Goal: Task Accomplishment & Management: Manage account settings

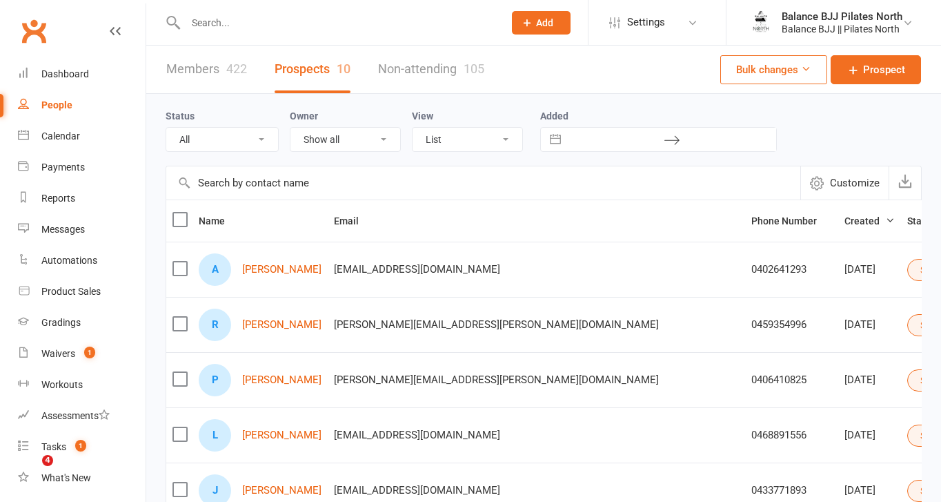
click at [68, 345] on link "Waivers 1" at bounding box center [82, 353] width 128 height 31
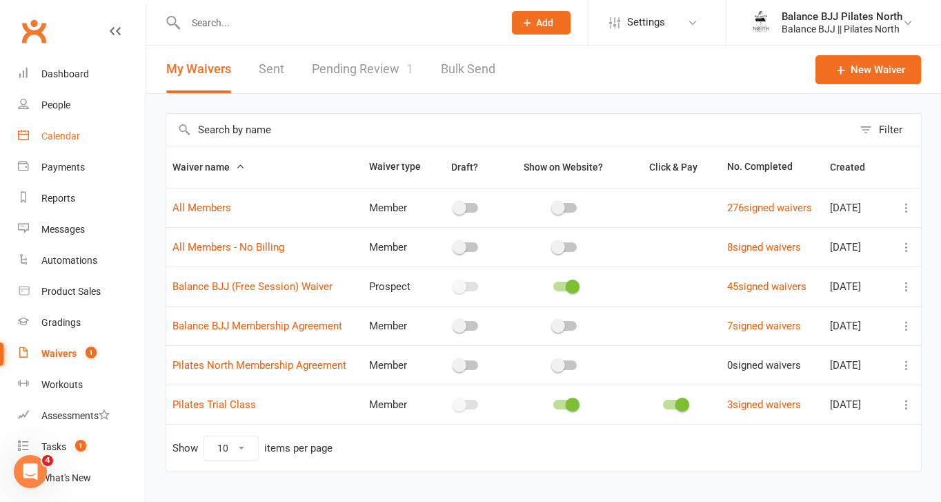
click at [61, 137] on div "Calendar" at bounding box center [60, 135] width 39 height 11
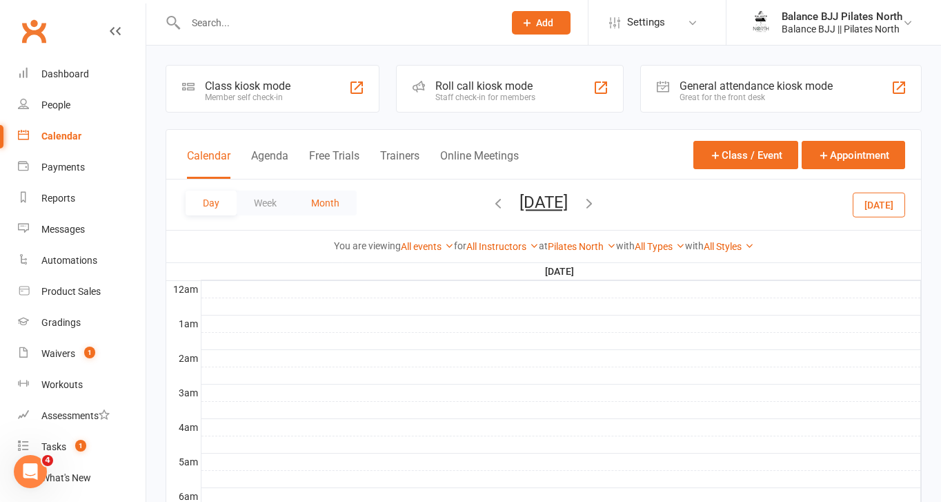
click at [328, 199] on button "Month" at bounding box center [325, 202] width 63 height 25
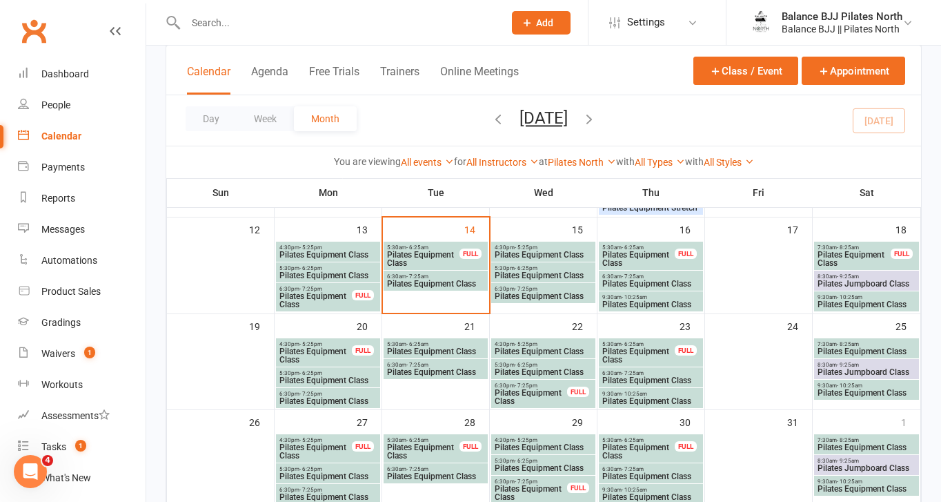
scroll to position [335, 0]
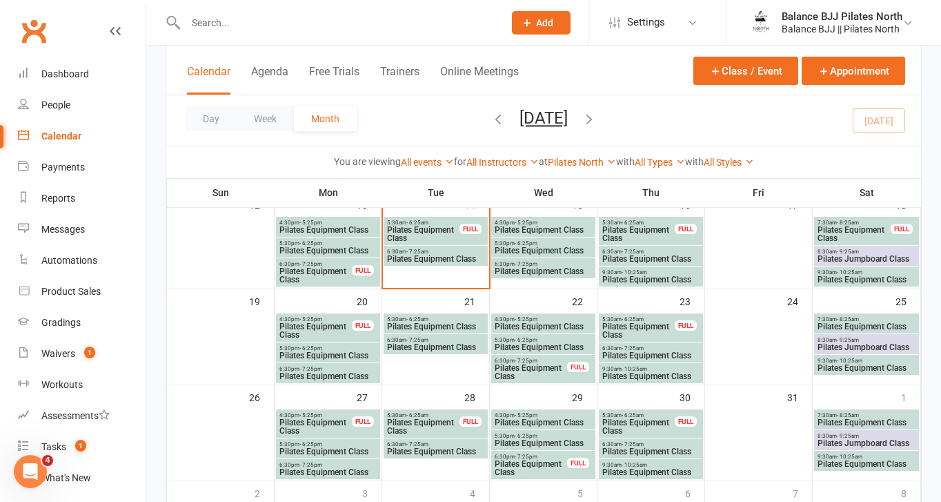
click at [597, 116] on icon "button" at bounding box center [589, 118] width 15 height 15
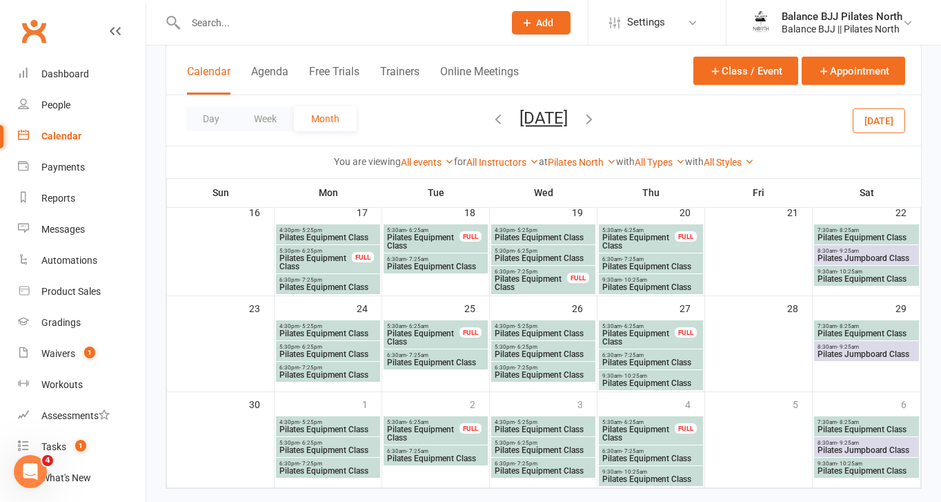
scroll to position [407, 0]
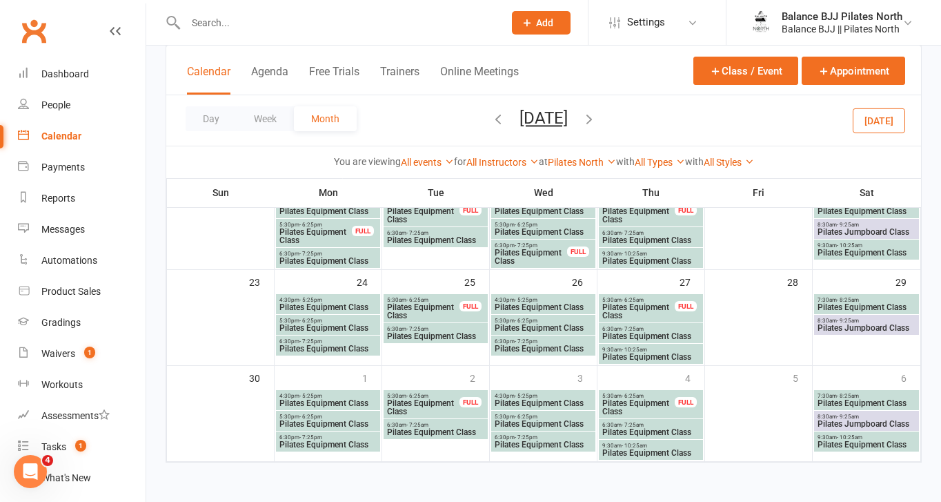
click at [861, 330] on span "Pilates Jumpboard Class" at bounding box center [866, 328] width 99 height 8
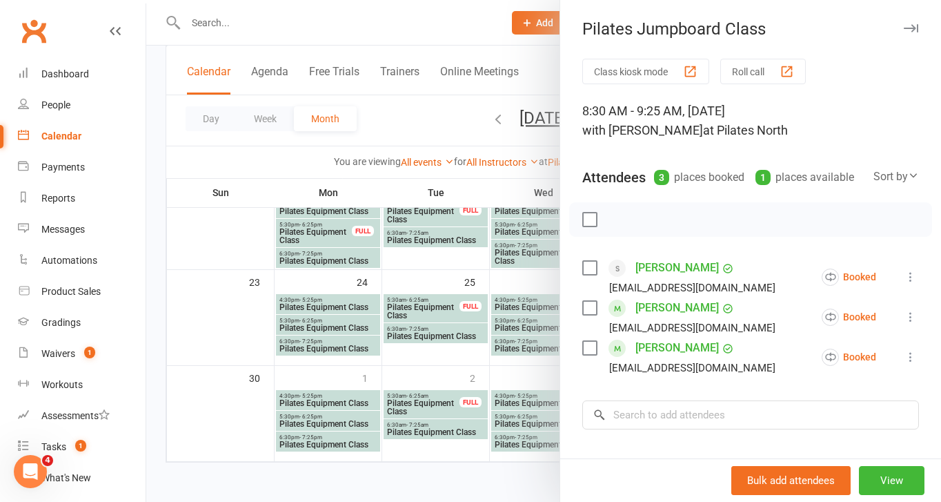
click at [416, 133] on div at bounding box center [543, 251] width 795 height 502
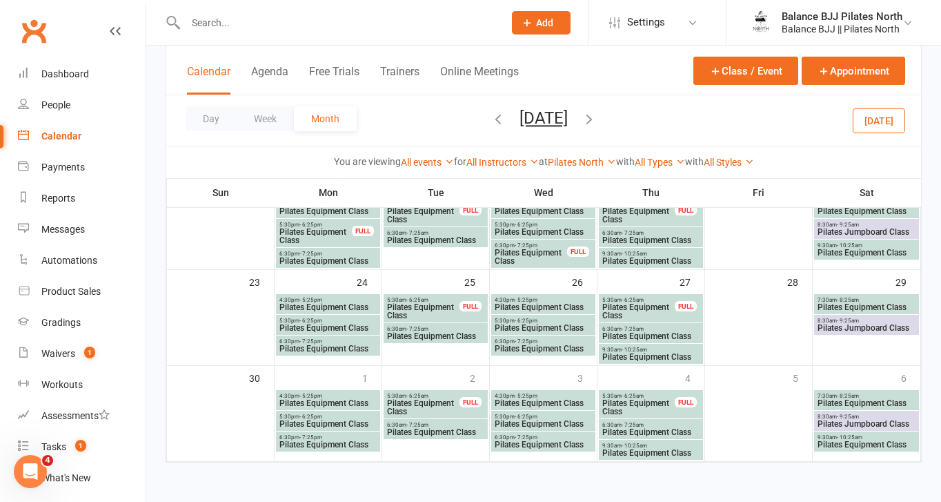
click at [872, 248] on span "Pilates Equipment Class" at bounding box center [866, 252] width 99 height 8
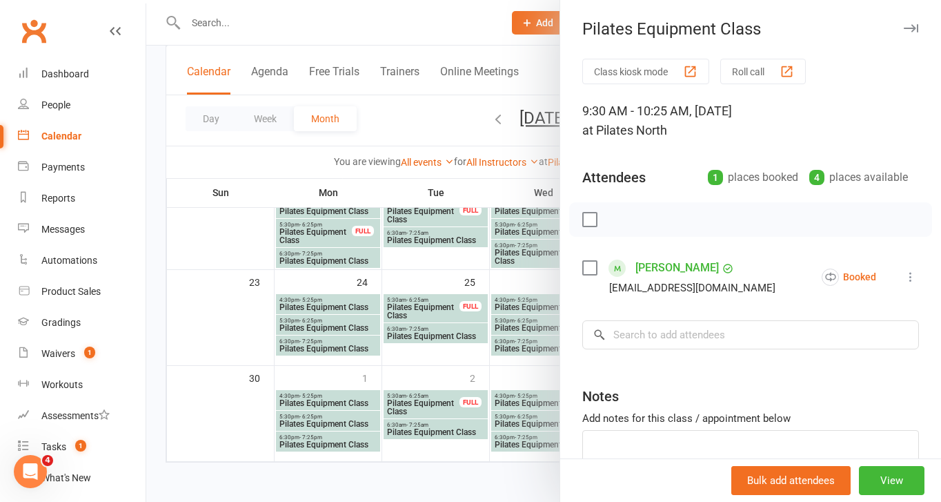
click at [415, 115] on div at bounding box center [543, 251] width 795 height 502
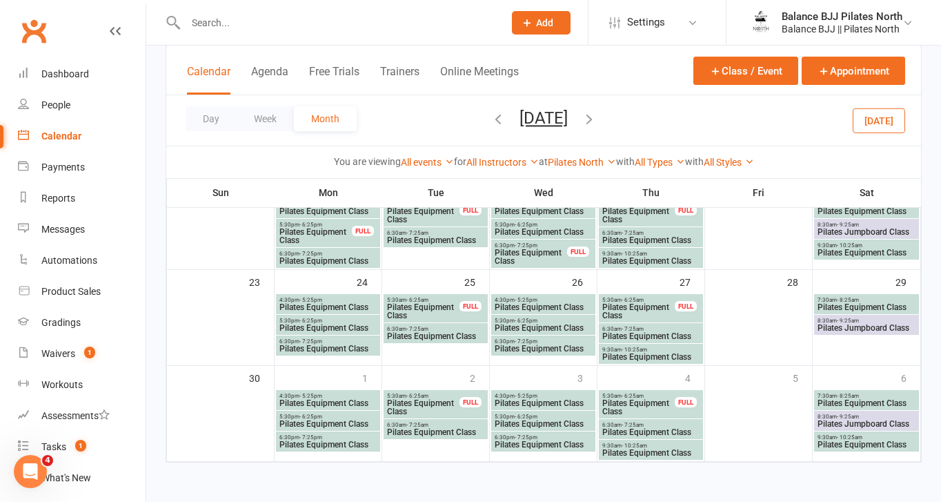
click at [866, 437] on span "9:30am - 10:25am" at bounding box center [866, 437] width 99 height 6
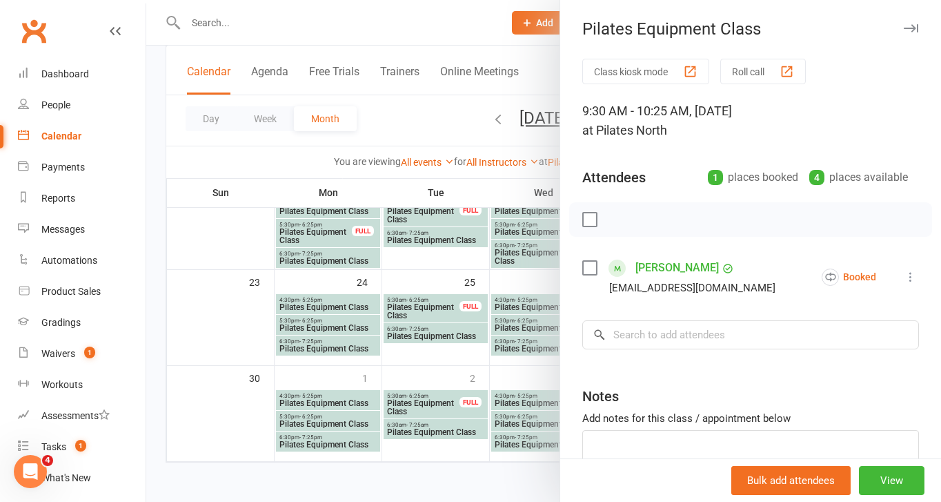
click at [382, 106] on div at bounding box center [543, 251] width 795 height 502
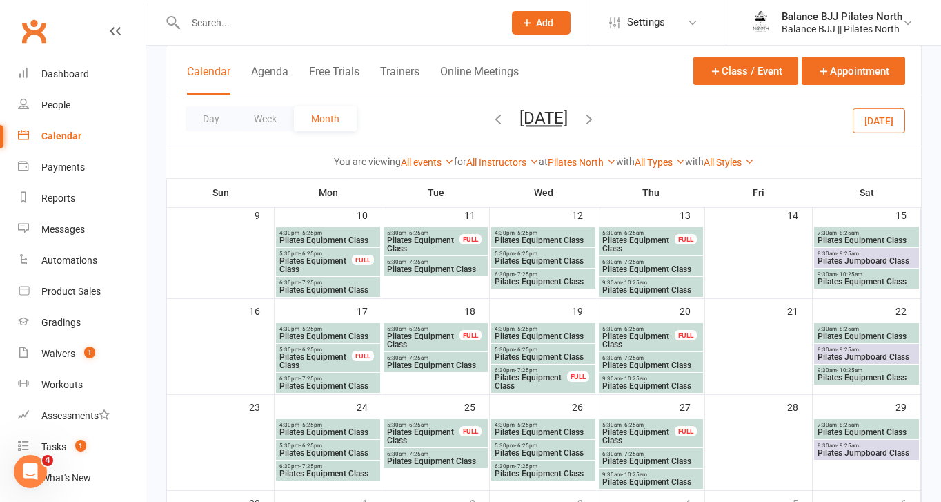
scroll to position [262, 0]
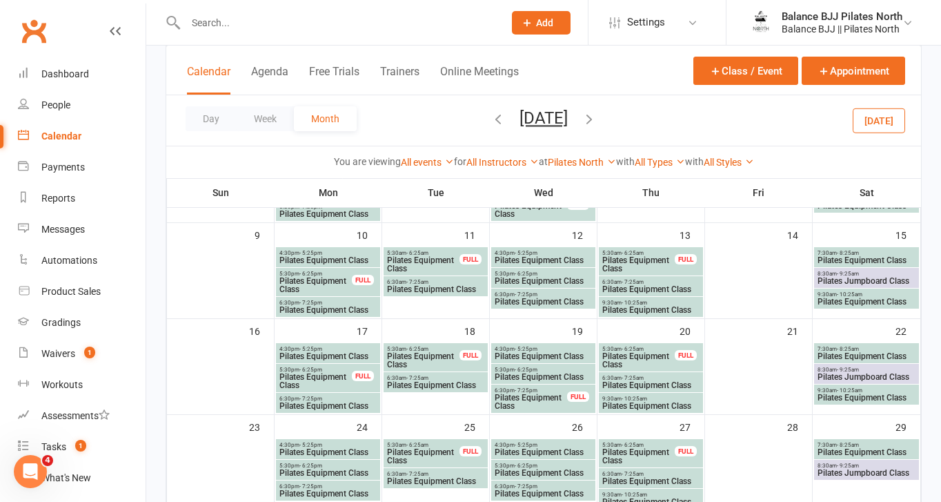
click at [871, 304] on span "Pilates Equipment Class" at bounding box center [866, 301] width 99 height 8
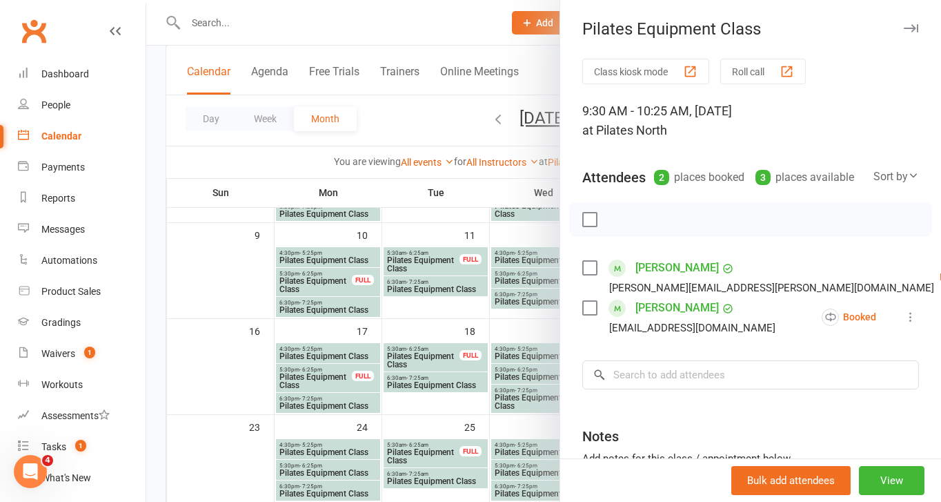
click at [429, 137] on div at bounding box center [543, 251] width 795 height 502
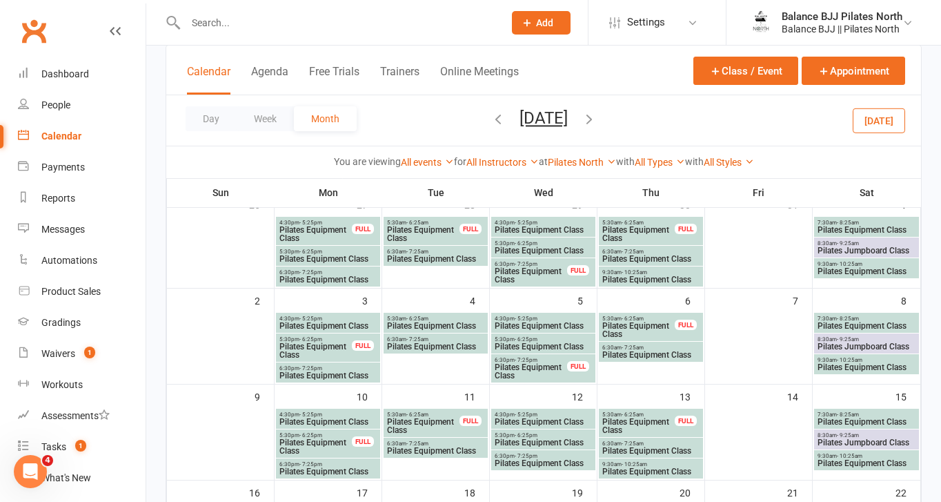
scroll to position [113, 0]
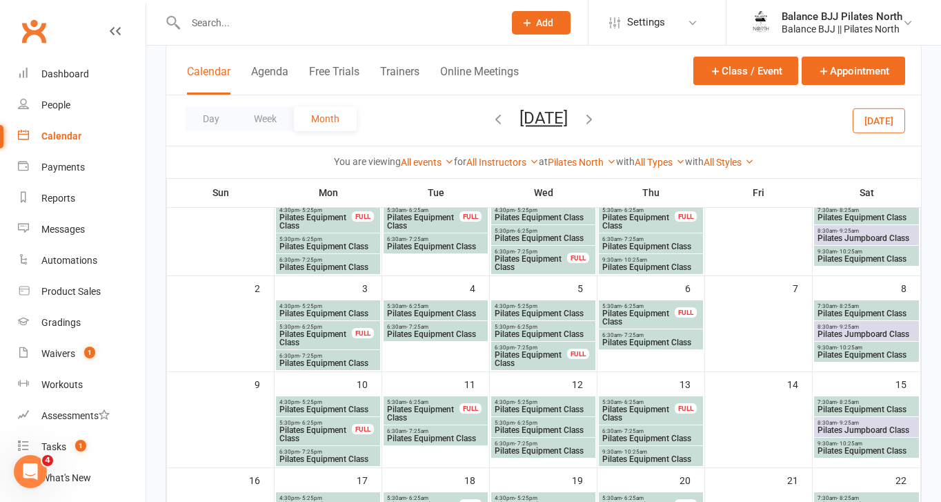
click at [491, 120] on icon "button" at bounding box center [498, 118] width 15 height 15
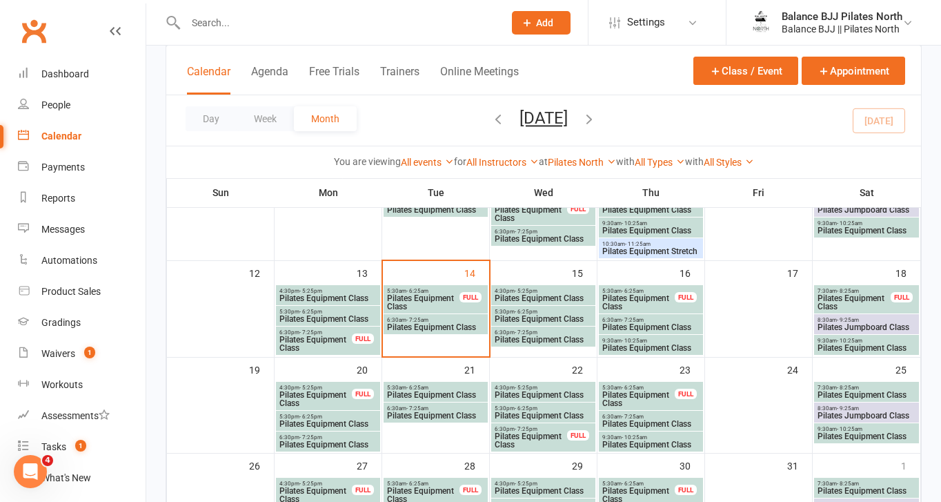
scroll to position [267, 0]
click at [537, 298] on span "Pilates Equipment Class" at bounding box center [543, 297] width 99 height 8
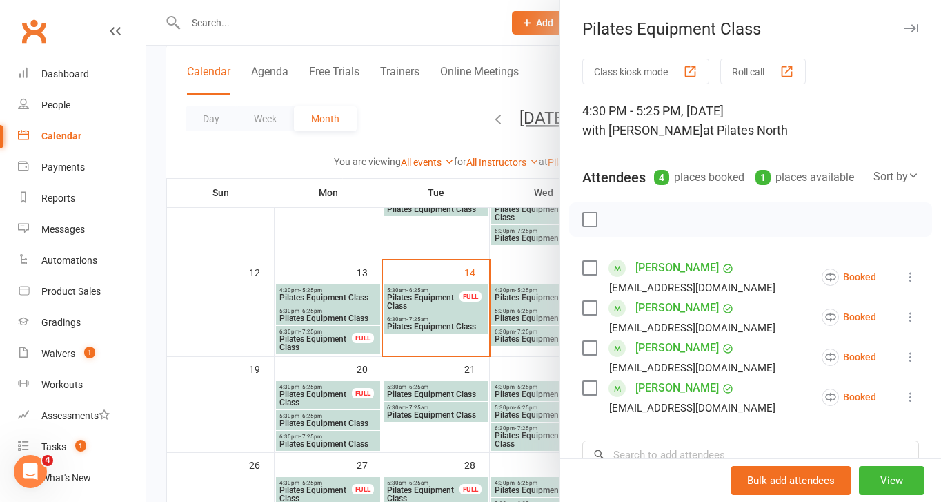
click at [537, 317] on div at bounding box center [543, 251] width 795 height 502
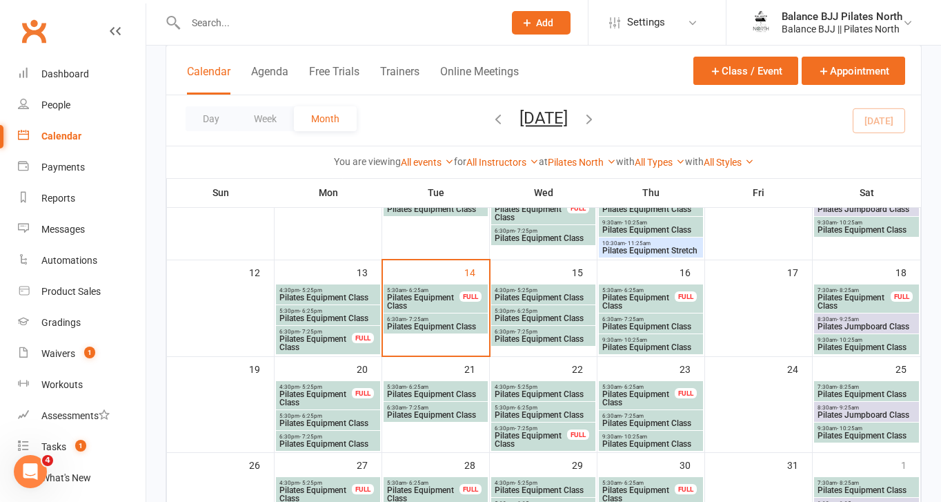
click at [537, 317] on span "Pilates Equipment Class" at bounding box center [543, 318] width 99 height 8
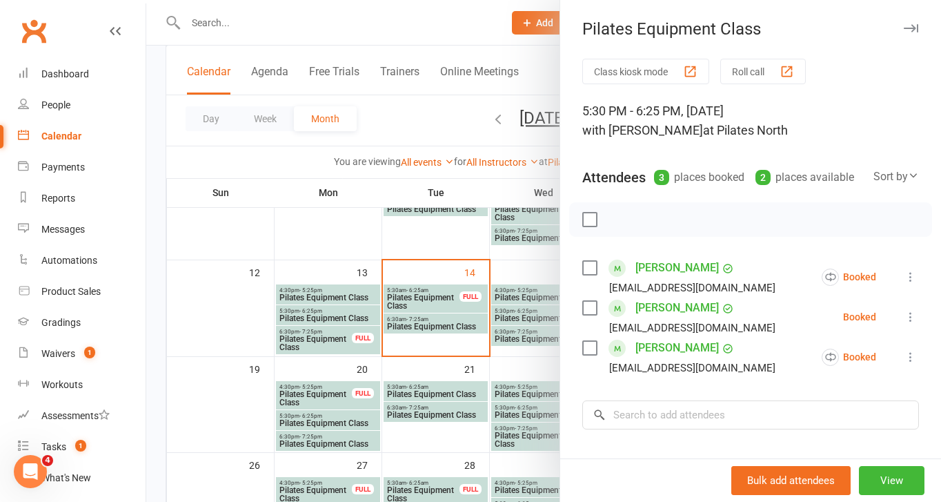
click at [536, 336] on div at bounding box center [543, 251] width 795 height 502
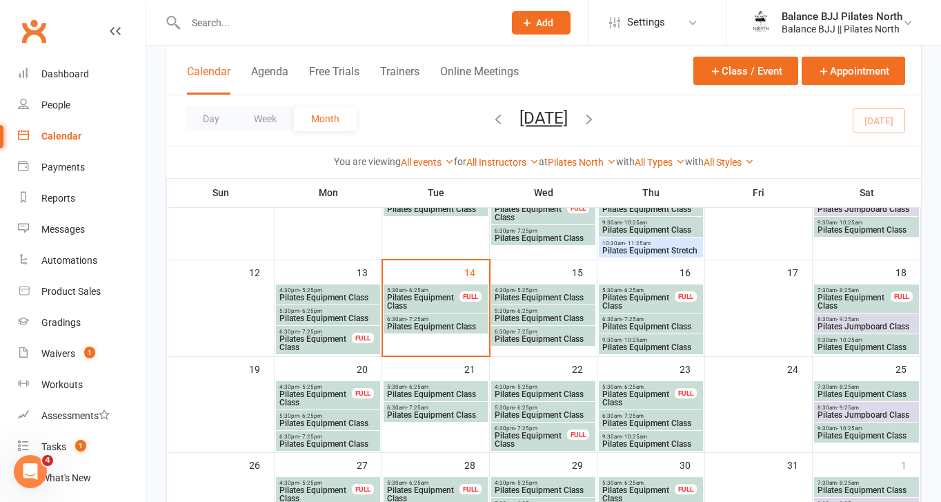
click at [536, 336] on span "Pilates Equipment Class" at bounding box center [543, 339] width 99 height 8
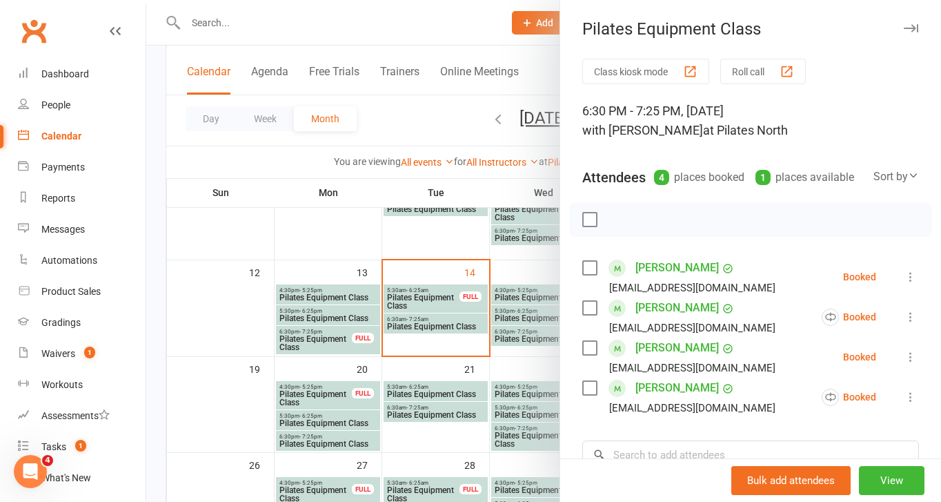
click at [536, 336] on div at bounding box center [543, 251] width 795 height 502
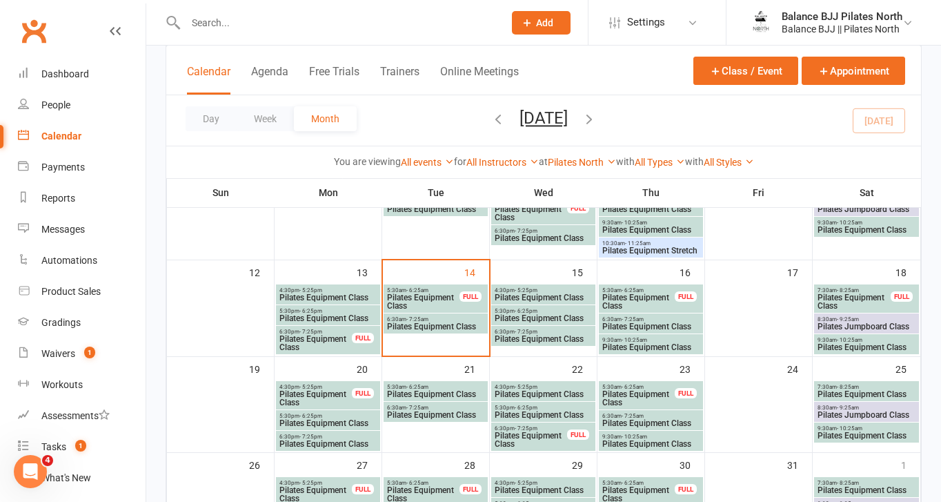
click at [874, 344] on span "Pilates Equipment Class" at bounding box center [866, 347] width 99 height 8
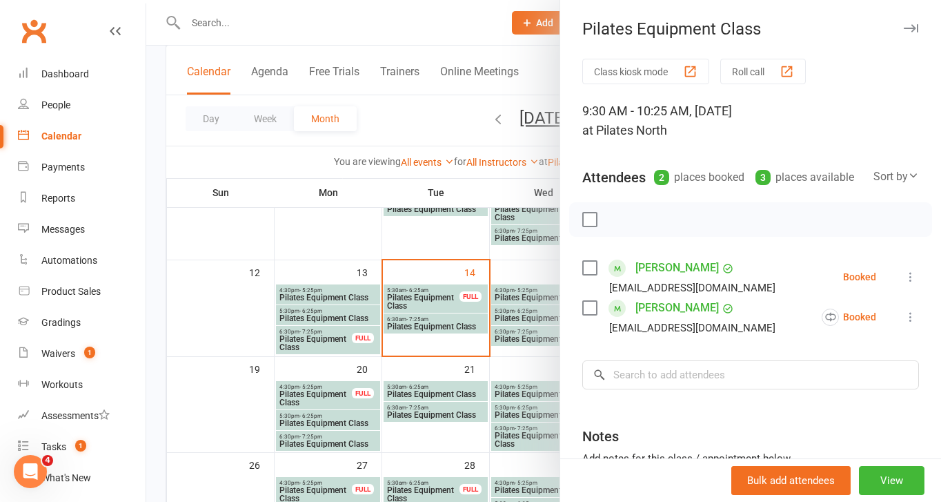
click at [908, 21] on button "button" at bounding box center [910, 28] width 17 height 17
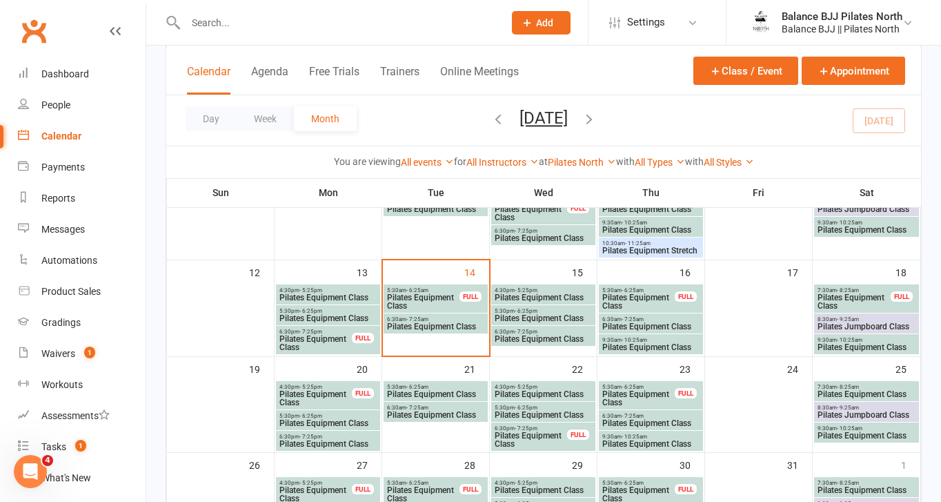
click at [873, 316] on span "8:30am - 9:25am" at bounding box center [866, 319] width 99 height 6
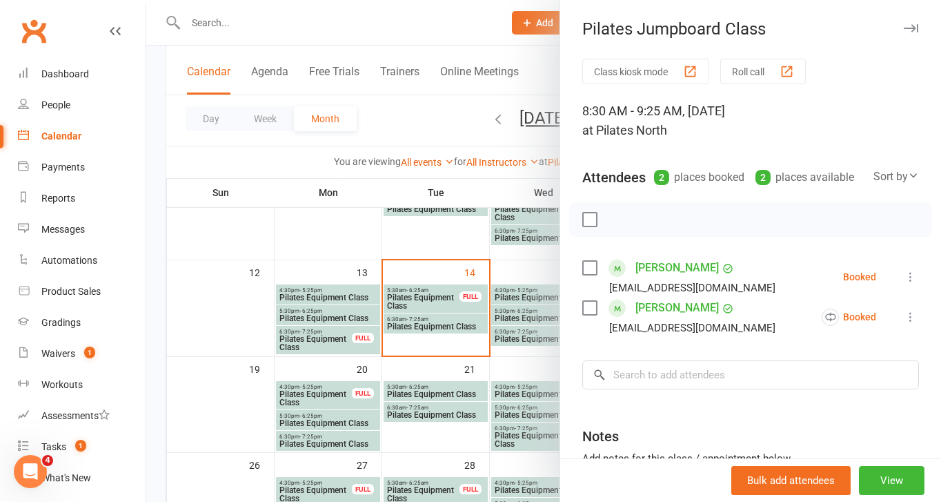
click at [310, 233] on div at bounding box center [543, 251] width 795 height 502
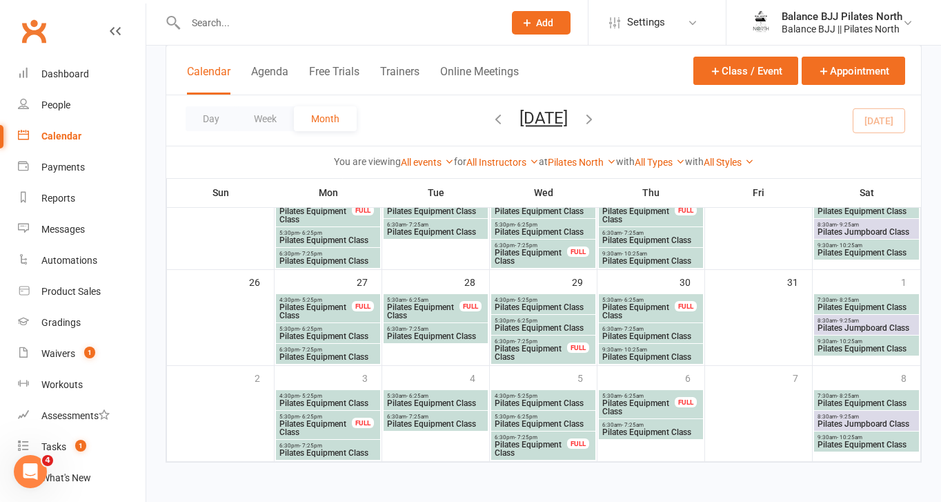
scroll to position [0, 0]
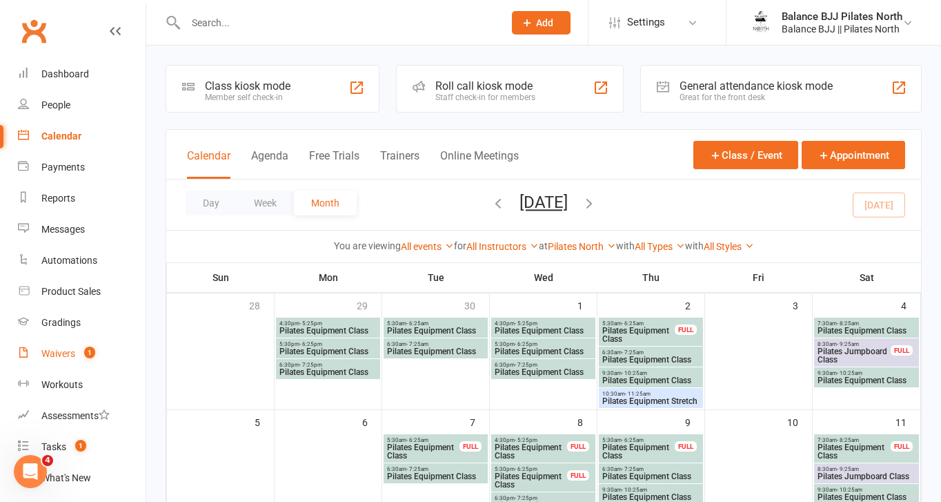
click at [64, 355] on div "Waivers" at bounding box center [58, 353] width 34 height 11
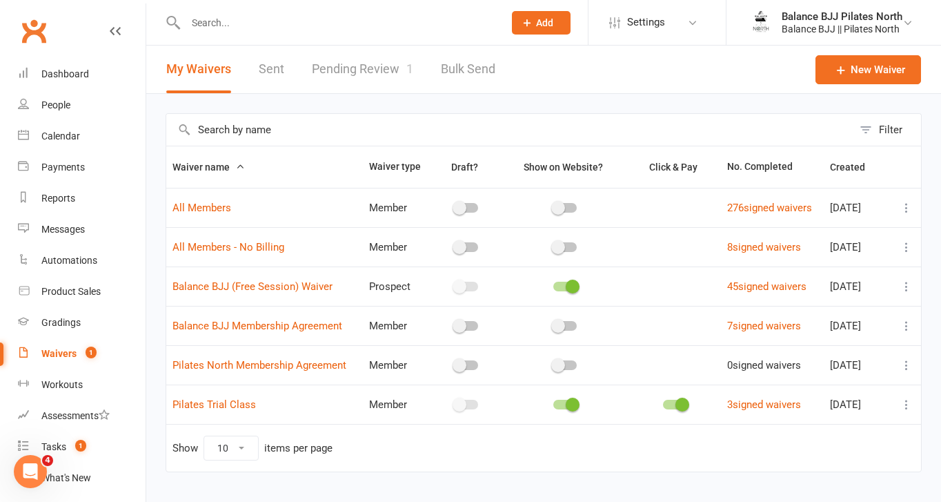
click at [363, 77] on link "Pending Review 1" at bounding box center [362, 70] width 101 height 48
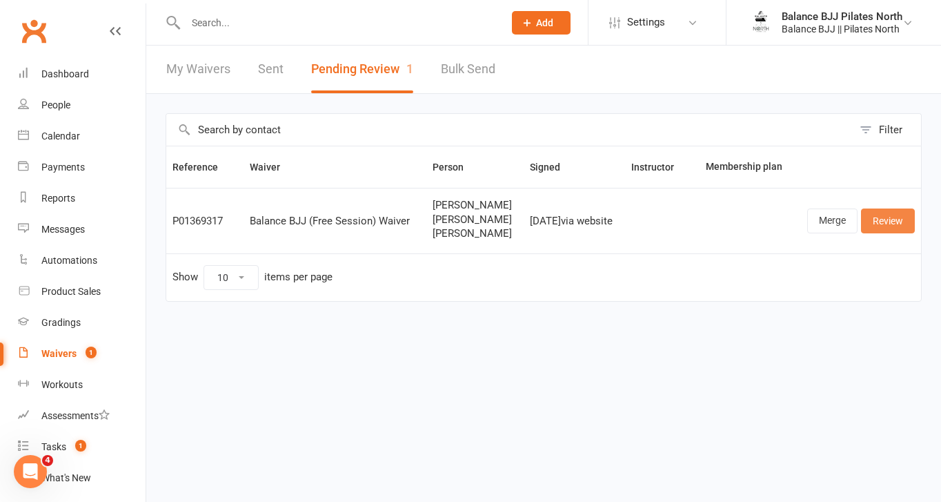
click at [878, 226] on link "Review" at bounding box center [888, 220] width 54 height 25
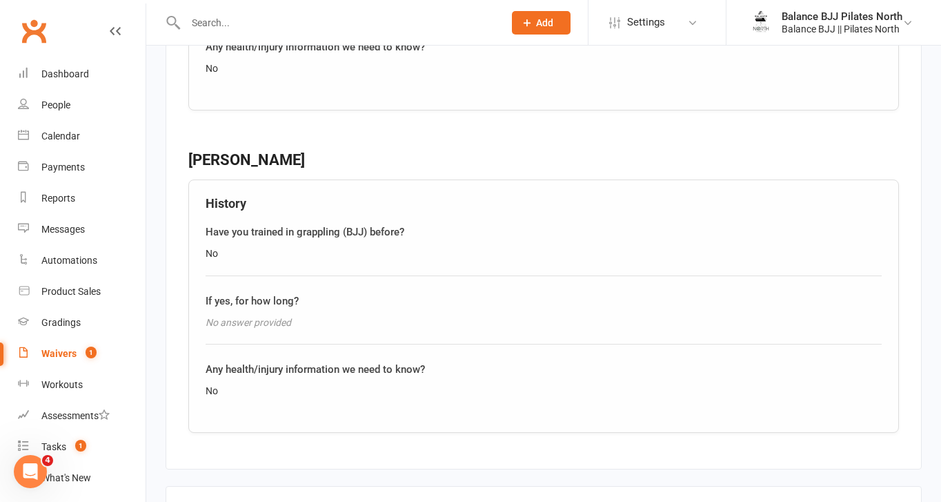
scroll to position [2390, 0]
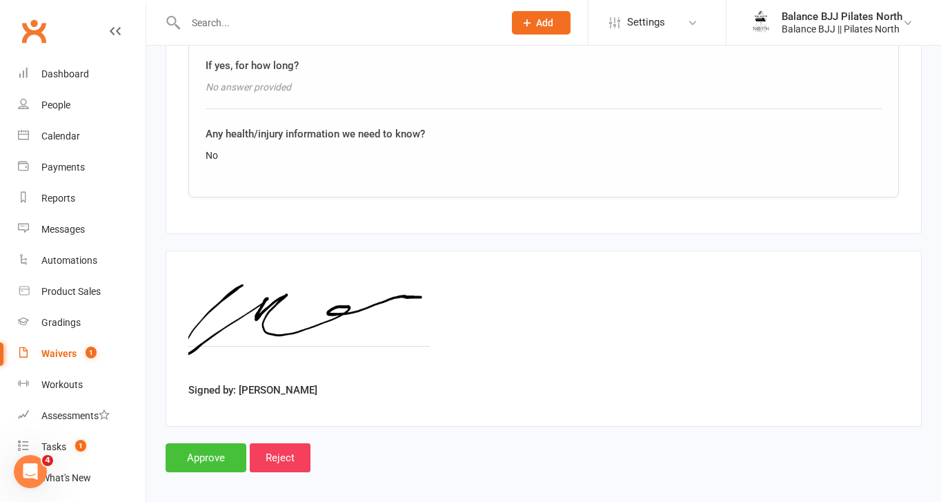
click at [205, 449] on input "Approve" at bounding box center [206, 457] width 81 height 29
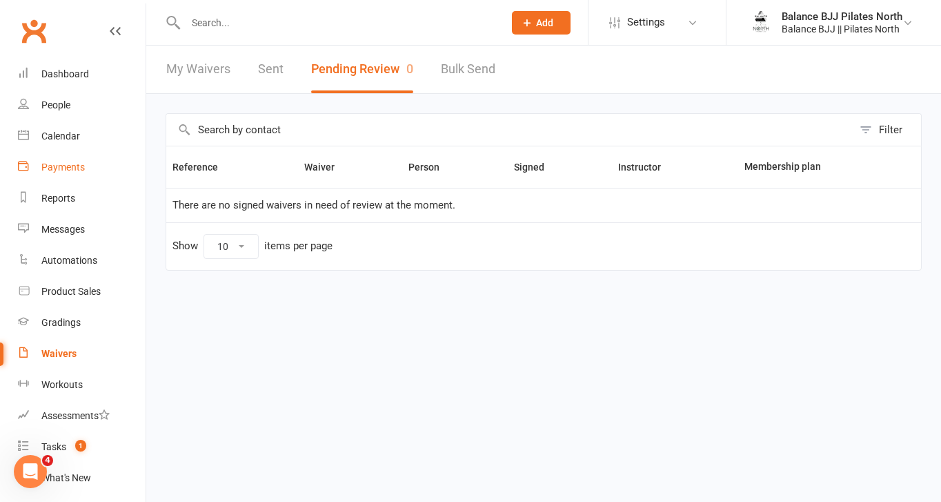
click at [66, 165] on div "Payments" at bounding box center [62, 166] width 43 height 11
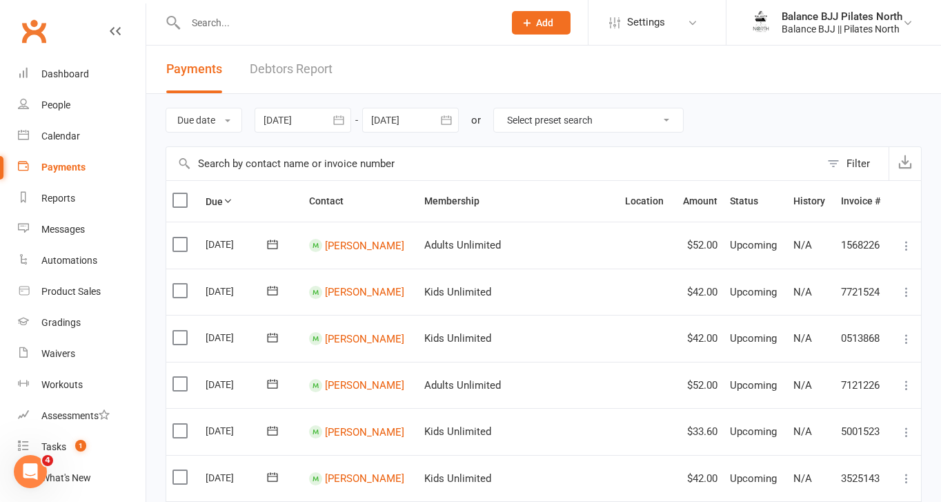
click at [290, 66] on link "Debtors Report" at bounding box center [291, 70] width 83 height 48
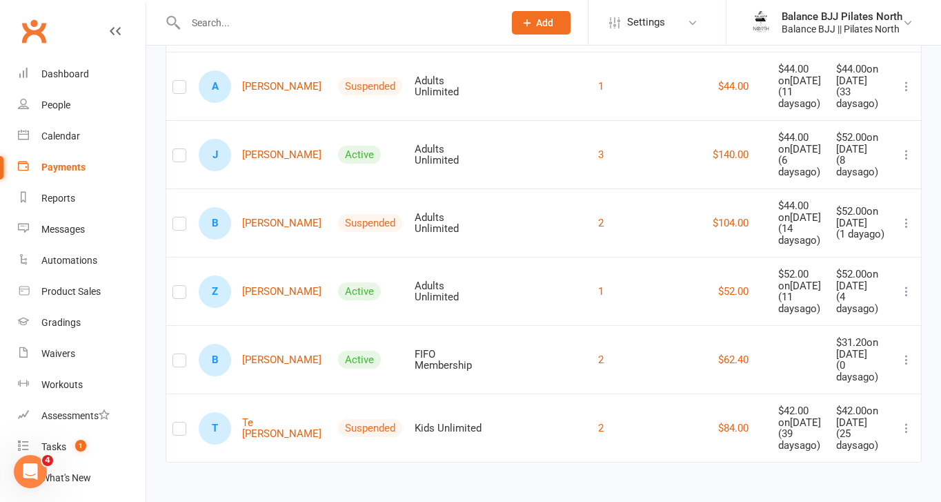
scroll to position [413, 0]
click at [266, 171] on link "J Joshua Edwards" at bounding box center [260, 155] width 123 height 32
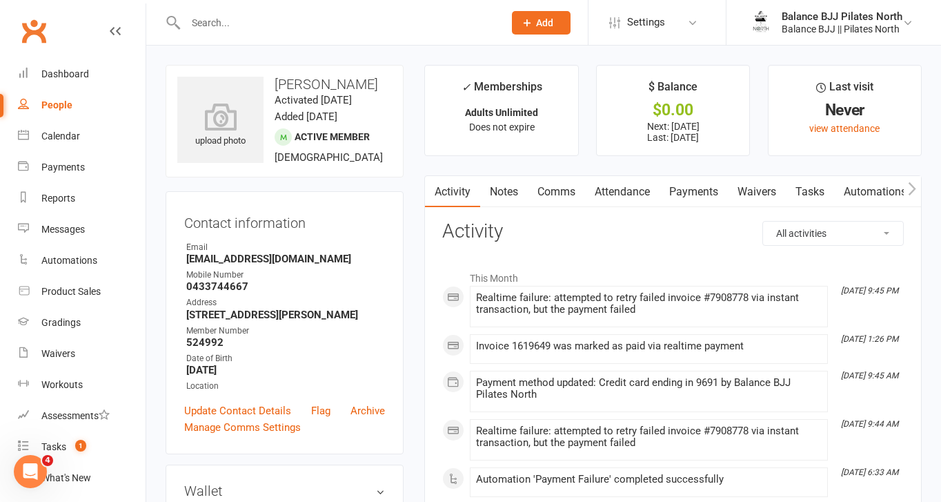
click at [704, 192] on link "Payments" at bounding box center [694, 192] width 68 height 32
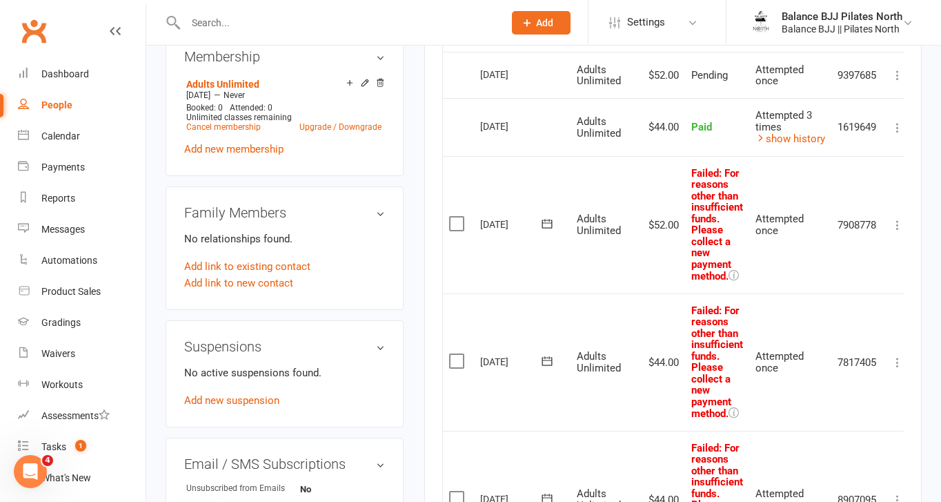
scroll to position [564, 0]
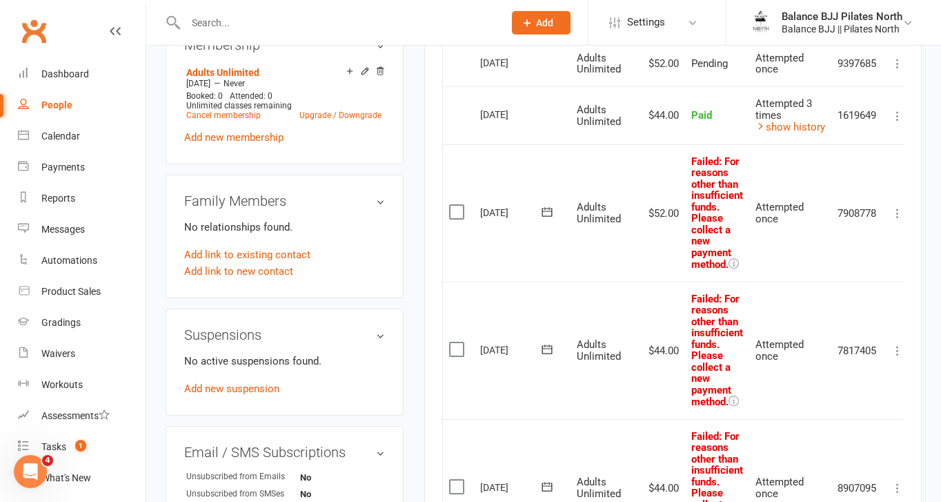
click at [898, 208] on icon at bounding box center [898, 213] width 14 height 14
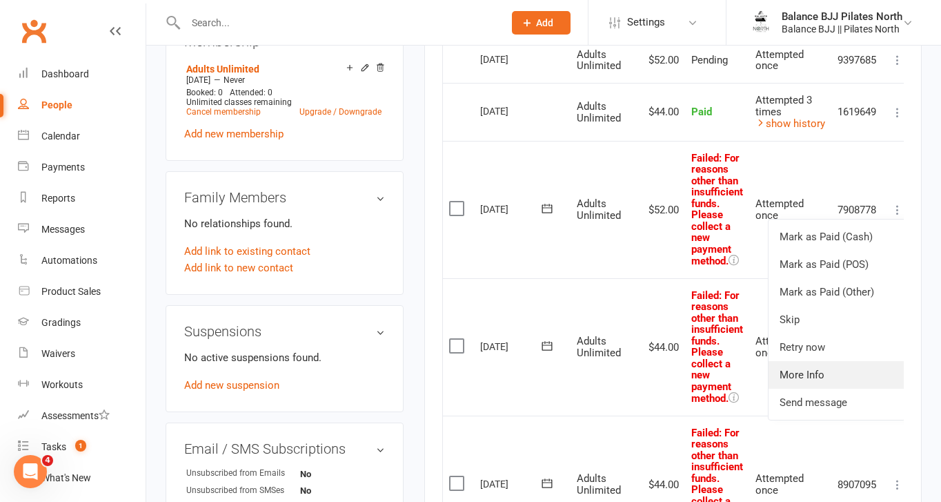
scroll to position [571, 0]
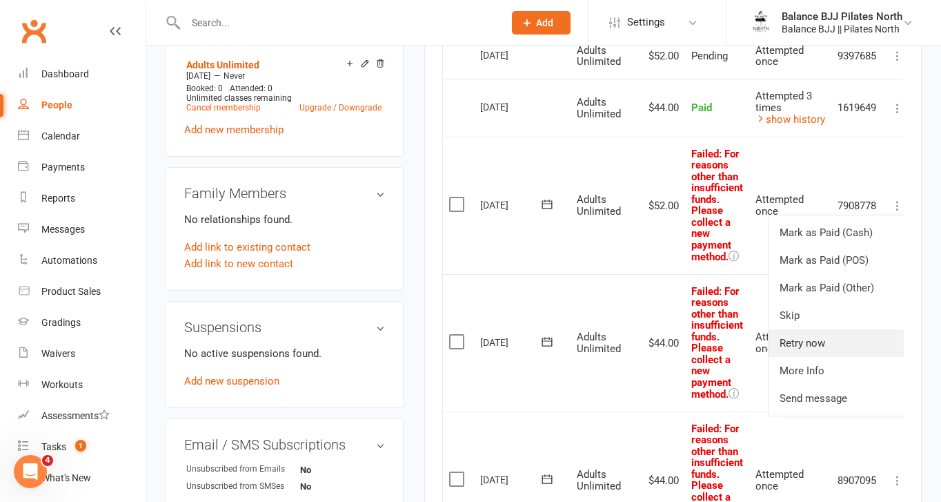
click at [799, 341] on link "Retry now" at bounding box center [837, 343] width 137 height 28
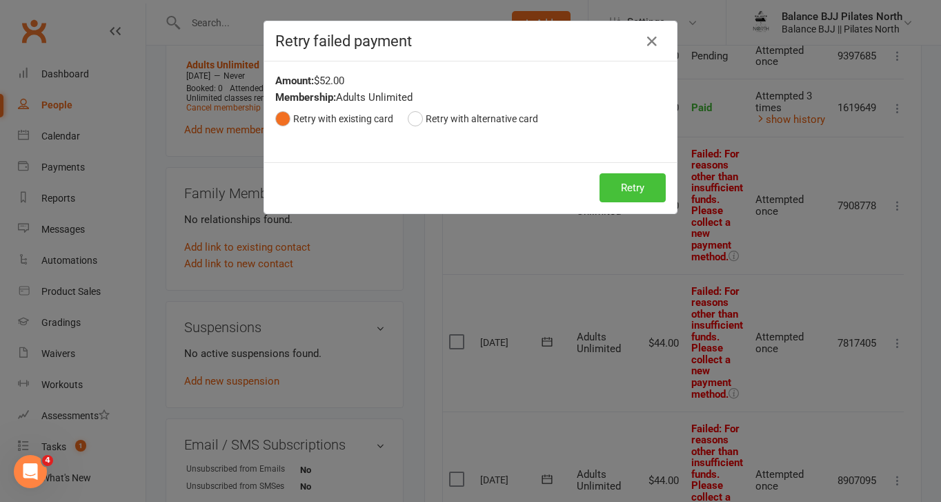
click at [636, 179] on button "Retry" at bounding box center [633, 187] width 66 height 29
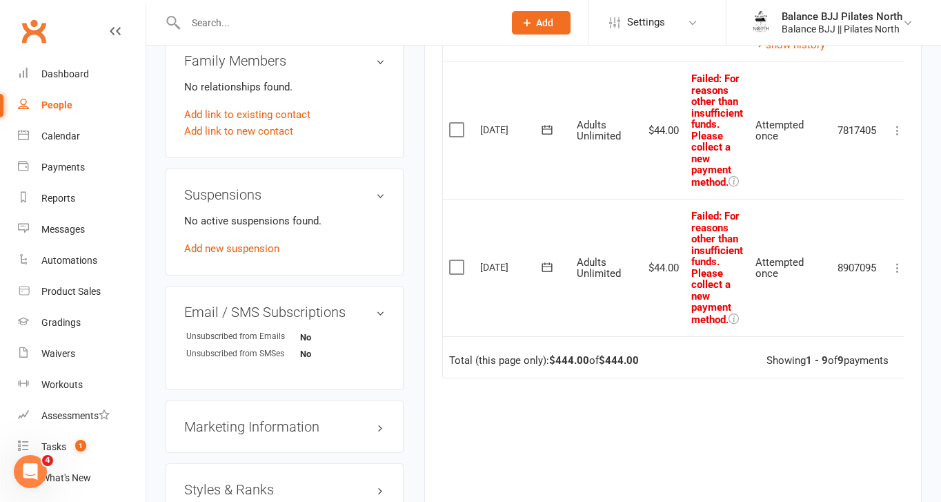
scroll to position [705, 0]
click at [900, 260] on icon at bounding box center [898, 266] width 14 height 14
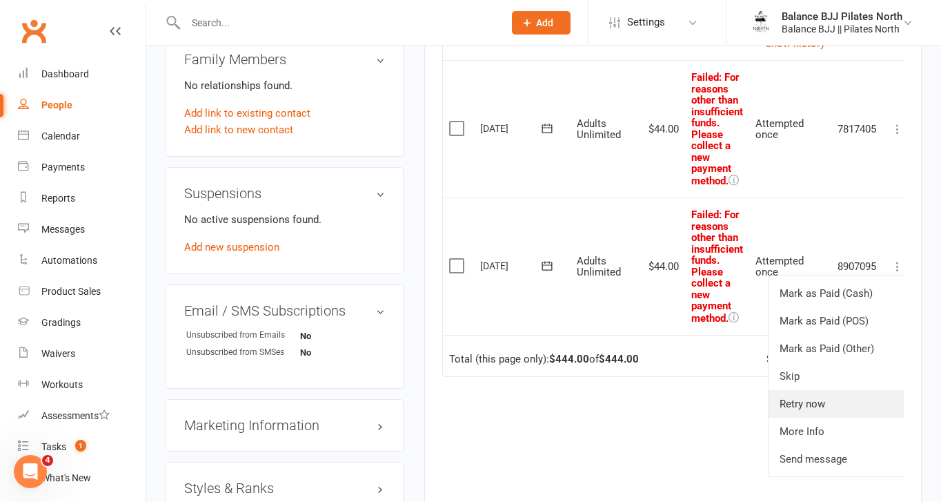
click at [834, 400] on link "Retry now" at bounding box center [837, 404] width 137 height 28
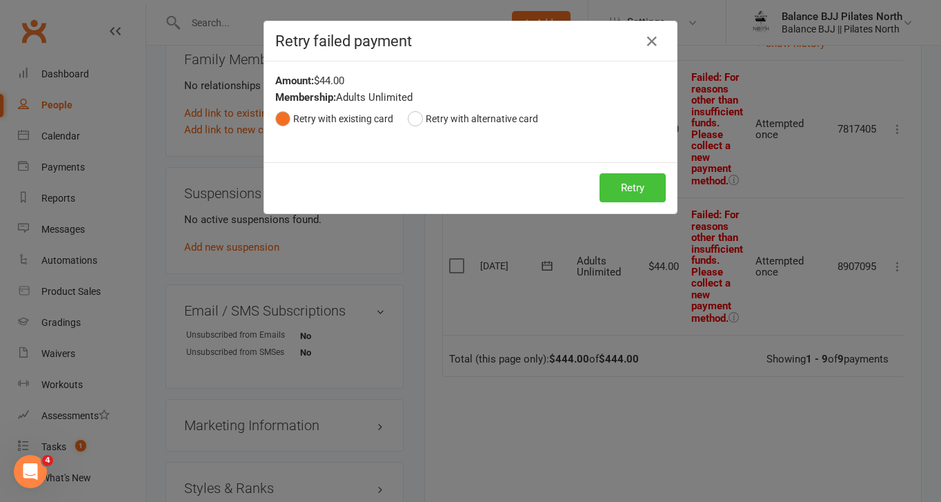
click at [612, 197] on button "Retry" at bounding box center [633, 187] width 66 height 29
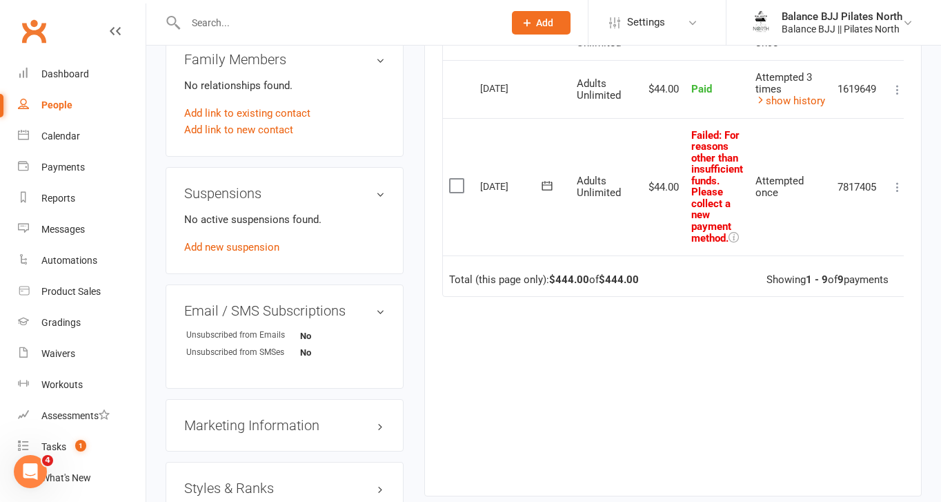
click at [898, 184] on icon at bounding box center [898, 187] width 14 height 14
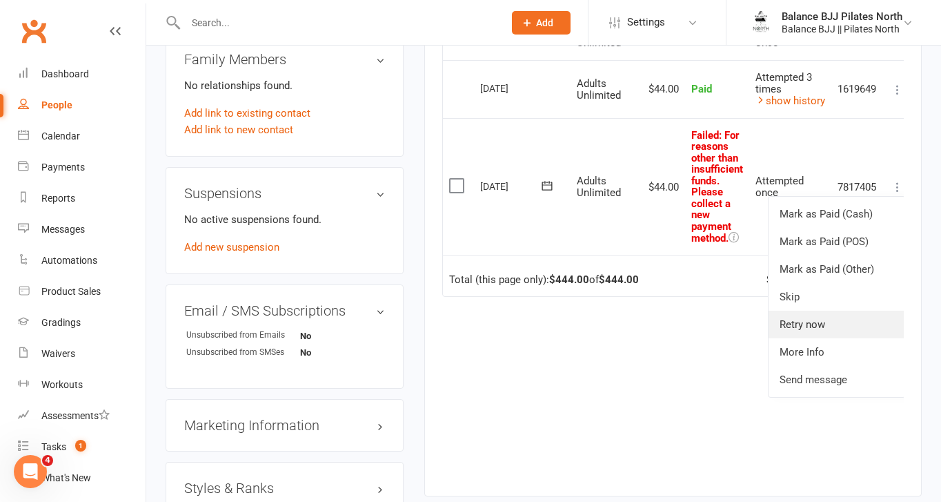
click at [822, 323] on link "Retry now" at bounding box center [837, 324] width 137 height 28
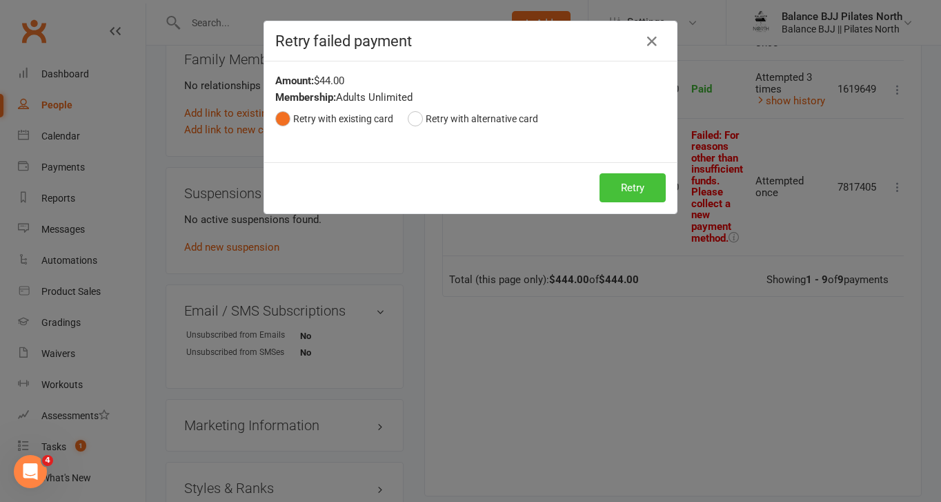
click at [628, 185] on button "Retry" at bounding box center [633, 187] width 66 height 29
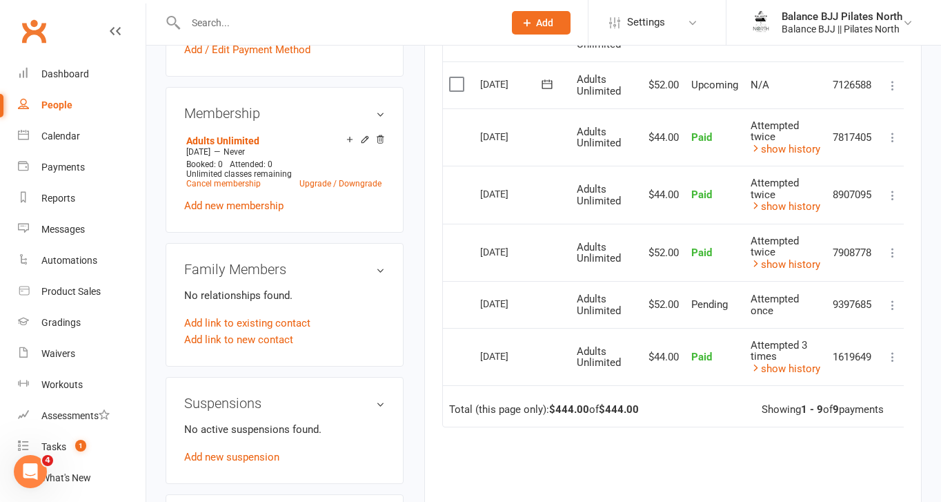
scroll to position [481, 0]
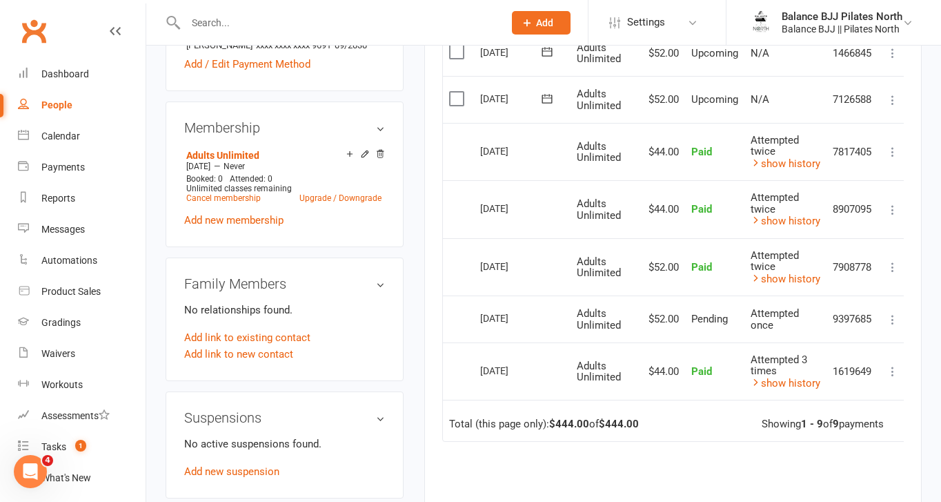
click at [893, 317] on icon at bounding box center [893, 320] width 14 height 14
click at [695, 330] on td "Pending" at bounding box center [714, 318] width 59 height 47
click at [50, 102] on div "People" at bounding box center [56, 104] width 31 height 11
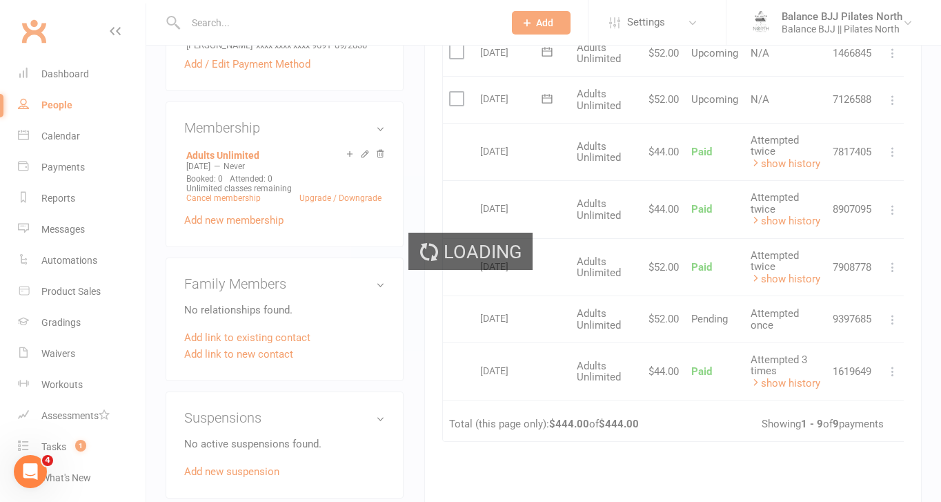
select select "50"
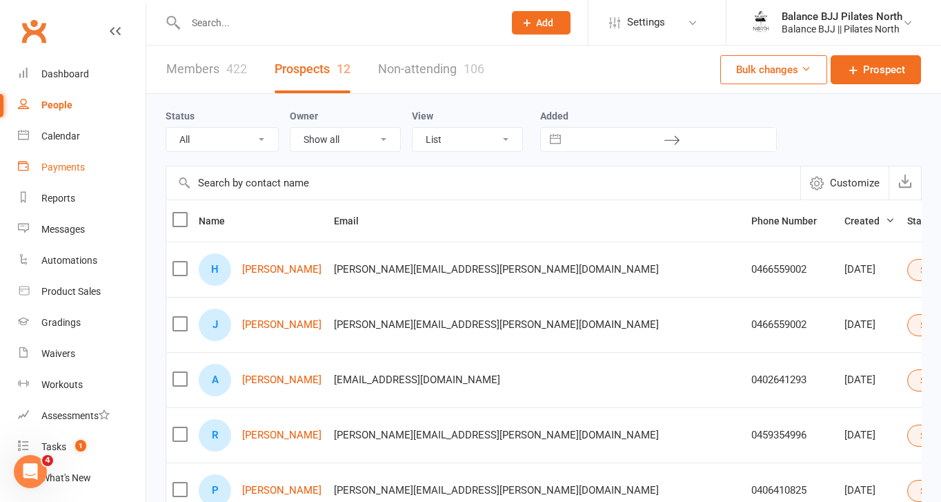
click at [62, 170] on div "Payments" at bounding box center [62, 166] width 43 height 11
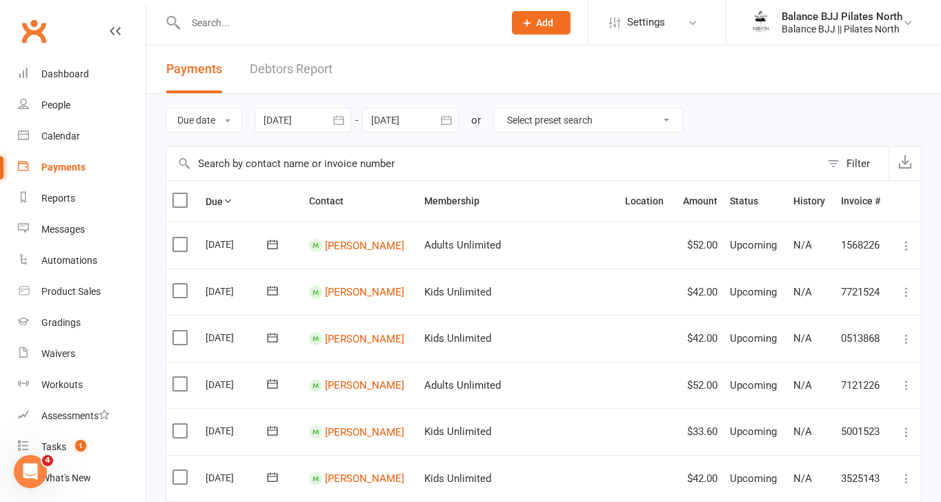
click at [319, 68] on link "Debtors Report" at bounding box center [291, 70] width 83 height 48
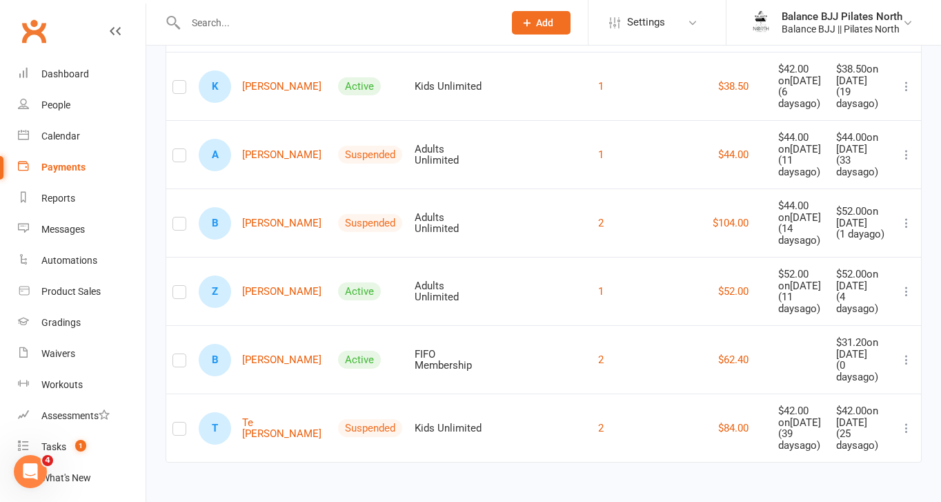
scroll to position [413, 0]
click at [256, 422] on link "T Te Hia Taylor-Lawson" at bounding box center [262, 428] width 127 height 32
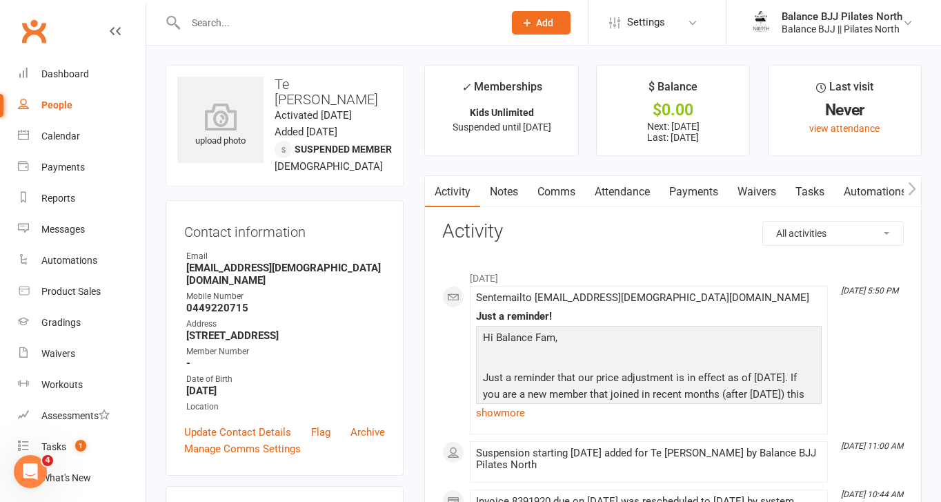
click at [702, 195] on link "Payments" at bounding box center [694, 192] width 68 height 32
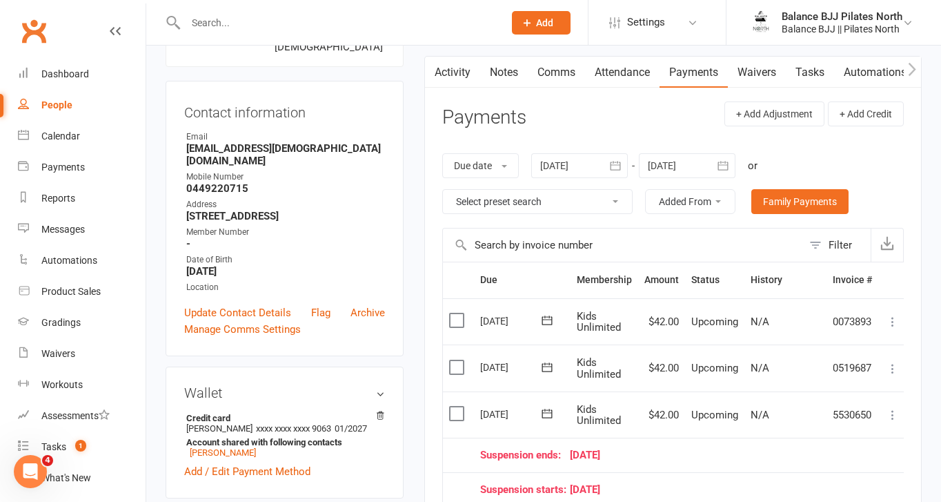
scroll to position [338, 0]
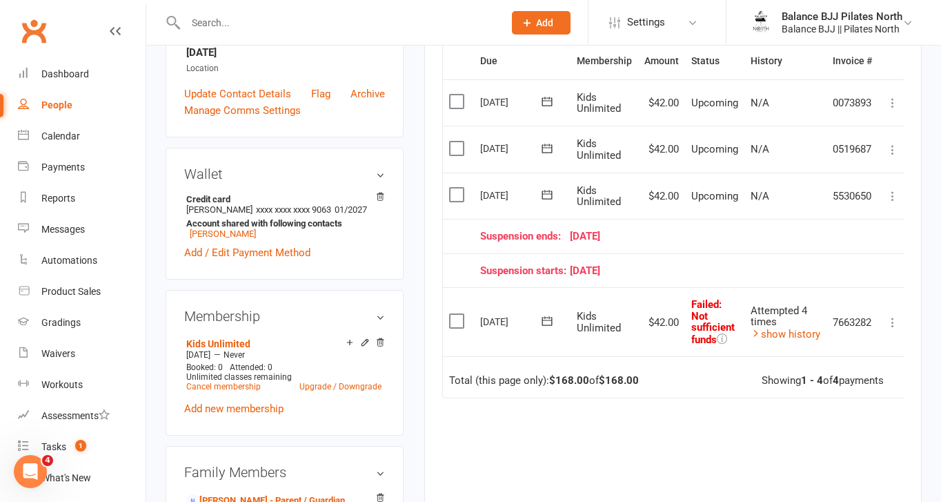
click at [893, 319] on icon at bounding box center [893, 322] width 14 height 14
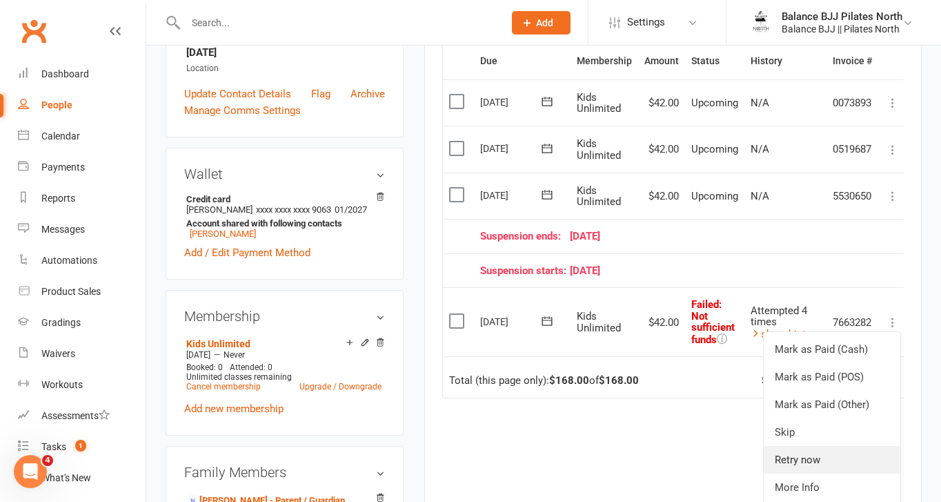
click at [824, 456] on link "Retry now" at bounding box center [832, 460] width 137 height 28
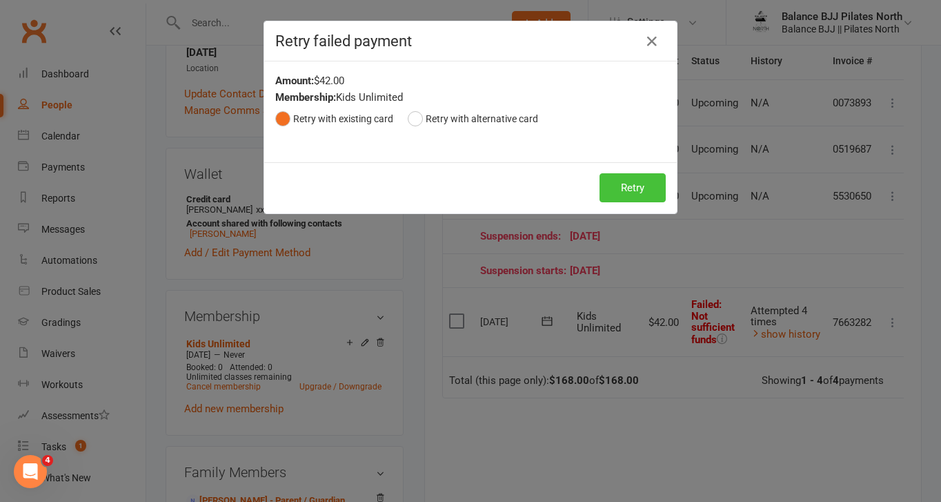
click at [611, 182] on button "Retry" at bounding box center [633, 187] width 66 height 29
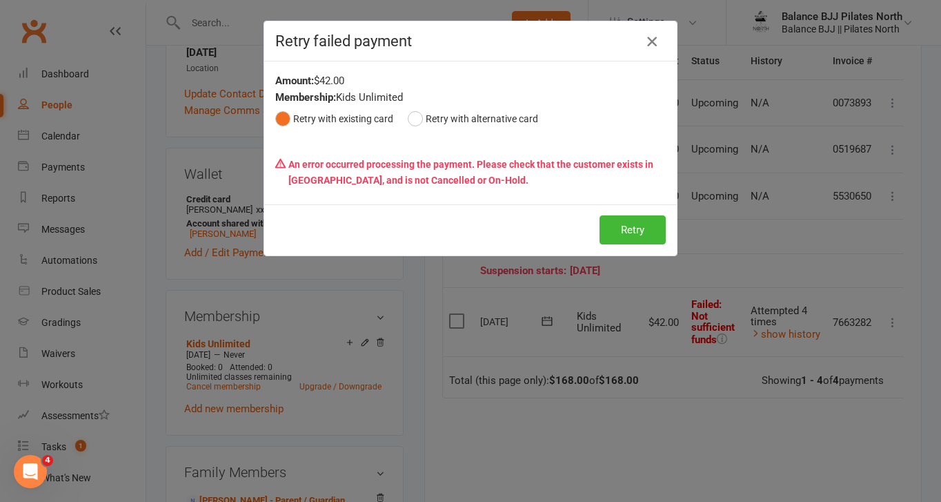
click at [651, 43] on icon "button" at bounding box center [652, 41] width 17 height 17
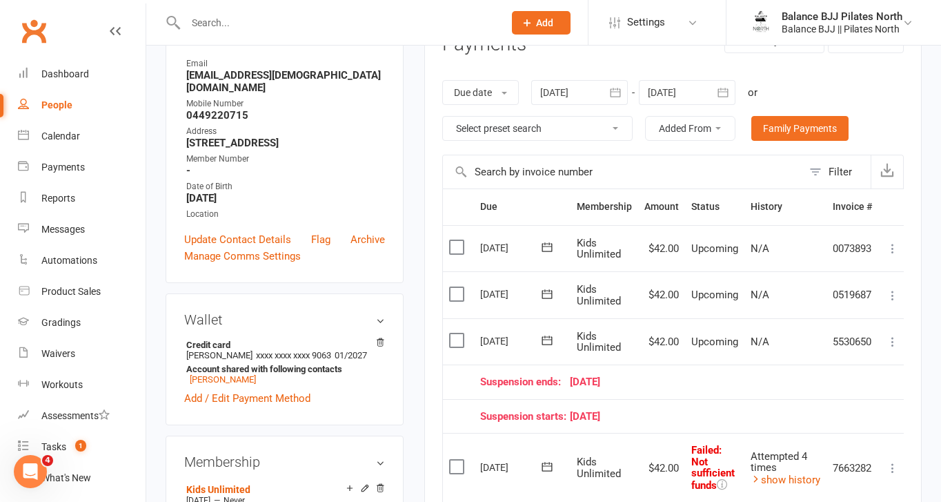
scroll to position [0, 0]
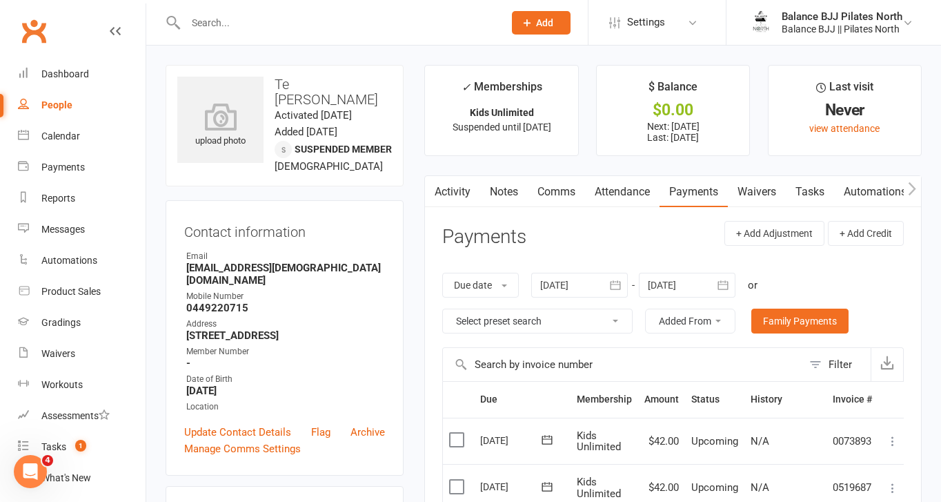
click at [276, 17] on input "text" at bounding box center [337, 22] width 313 height 19
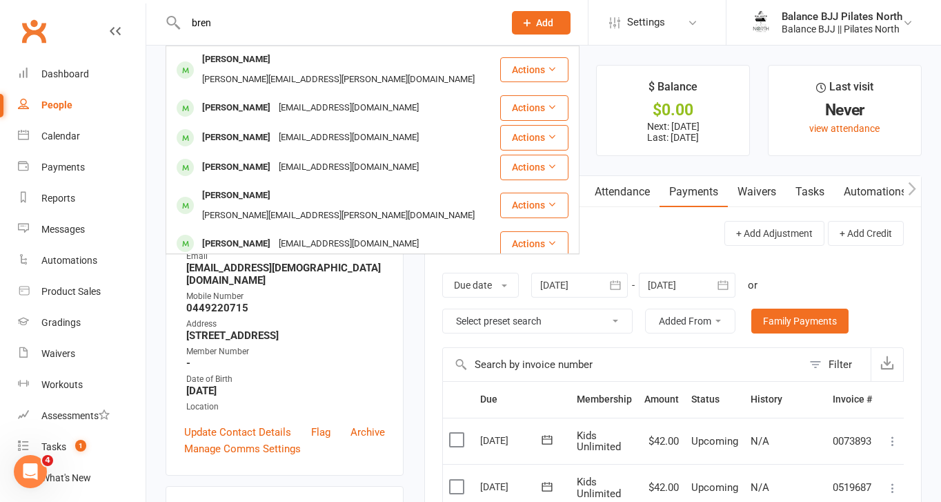
type input "bren"
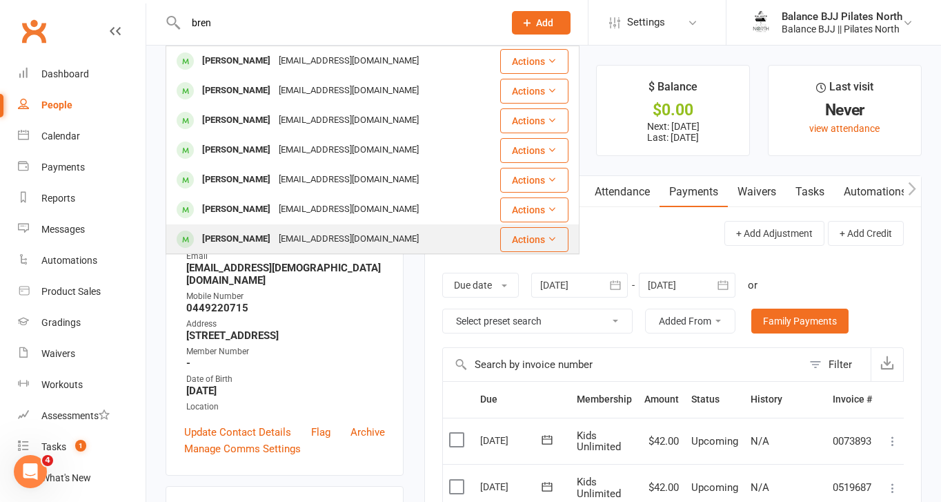
click at [267, 238] on div "Brendan Murray" at bounding box center [236, 239] width 77 height 20
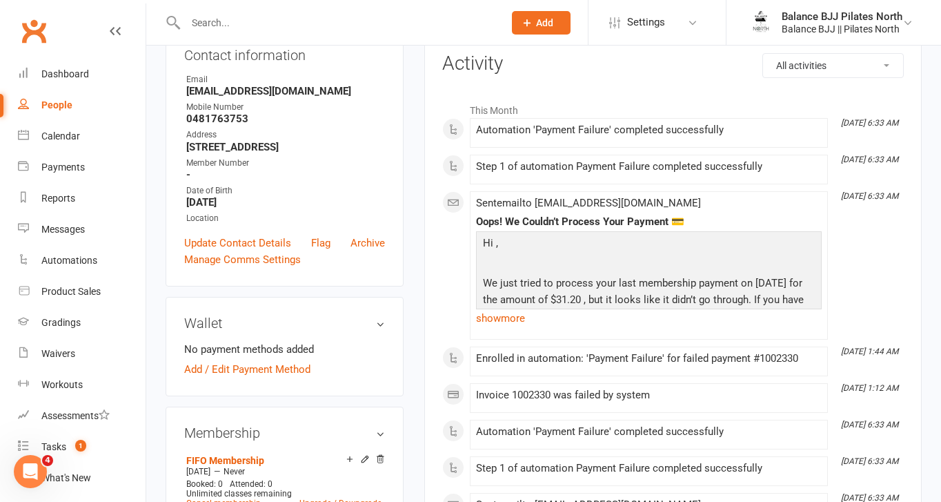
scroll to position [228, 0]
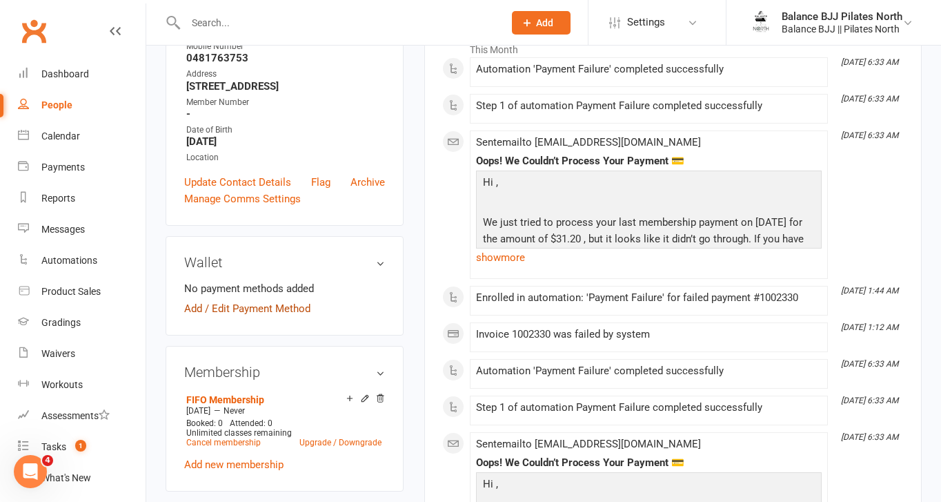
click at [231, 317] on link "Add / Edit Payment Method" at bounding box center [247, 308] width 126 height 17
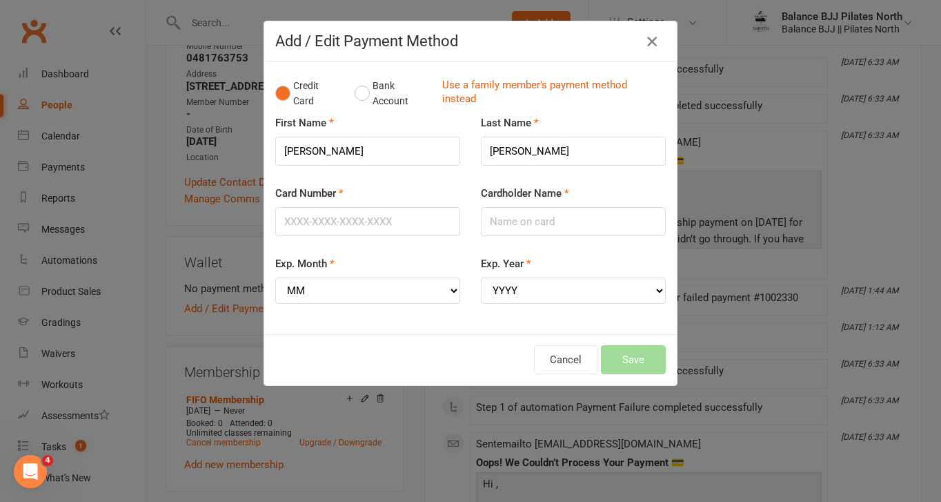
click at [648, 41] on icon "button" at bounding box center [652, 41] width 17 height 17
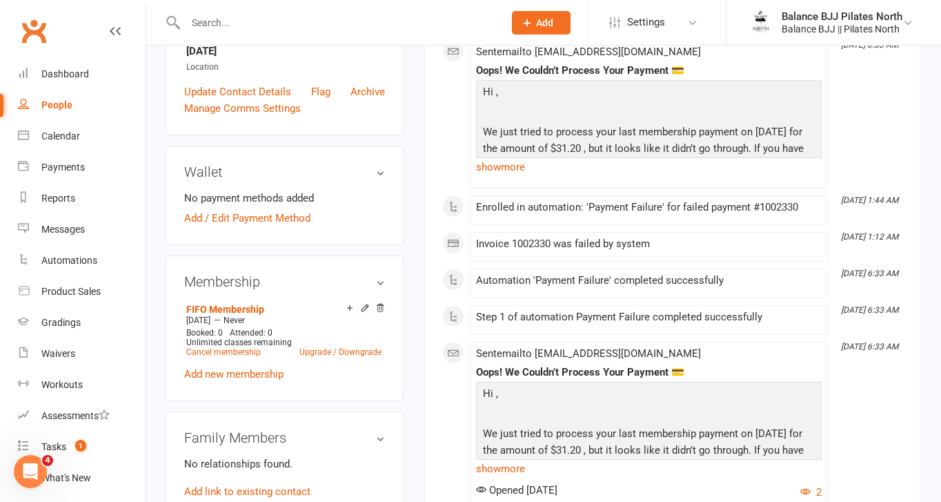
scroll to position [0, 0]
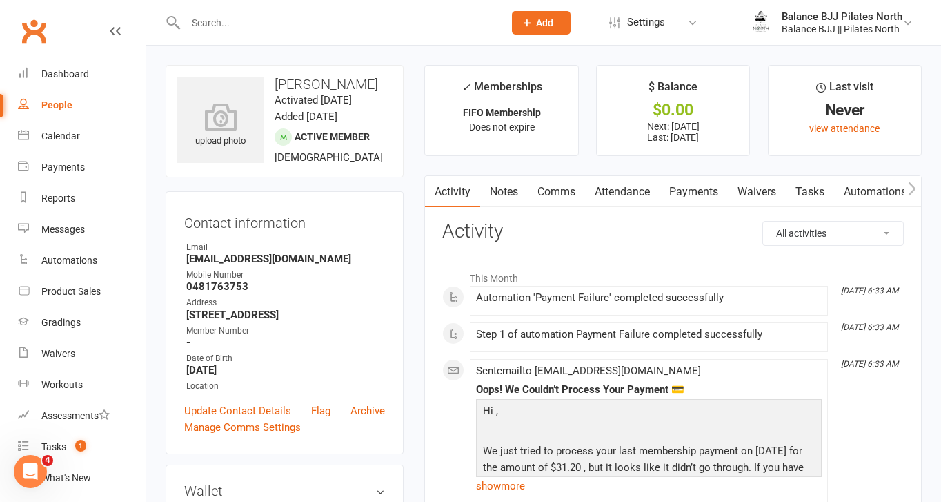
click at [913, 188] on icon "button" at bounding box center [912, 188] width 8 height 14
click at [591, 187] on link "Payments" at bounding box center [590, 192] width 68 height 32
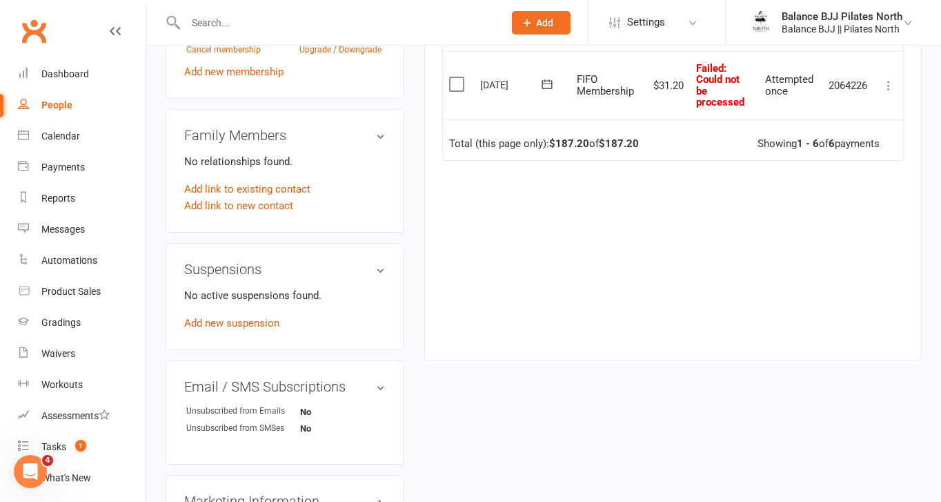
scroll to position [622, 0]
click at [644, 320] on div "Due Contact Membership Amount Status History Invoice # Select this 10 Nov 2025 …" at bounding box center [673, 48] width 462 height 579
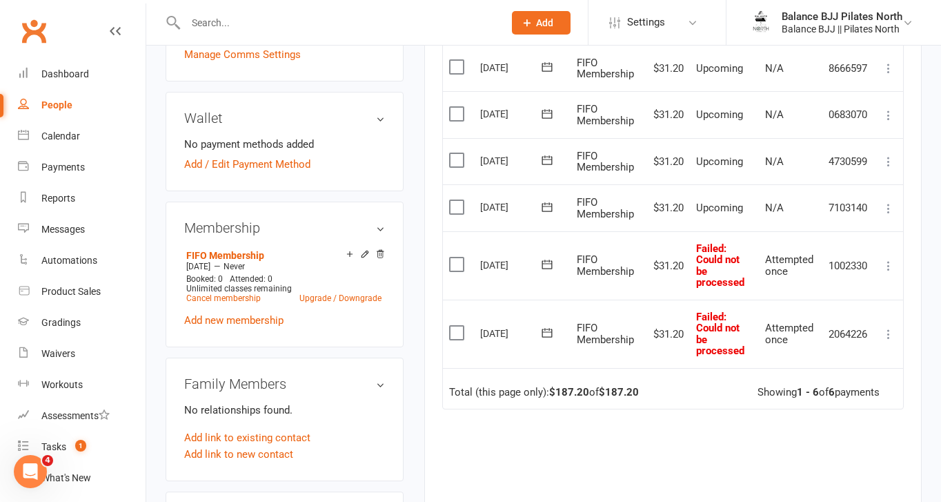
scroll to position [379, 0]
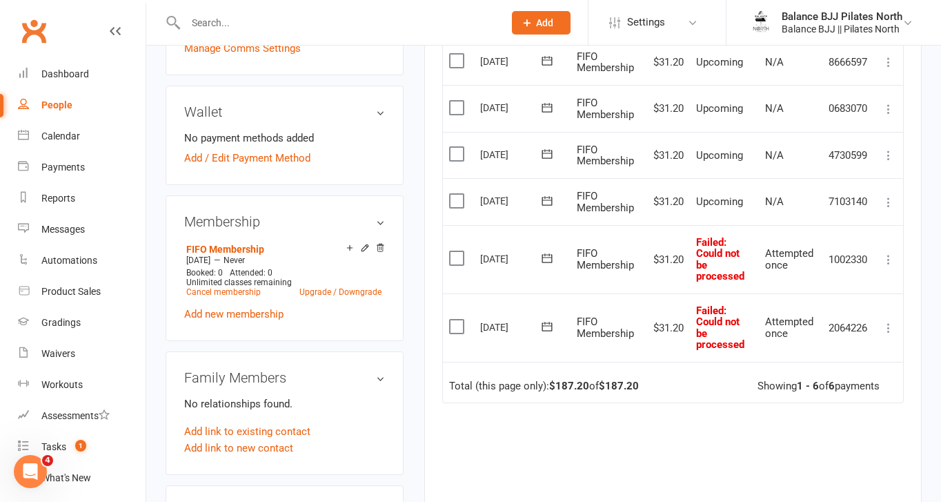
click at [891, 262] on icon at bounding box center [889, 259] width 14 height 14
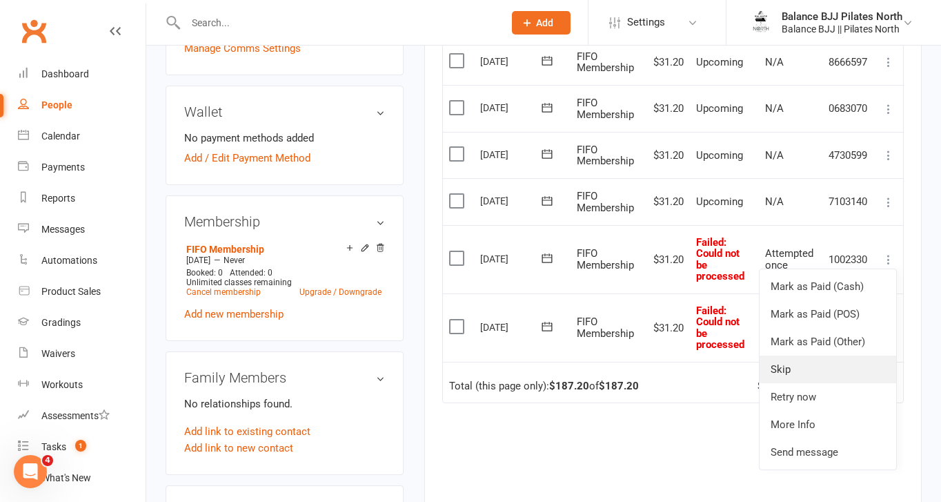
click at [826, 376] on link "Skip" at bounding box center [828, 369] width 137 height 28
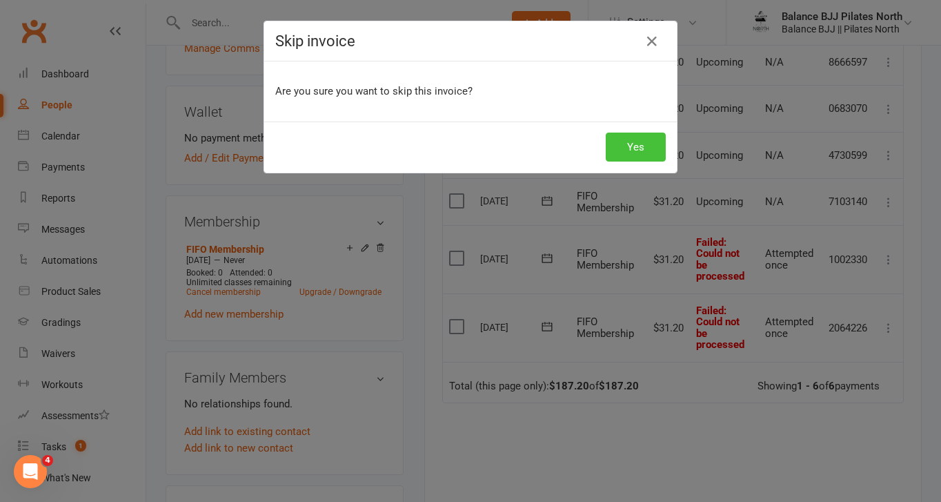
click at [627, 154] on button "Yes" at bounding box center [636, 146] width 60 height 29
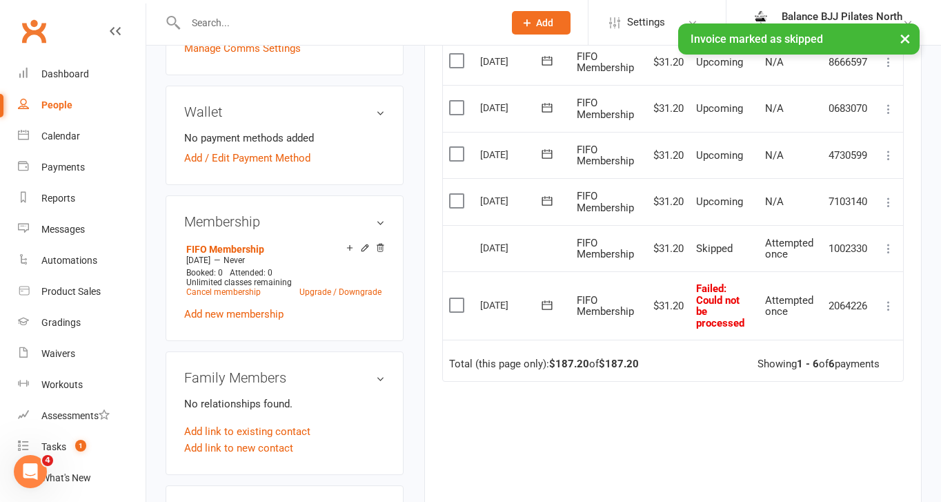
click at [891, 304] on icon at bounding box center [889, 306] width 14 height 14
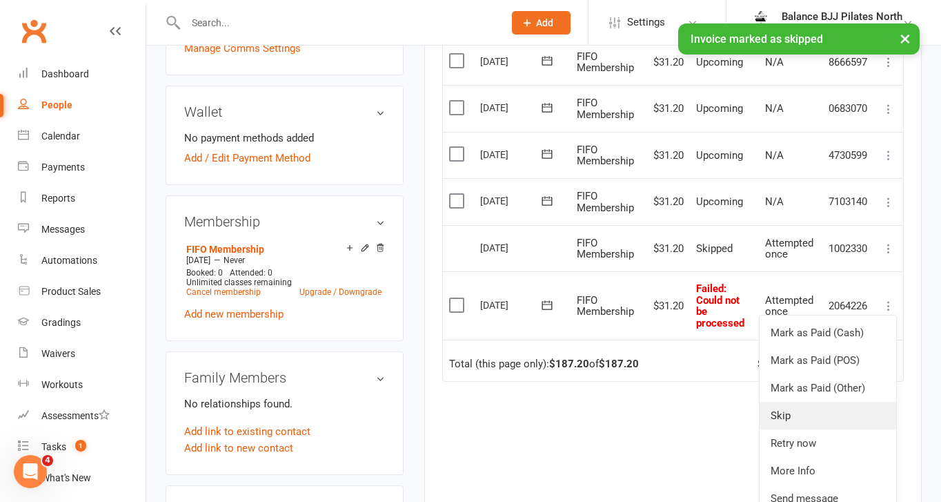
click at [812, 416] on link "Skip" at bounding box center [828, 416] width 137 height 28
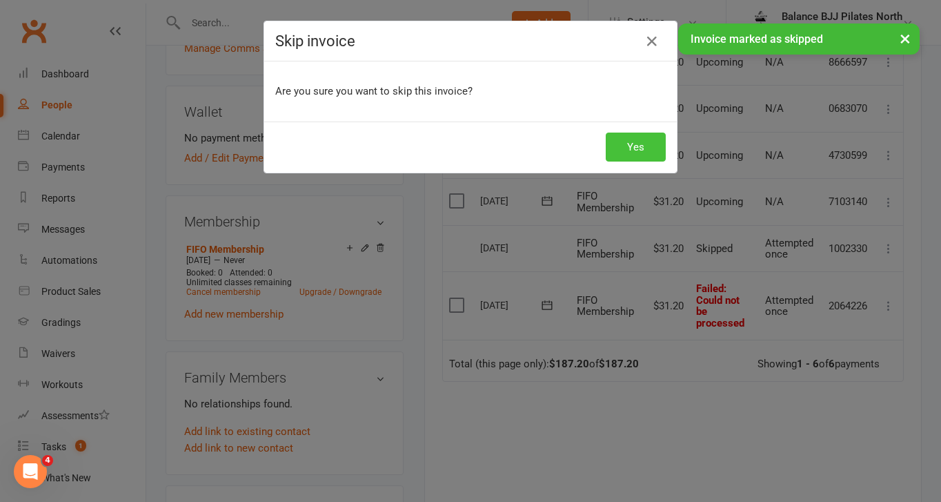
click at [640, 154] on button "Yes" at bounding box center [636, 146] width 60 height 29
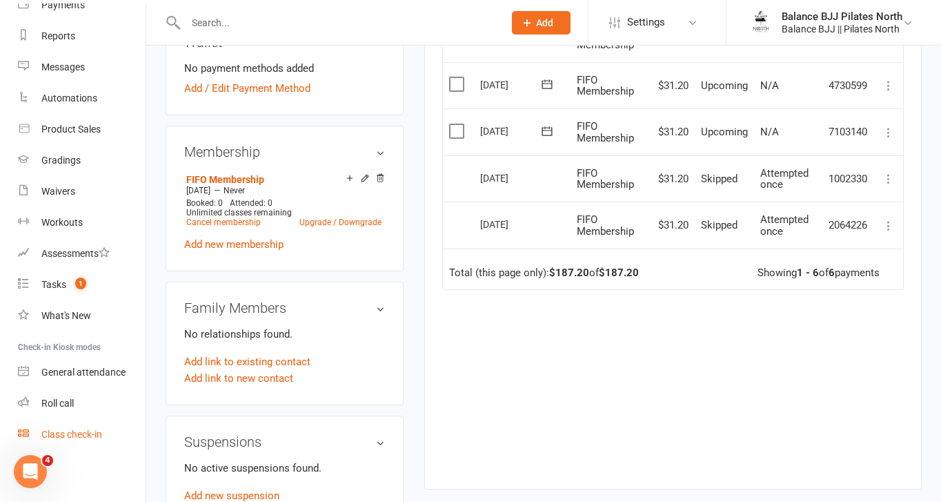
scroll to position [460, 0]
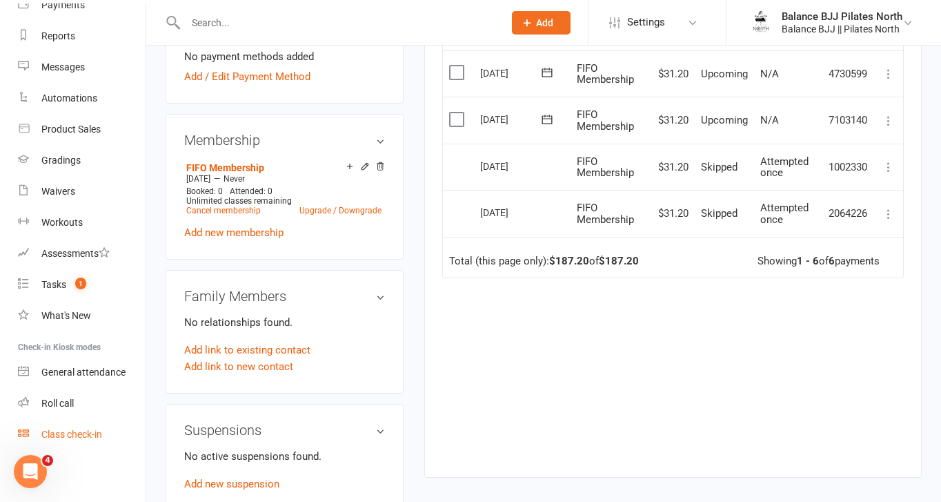
click at [79, 433] on div "Class check-in" at bounding box center [71, 433] width 61 height 11
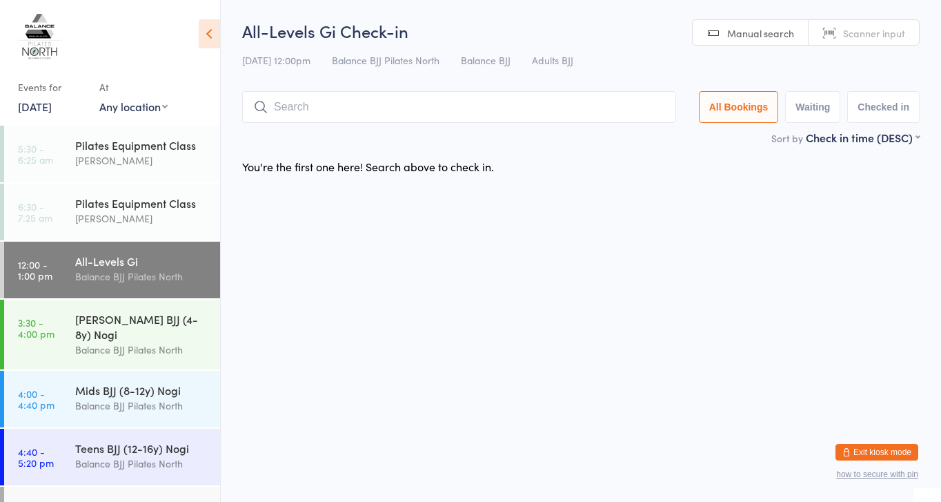
click at [212, 40] on icon at bounding box center [209, 33] width 21 height 29
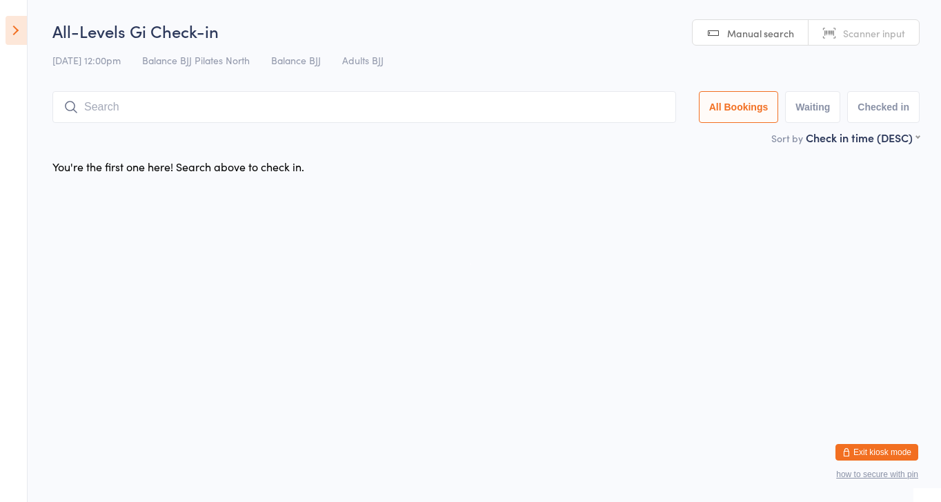
click at [889, 34] on span "Scanner input" at bounding box center [874, 33] width 62 height 14
click at [17, 32] on icon at bounding box center [16, 30] width 21 height 29
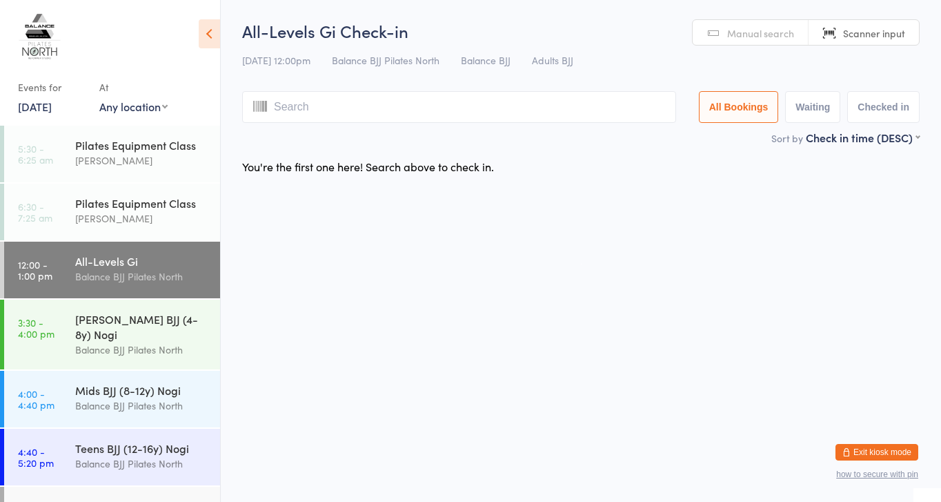
click at [865, 449] on button "Exit kiosk mode" at bounding box center [876, 452] width 83 height 17
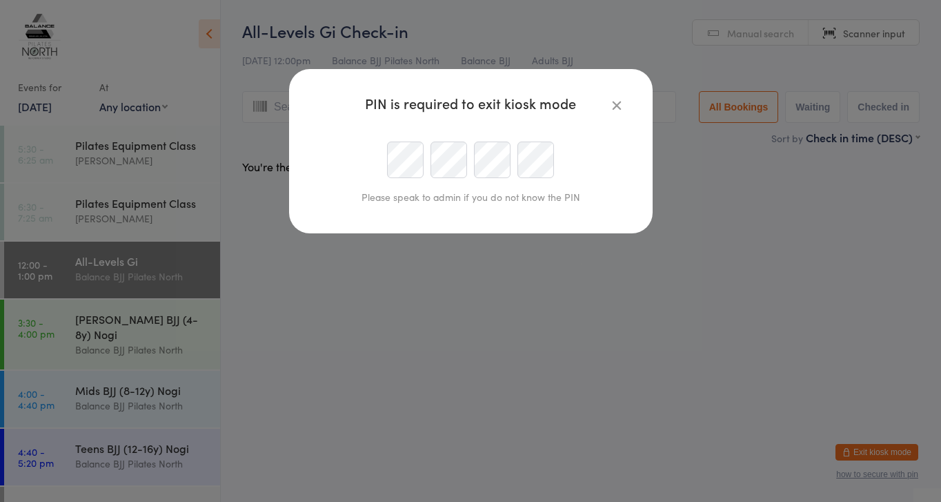
type input "ginoandsteph@balancebjj.com.au"
click at [324, 175] on div at bounding box center [470, 159] width 315 height 37
click at [468, 161] on div at bounding box center [470, 159] width 315 height 37
click at [382, 162] on div at bounding box center [470, 159] width 315 height 37
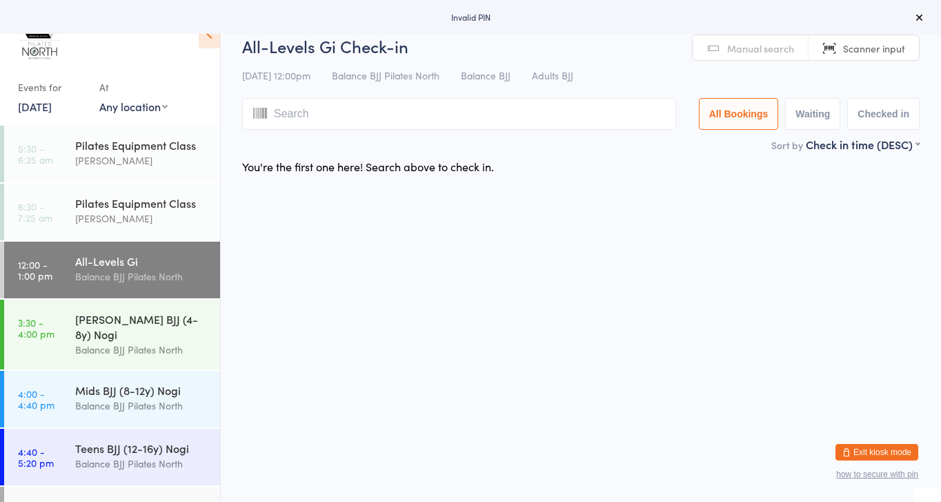
click at [887, 451] on button "Exit kiosk mode" at bounding box center [876, 452] width 83 height 17
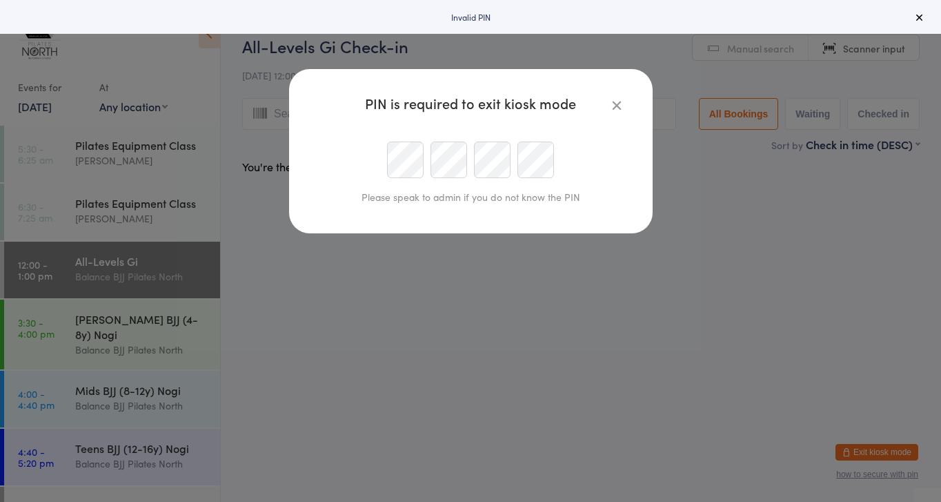
type input "ginoandsteph@balancebjj.com.au"
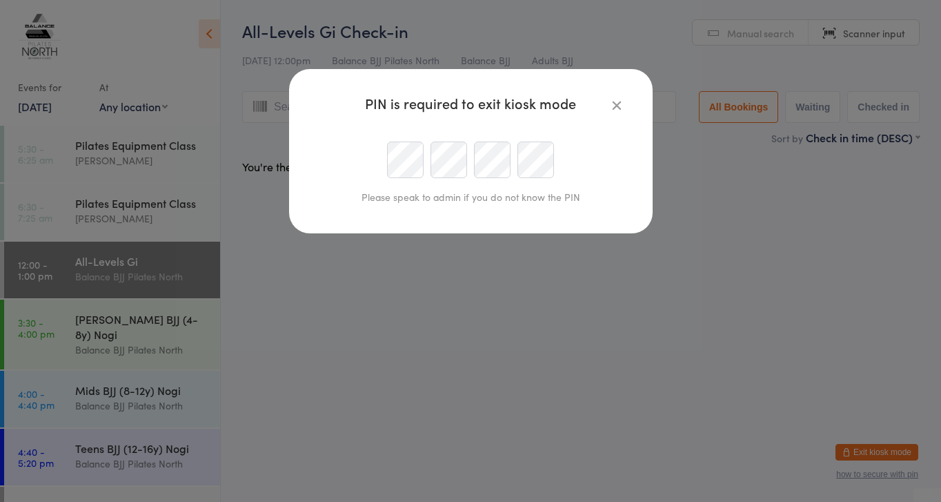
click at [311, 157] on div "PIN is required to exit kiosk mode Please speak to admin if you do not know the…" at bounding box center [471, 151] width 364 height 164
click at [569, 153] on div at bounding box center [470, 159] width 315 height 37
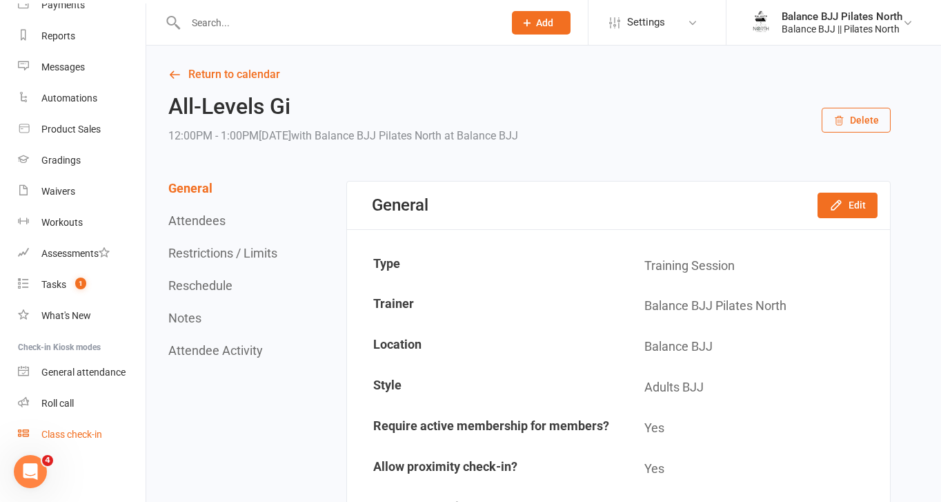
click at [72, 439] on div "Class check-in" at bounding box center [71, 433] width 61 height 11
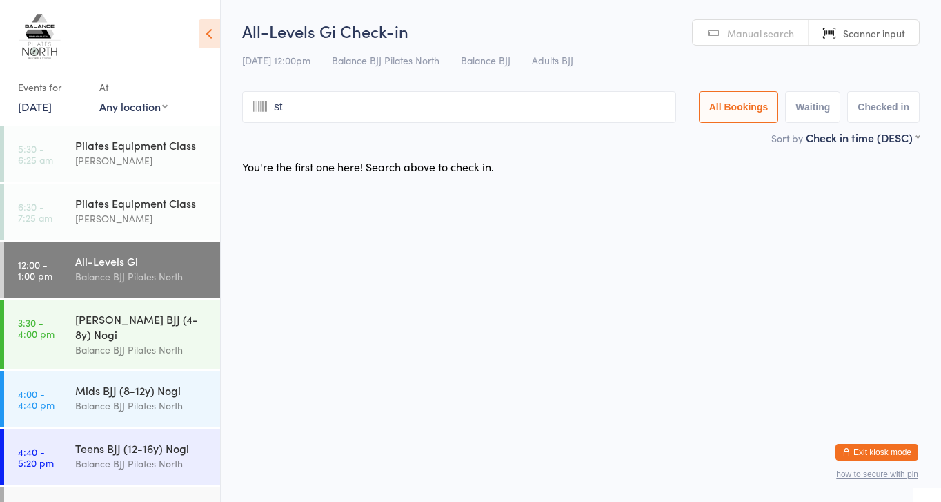
type input "ste"
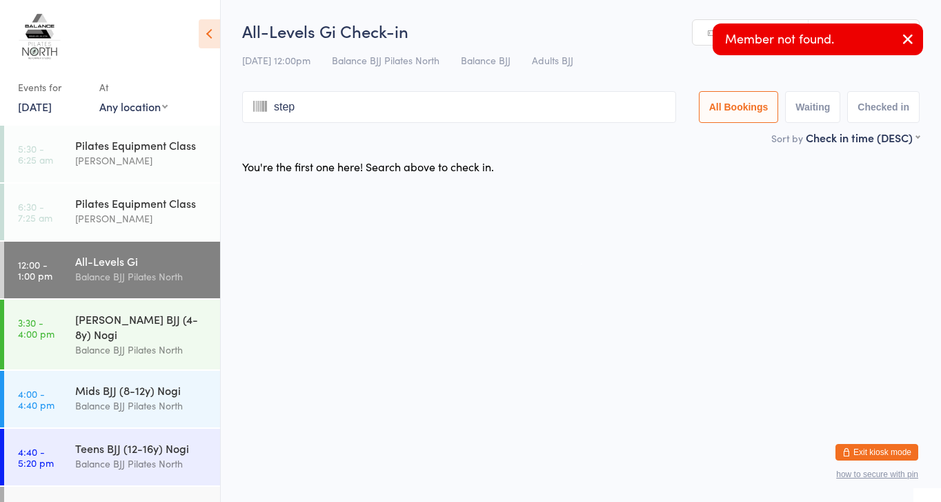
type input "steph"
click at [692, 207] on html "You have now entered Kiosk Mode. Members will be able to check themselves in us…" at bounding box center [470, 251] width 941 height 502
click at [914, 37] on icon "button" at bounding box center [908, 38] width 17 height 17
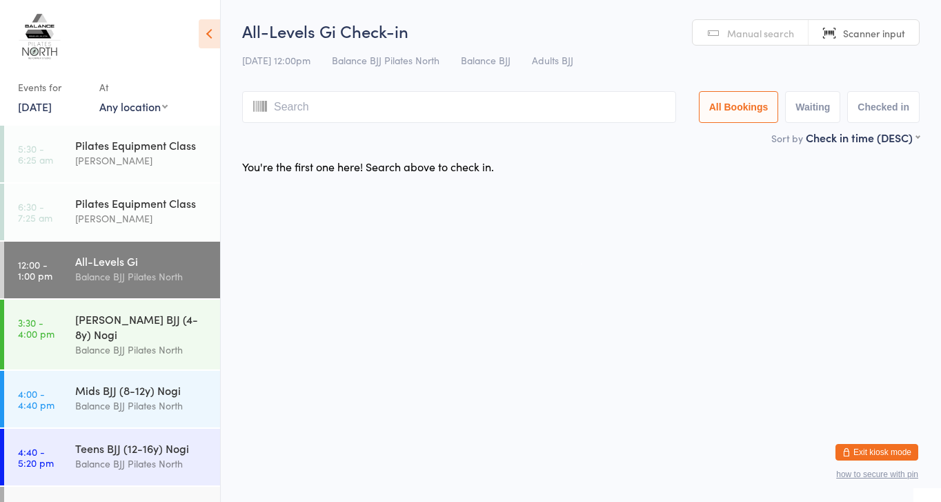
click at [851, 35] on span "Scanner input" at bounding box center [874, 33] width 62 height 14
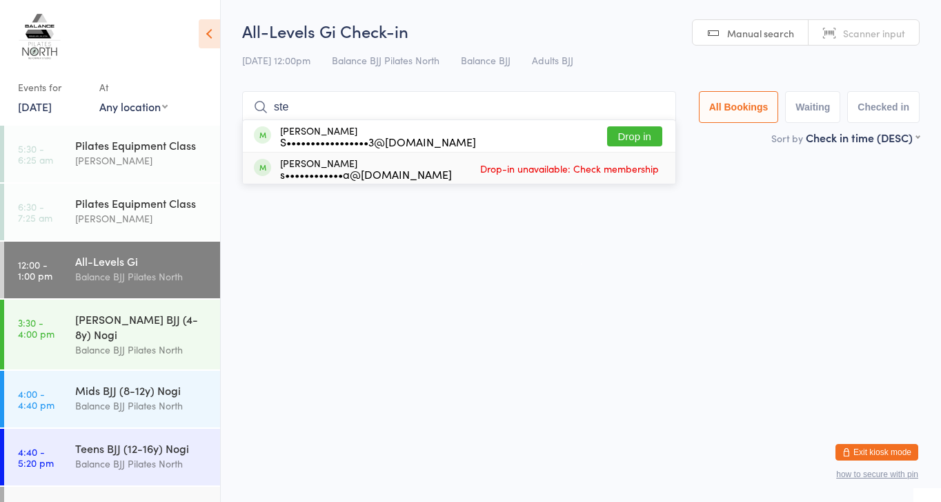
type input "ste"
click at [461, 170] on div "[PERSON_NAME] s••••••••••••a@[DOMAIN_NAME] Drop-in unavailable: Check membership" at bounding box center [459, 167] width 433 height 31
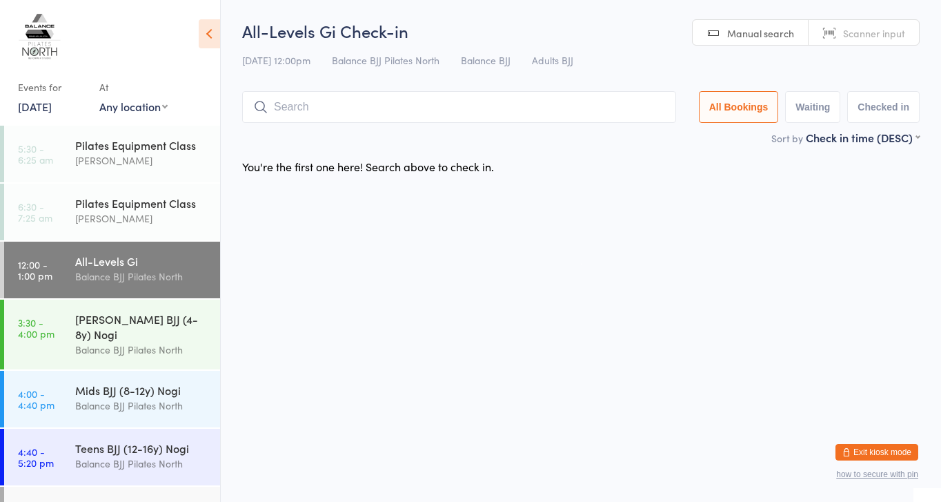
click at [406, 65] on span "Balance BJJ Pilates North" at bounding box center [386, 60] width 108 height 14
click at [484, 60] on span "Balance BJJ" at bounding box center [486, 60] width 50 height 14
click at [478, 108] on input "search" at bounding box center [459, 107] width 434 height 32
click at [93, 275] on div "Balance BJJ Pilates North" at bounding box center [141, 276] width 133 height 16
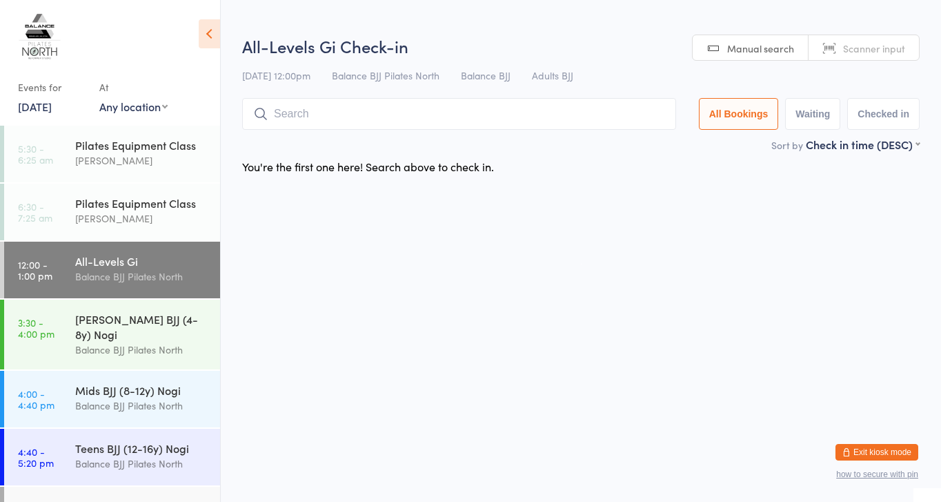
click at [392, 122] on input "search" at bounding box center [459, 114] width 434 height 32
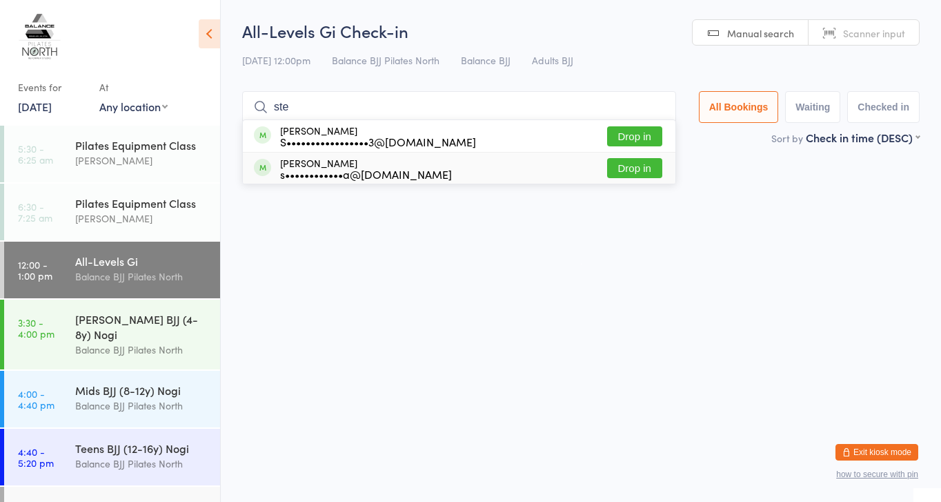
type input "ste"
click at [386, 170] on div "s••••••••••••a@[DOMAIN_NAME]" at bounding box center [366, 173] width 172 height 11
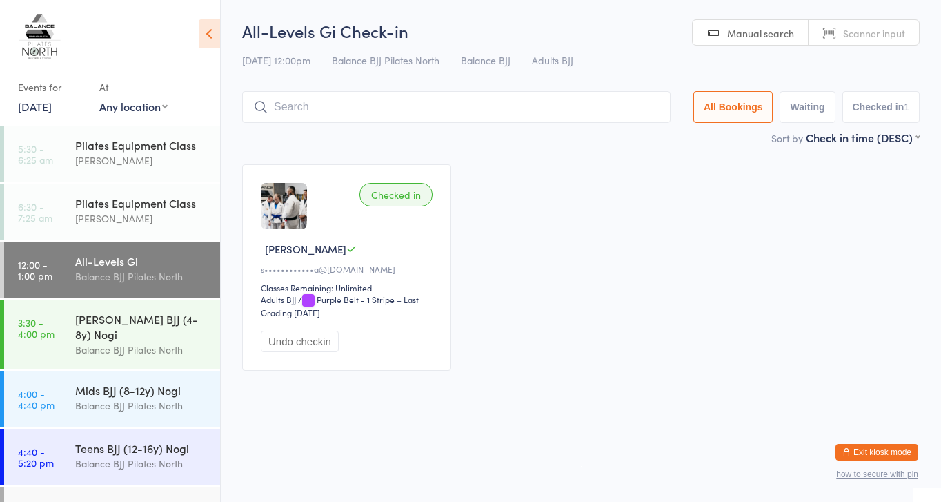
click at [878, 456] on button "Exit kiosk mode" at bounding box center [876, 452] width 83 height 17
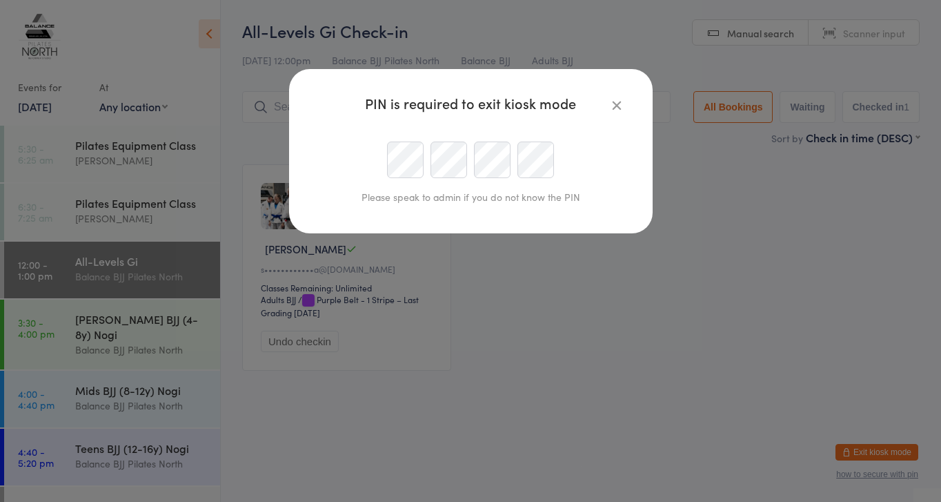
scroll to position [0, 34]
click at [454, 160] on div at bounding box center [470, 159] width 315 height 37
click at [375, 163] on div at bounding box center [470, 159] width 315 height 37
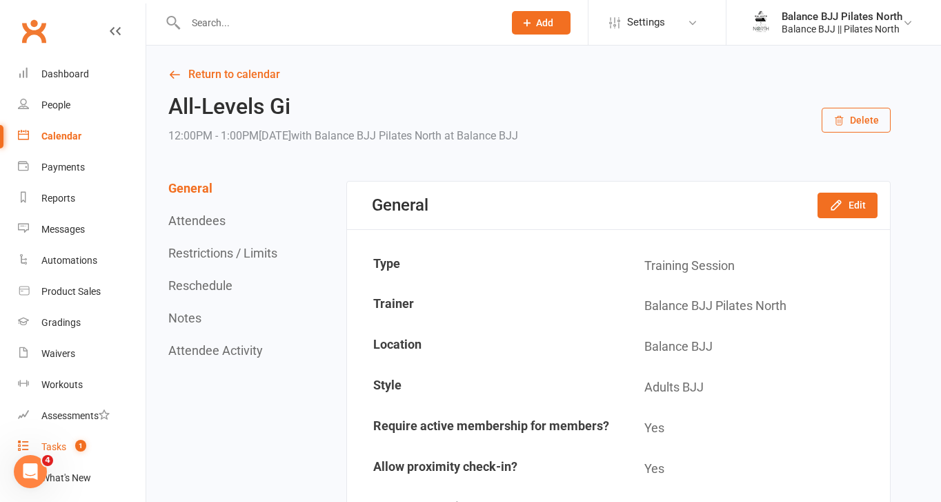
scroll to position [162, 0]
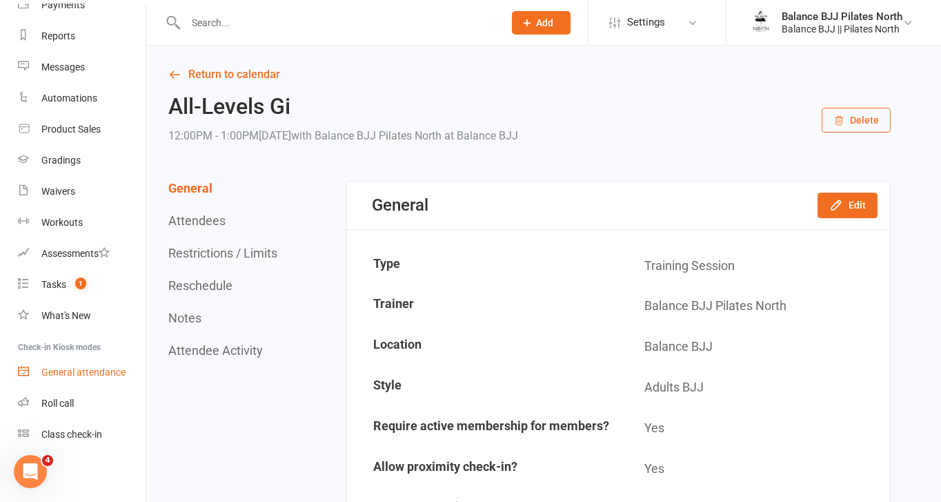
click at [83, 373] on div "General attendance" at bounding box center [83, 371] width 84 height 11
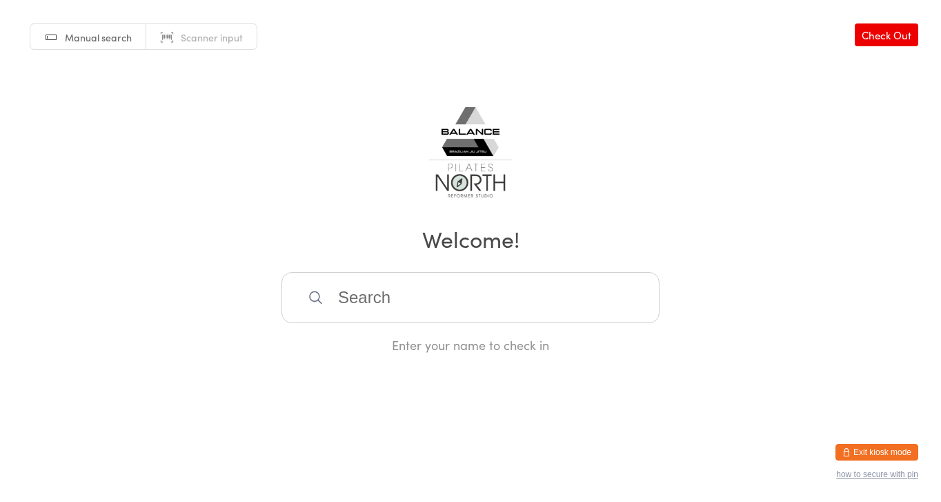
click at [213, 34] on span "Scanner input" at bounding box center [212, 37] width 62 height 14
click at [103, 35] on span "Manual search" at bounding box center [98, 37] width 67 height 14
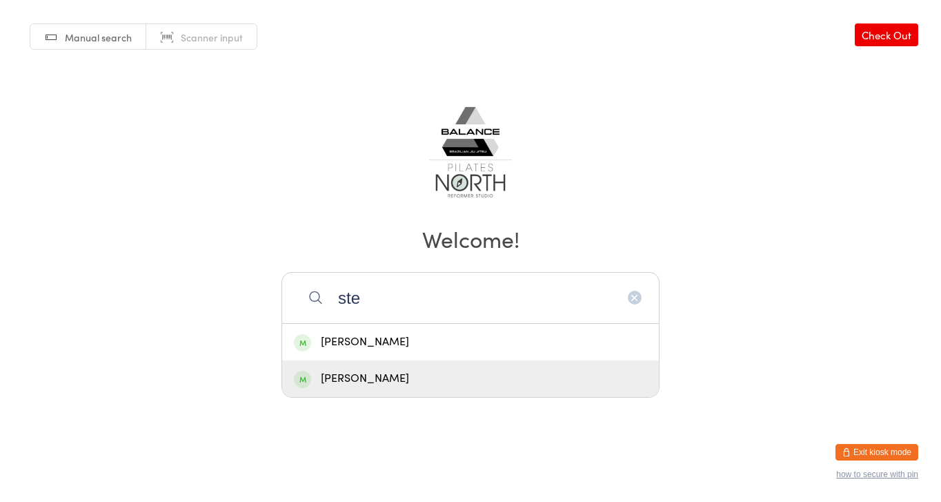
type input "ste"
click at [471, 382] on div "[PERSON_NAME]" at bounding box center [470, 378] width 353 height 19
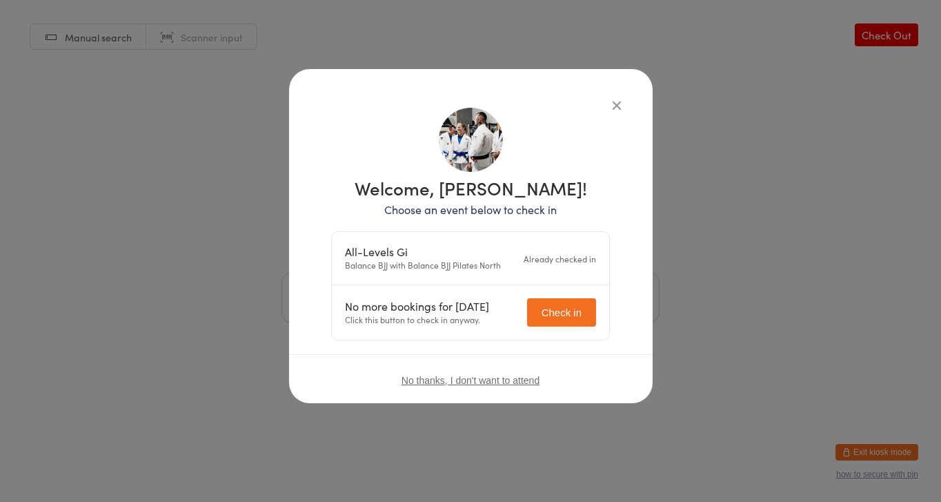
click at [533, 255] on div "Already checked in" at bounding box center [560, 258] width 72 height 13
click at [616, 103] on icon "button" at bounding box center [616, 104] width 15 height 15
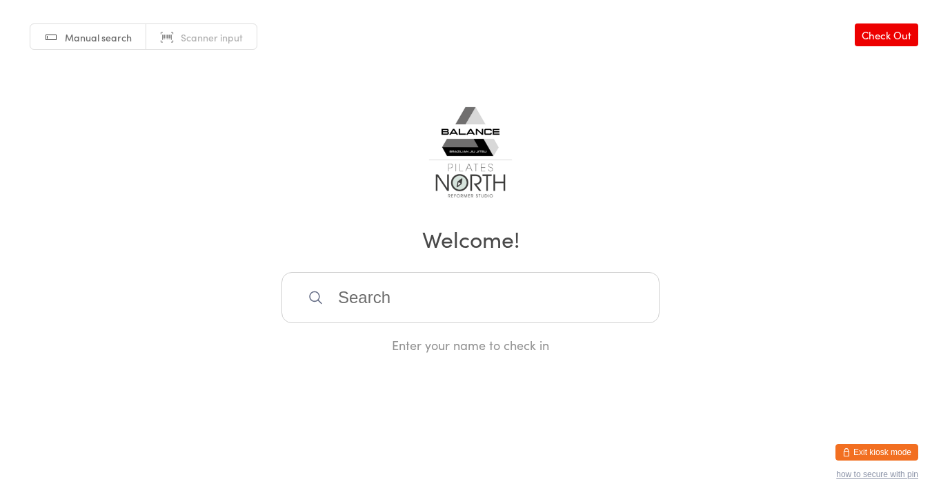
click at [595, 373] on html "You have now entered Kiosk Mode. Members will be able to check themselves in us…" at bounding box center [470, 251] width 941 height 502
click at [887, 452] on button "Exit kiosk mode" at bounding box center [876, 452] width 83 height 17
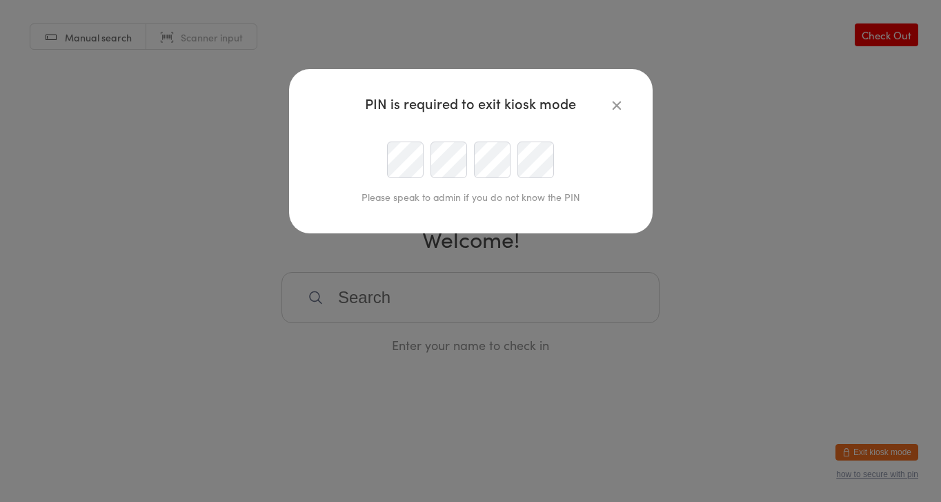
scroll to position [0, 34]
click at [484, 163] on div at bounding box center [470, 159] width 315 height 37
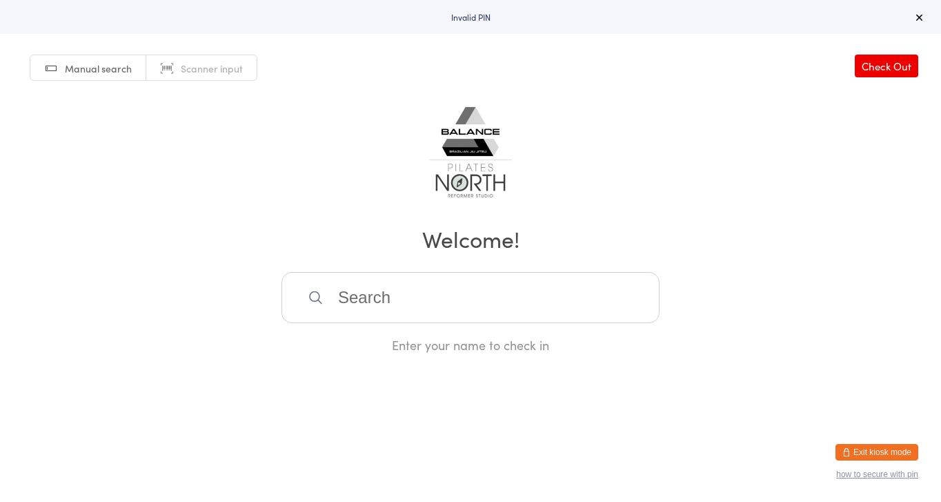
click at [889, 455] on button "Exit kiosk mode" at bounding box center [876, 452] width 83 height 17
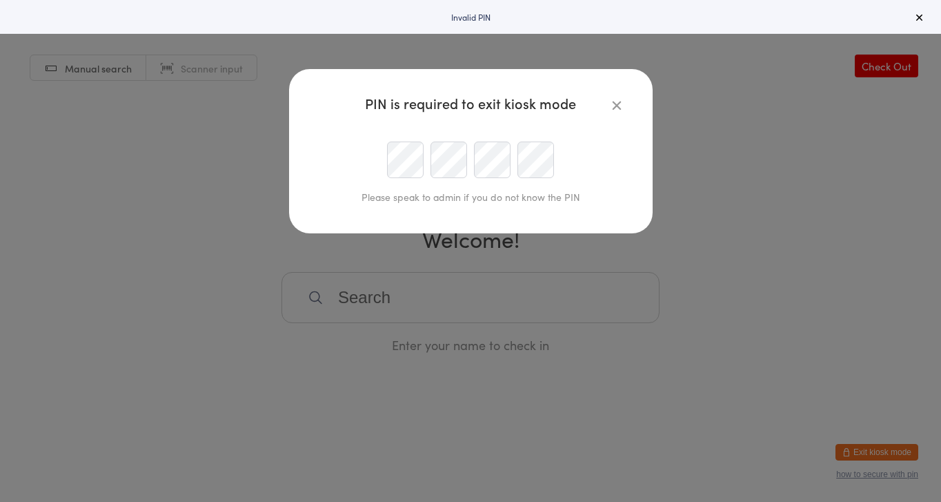
type input "[EMAIL_ADDRESS][DOMAIN_NAME]"
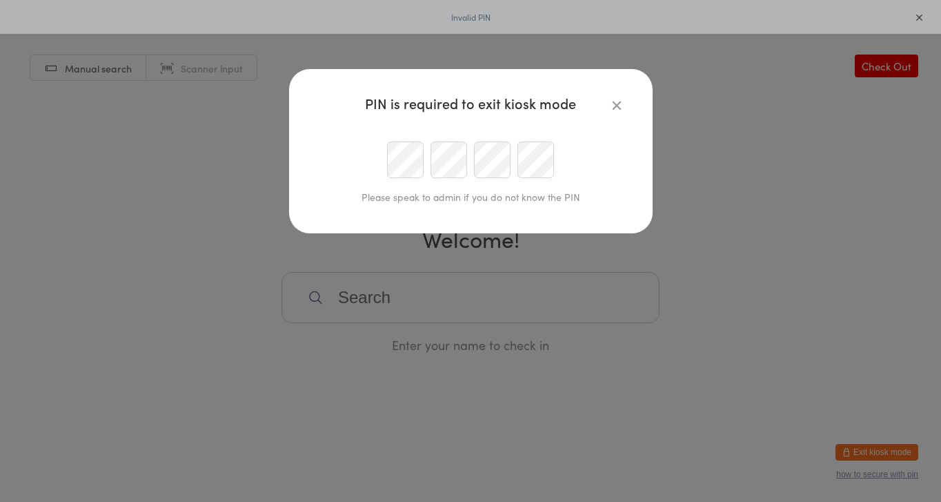
scroll to position [0, 34]
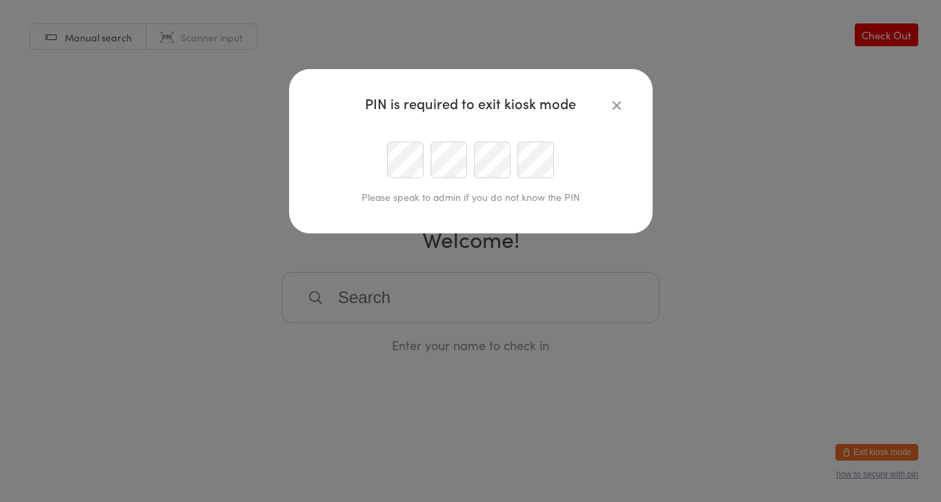
click at [472, 166] on div at bounding box center [470, 159] width 315 height 37
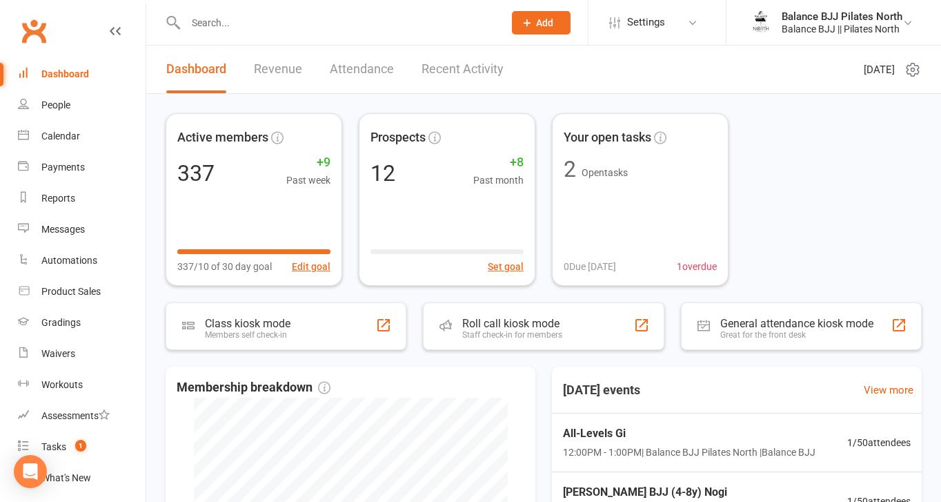
click at [237, 26] on input "text" at bounding box center [337, 22] width 313 height 19
type input "steph"
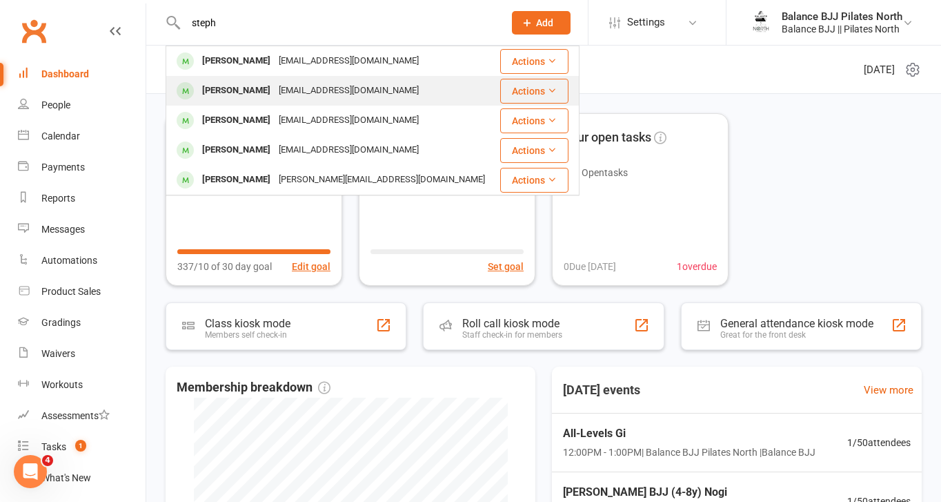
click at [301, 92] on div "[EMAIL_ADDRESS][DOMAIN_NAME]" at bounding box center [349, 91] width 148 height 20
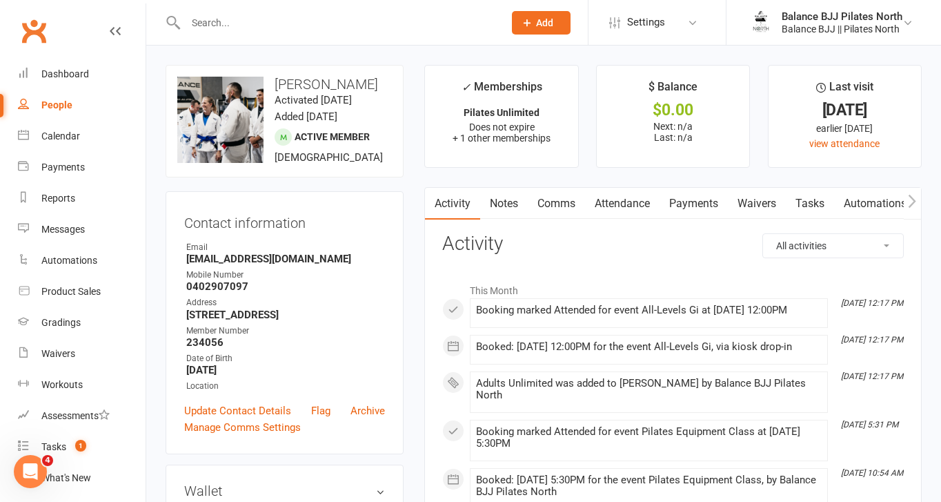
click at [913, 201] on icon "button" at bounding box center [912, 201] width 8 height 14
click at [807, 200] on link "Mobile App" at bounding box center [794, 204] width 75 height 32
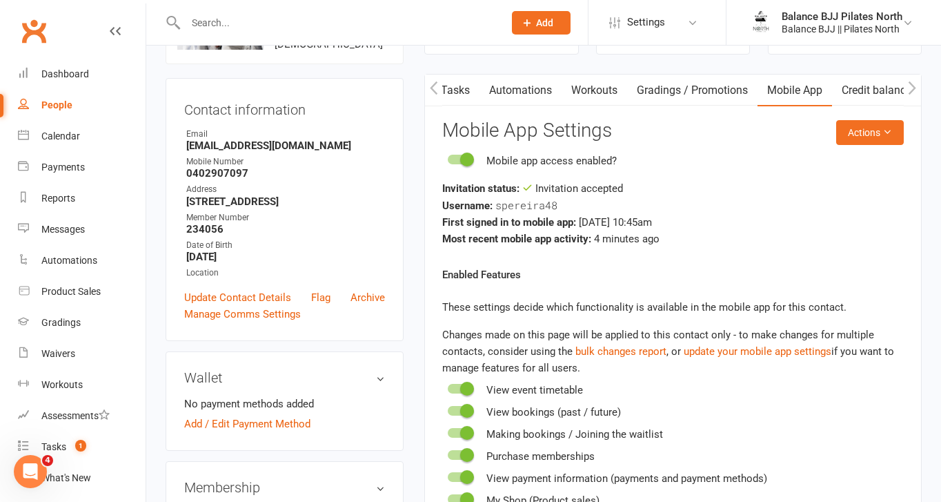
scroll to position [108, 0]
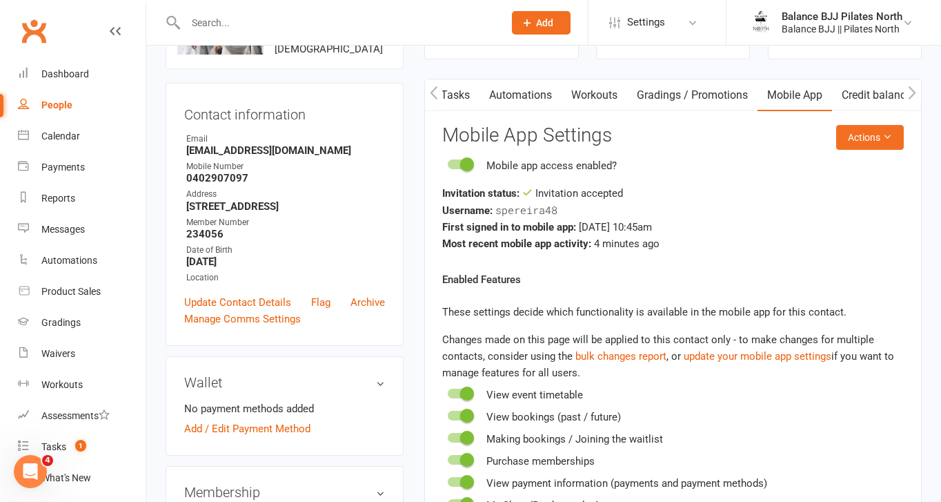
click at [323, 19] on input "text" at bounding box center [337, 22] width 313 height 19
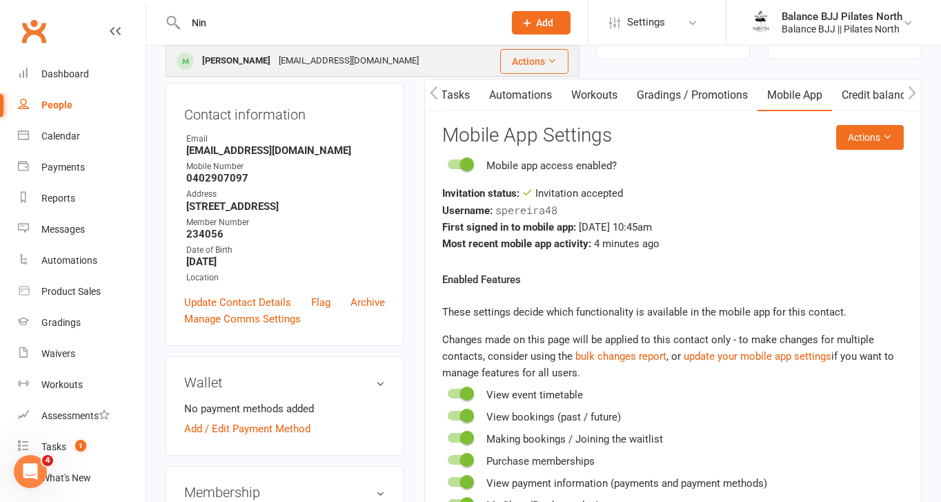
type input "Nin"
click at [221, 62] on div "Nina Pereira" at bounding box center [236, 61] width 77 height 20
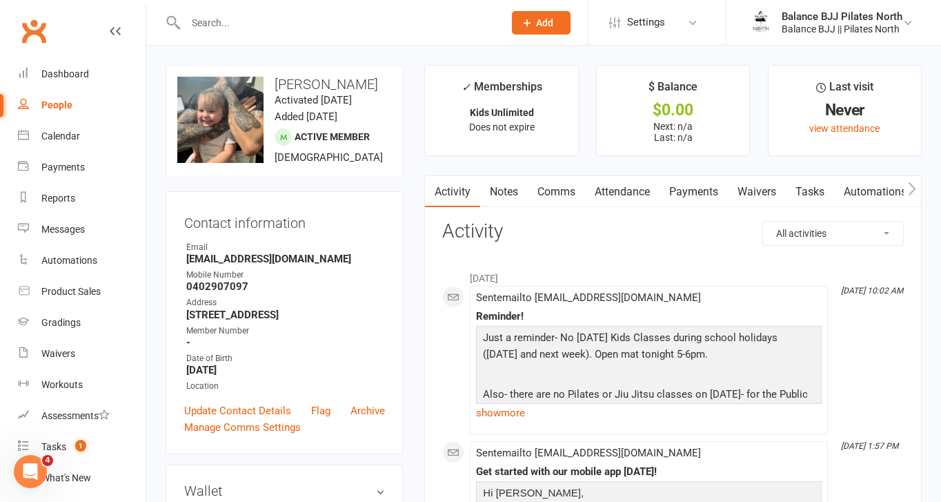
click at [914, 190] on icon "button" at bounding box center [913, 188] width 8 height 13
click at [916, 190] on button "button" at bounding box center [912, 191] width 17 height 31
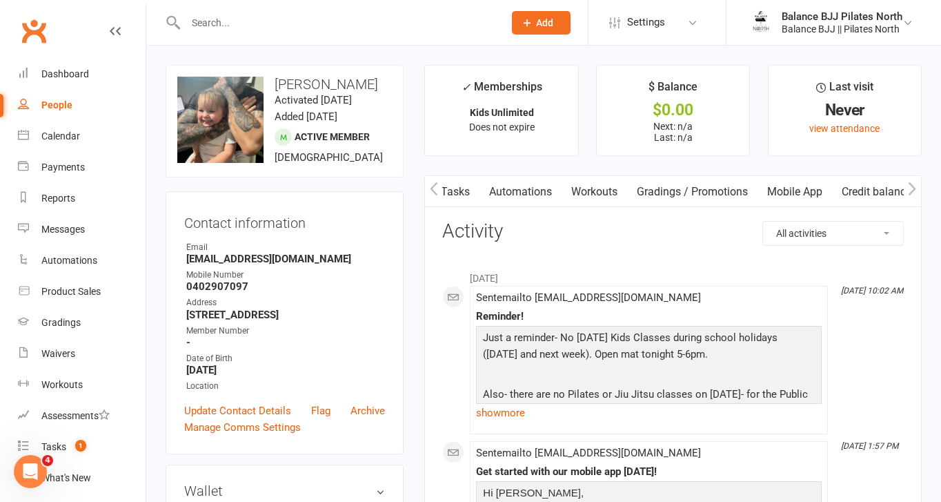
click at [915, 190] on icon "button" at bounding box center [912, 188] width 8 height 14
click at [803, 190] on link "Mobile App" at bounding box center [794, 192] width 75 height 32
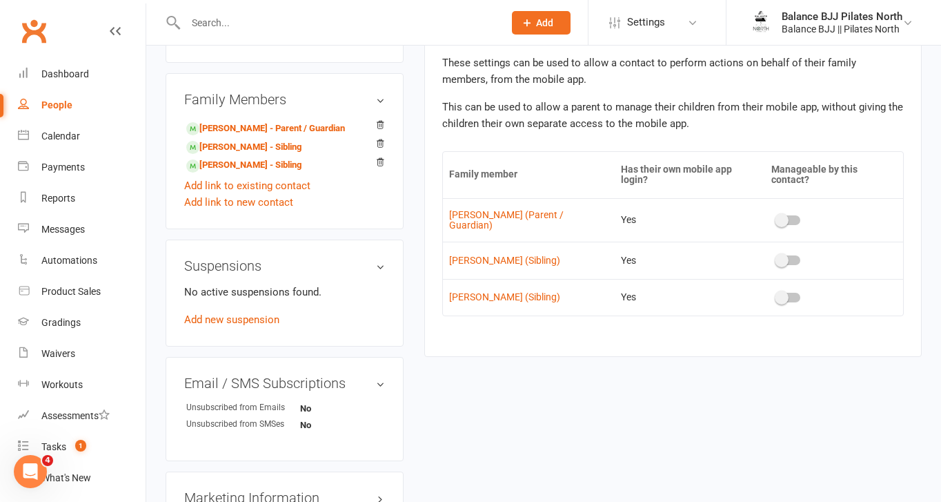
scroll to position [658, 0]
click at [266, 153] on link "Oliver Lowden - Sibling" at bounding box center [243, 146] width 115 height 14
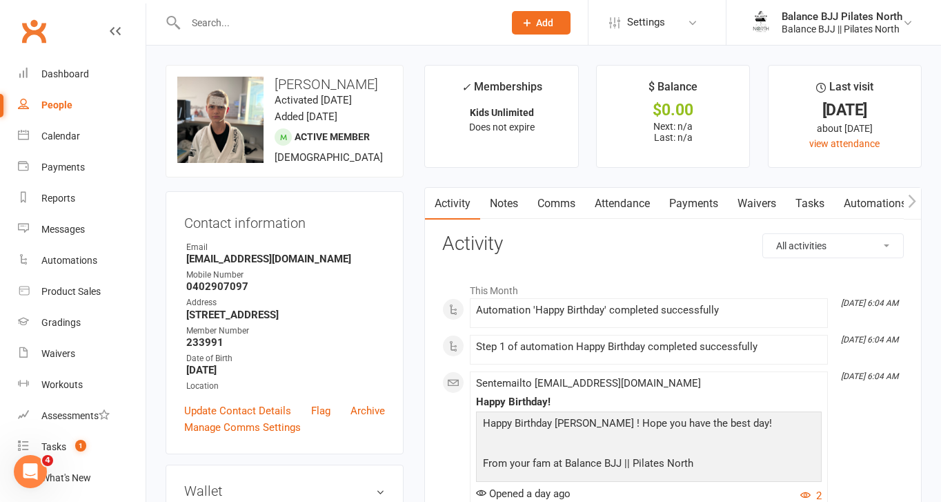
click at [911, 201] on icon "button" at bounding box center [912, 201] width 8 height 14
click at [801, 208] on link "Mobile App" at bounding box center [794, 204] width 75 height 32
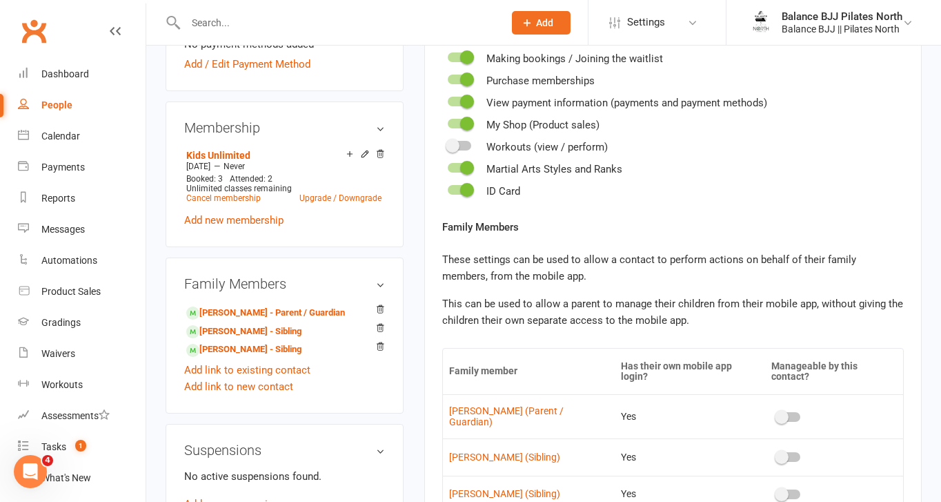
scroll to position [628, 0]
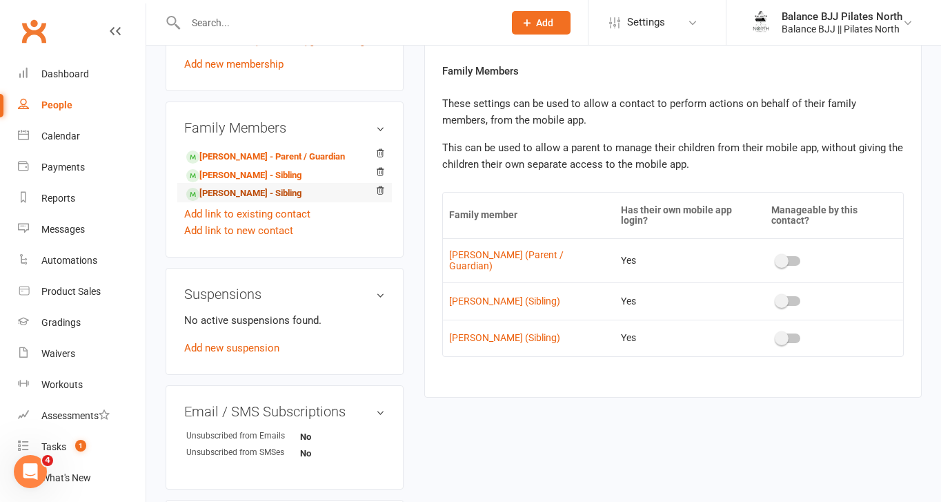
click at [252, 201] on link "Nina Pereira - Sibling" at bounding box center [243, 193] width 115 height 14
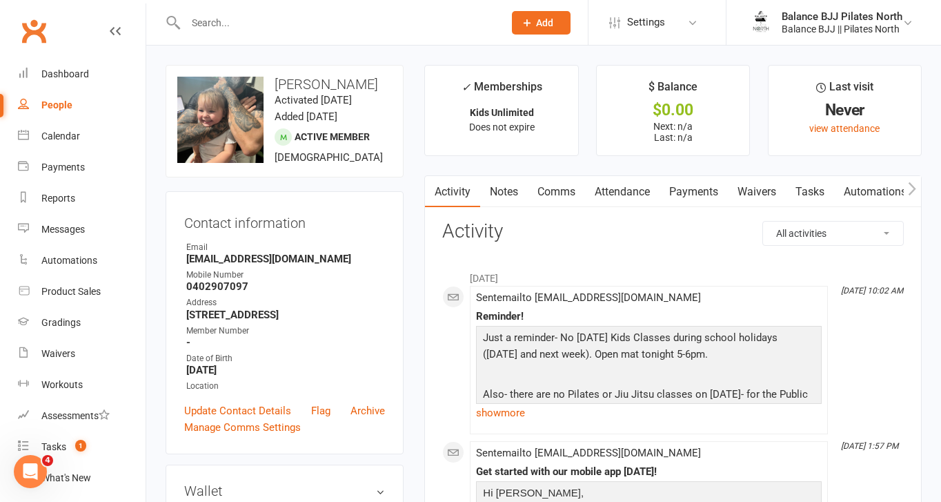
click at [912, 190] on icon "button" at bounding box center [912, 188] width 8 height 14
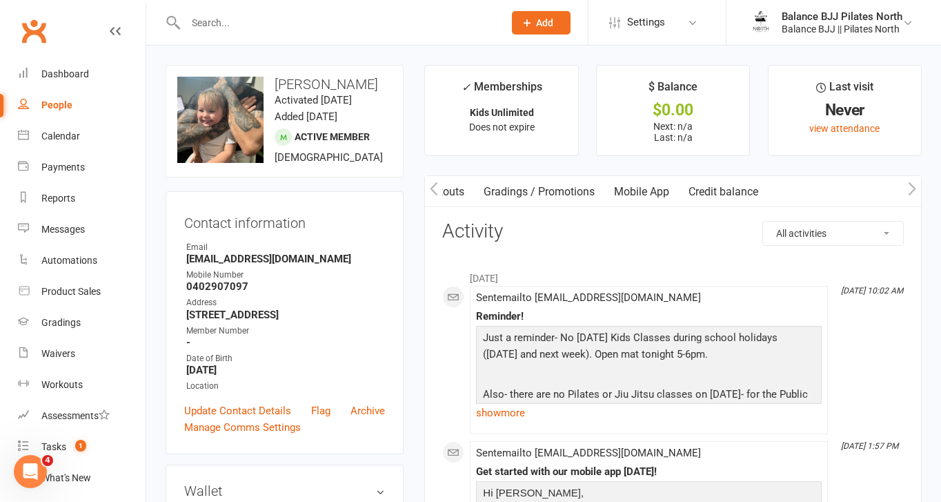
click at [912, 190] on icon "button" at bounding box center [912, 188] width 8 height 14
click at [768, 185] on link "Mobile App" at bounding box center [794, 192] width 75 height 32
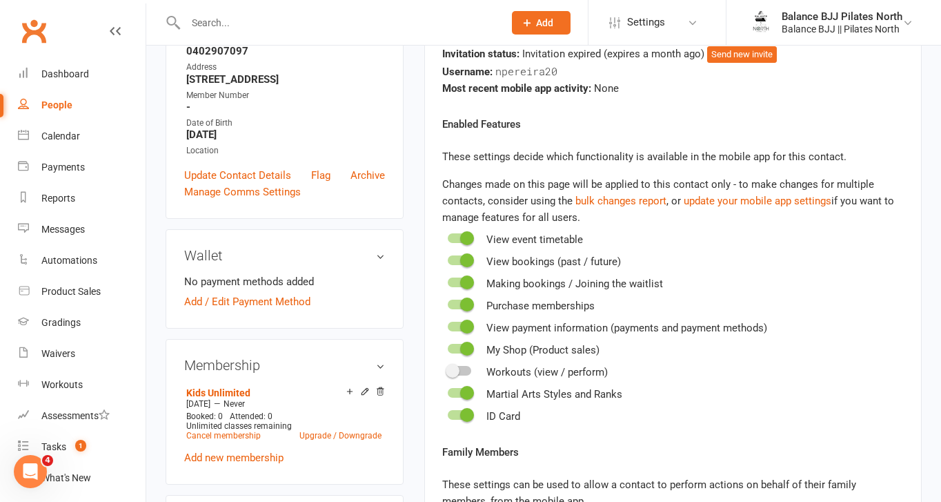
scroll to position [237, 0]
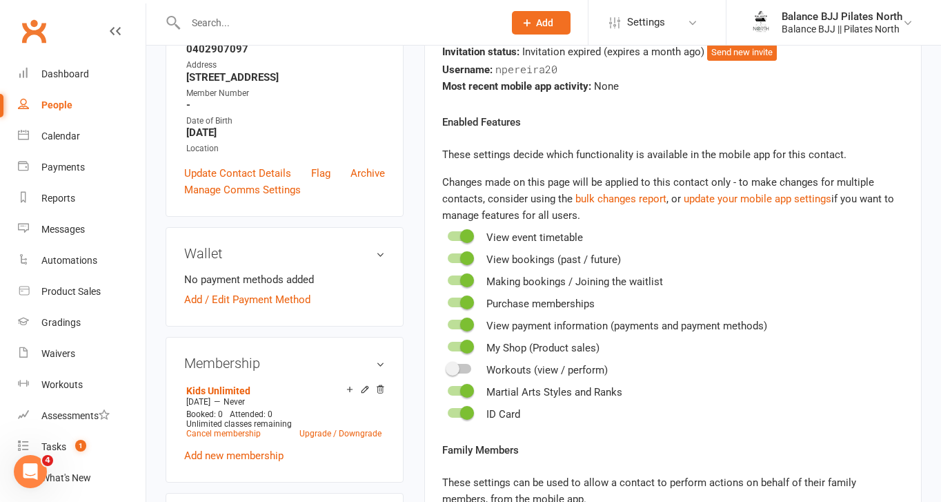
click at [463, 411] on span at bounding box center [467, 413] width 14 height 14
click at [448, 410] on input "checkbox" at bounding box center [448, 410] width 0 height 0
click at [463, 411] on div at bounding box center [459, 413] width 23 height 10
click at [448, 410] on input "checkbox" at bounding box center [448, 410] width 0 height 0
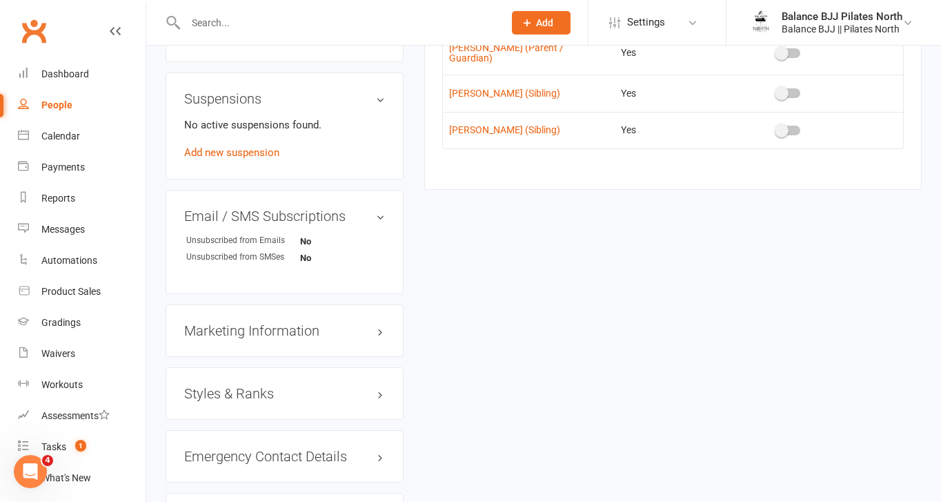
scroll to position [829, 0]
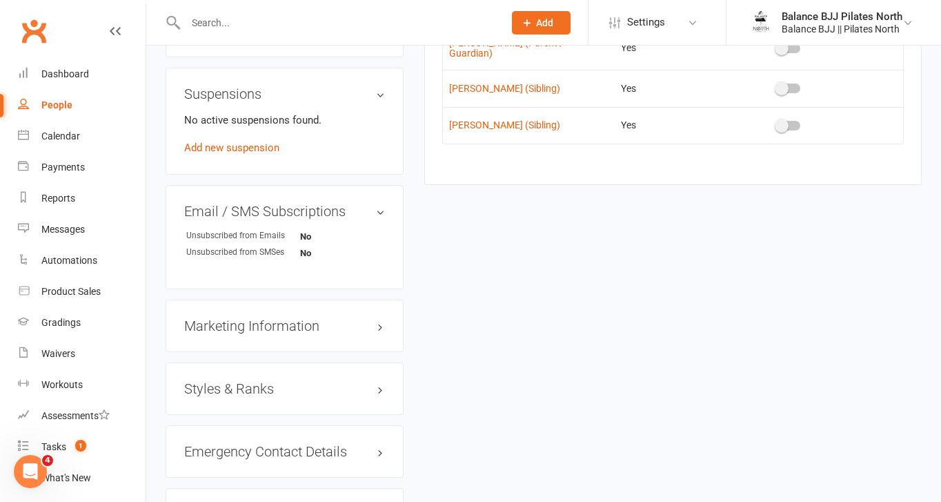
click at [250, 396] on h3 "Styles & Ranks" at bounding box center [284, 388] width 201 height 15
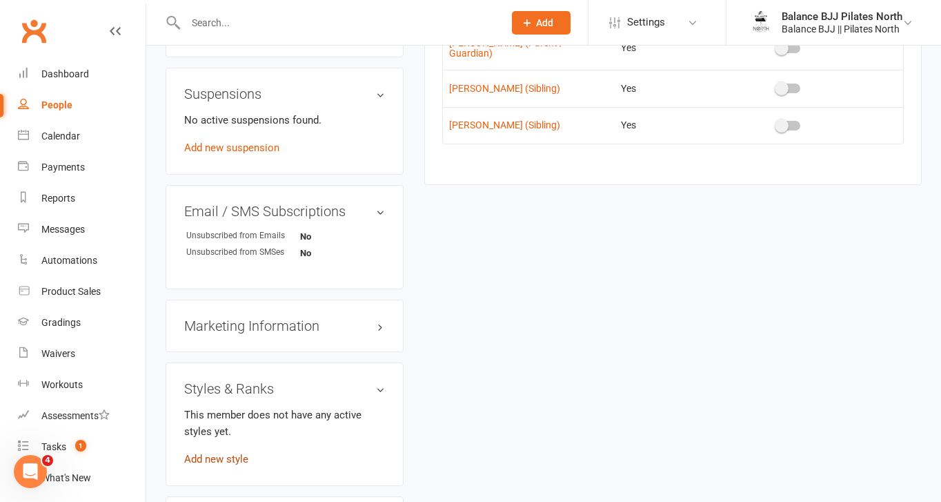
click at [224, 465] on link "Add new style" at bounding box center [216, 459] width 64 height 12
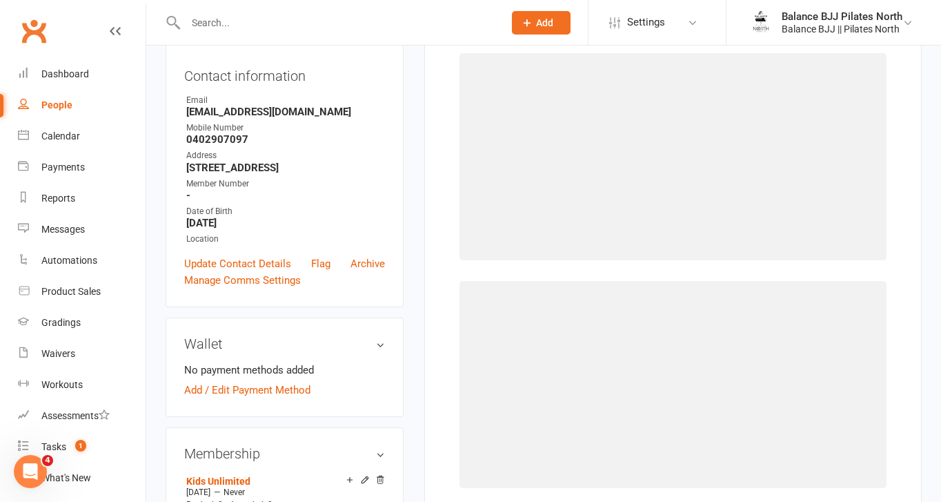
scroll to position [106, 0]
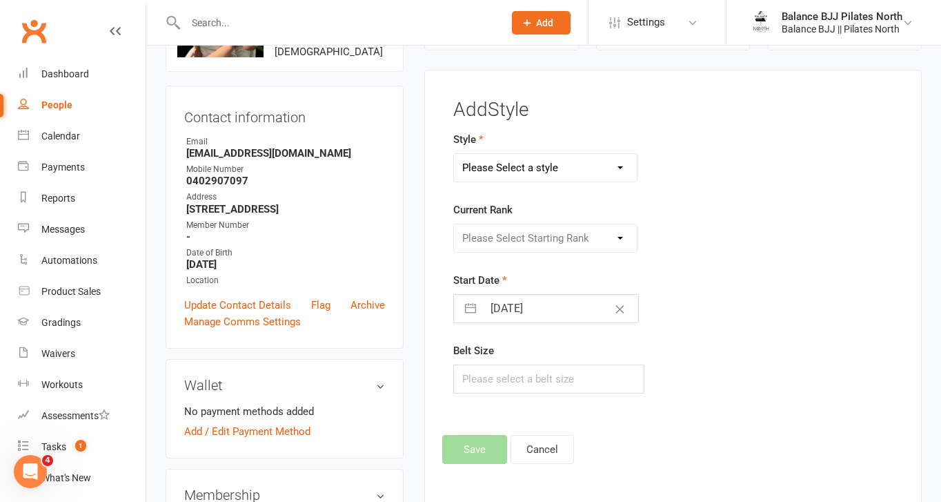
click at [585, 167] on select "Please Select a style Adults BJJ Kids BJJ" at bounding box center [545, 168] width 182 height 28
select select "3743"
click at [454, 154] on select "Please Select a style Adults BJJ Kids BJJ" at bounding box center [545, 168] width 182 height 28
click at [573, 238] on select "Please Select Starting Rank White Belt White Belt - 1 Stripe White Belt - 2 Str…" at bounding box center [545, 238] width 182 height 28
select select "44753"
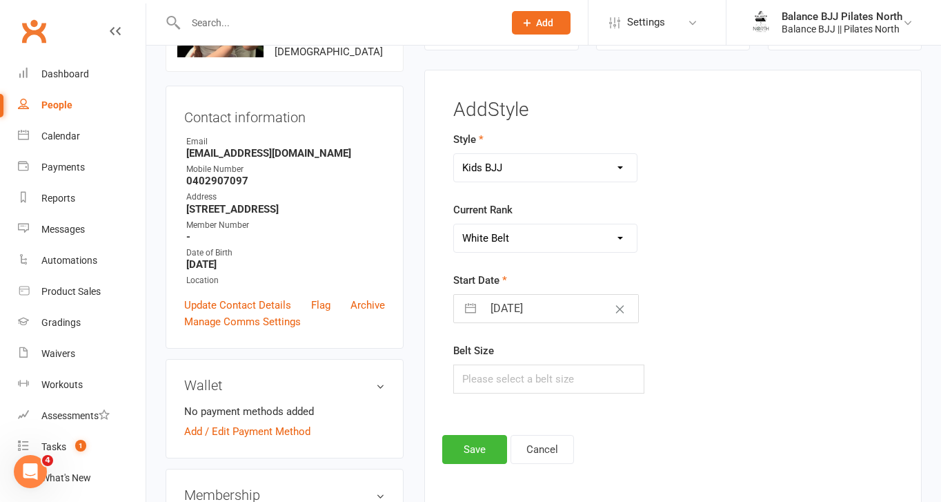
click at [454, 224] on select "Please Select Starting Rank White Belt White Belt - 1 Stripe White Belt - 2 Str…" at bounding box center [545, 238] width 182 height 28
click at [487, 456] on button "Save" at bounding box center [474, 449] width 65 height 29
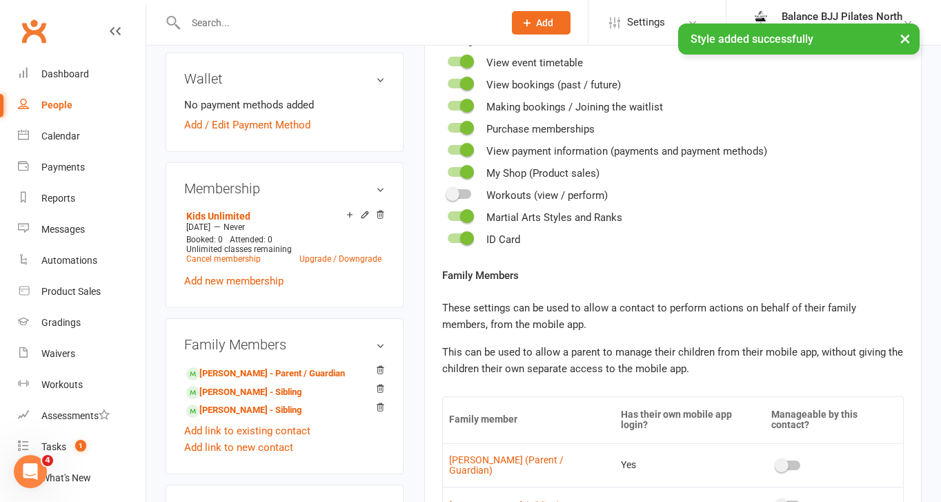
scroll to position [419, 0]
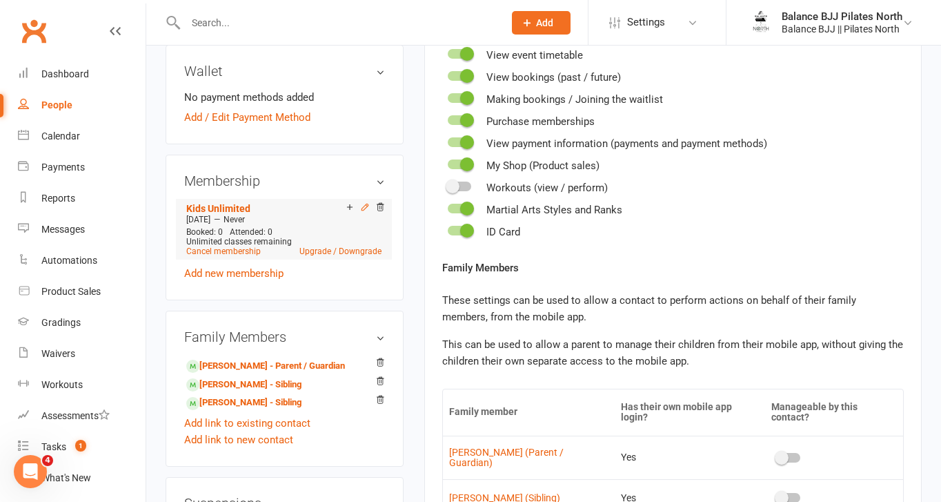
click at [366, 210] on icon at bounding box center [365, 207] width 6 height 6
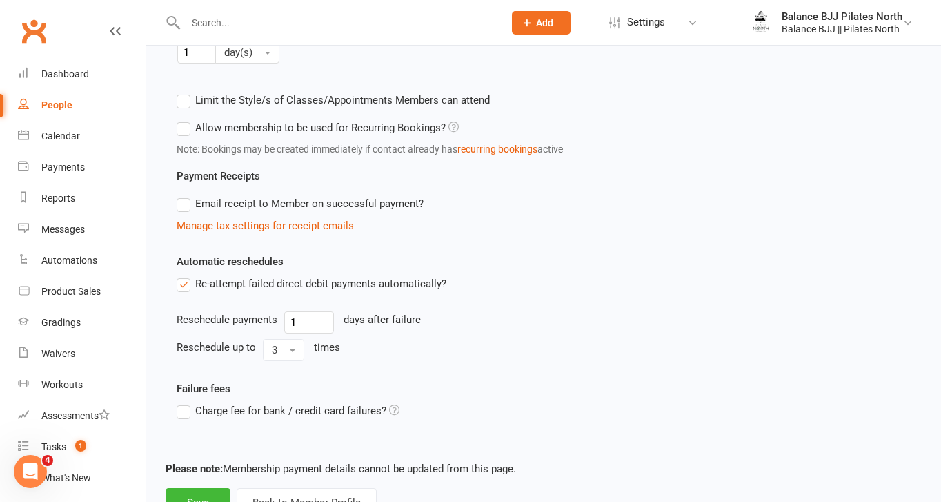
scroll to position [775, 0]
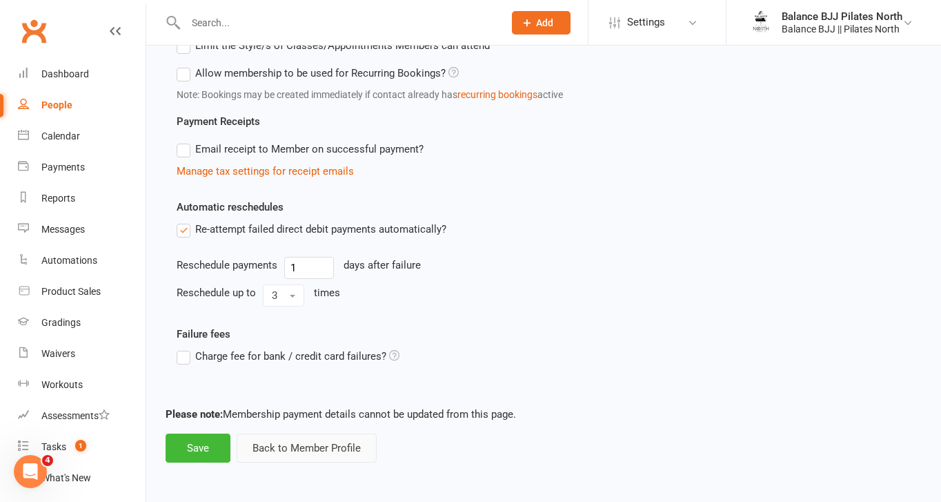
click at [276, 454] on button "Back to Member Profile" at bounding box center [307, 447] width 140 height 29
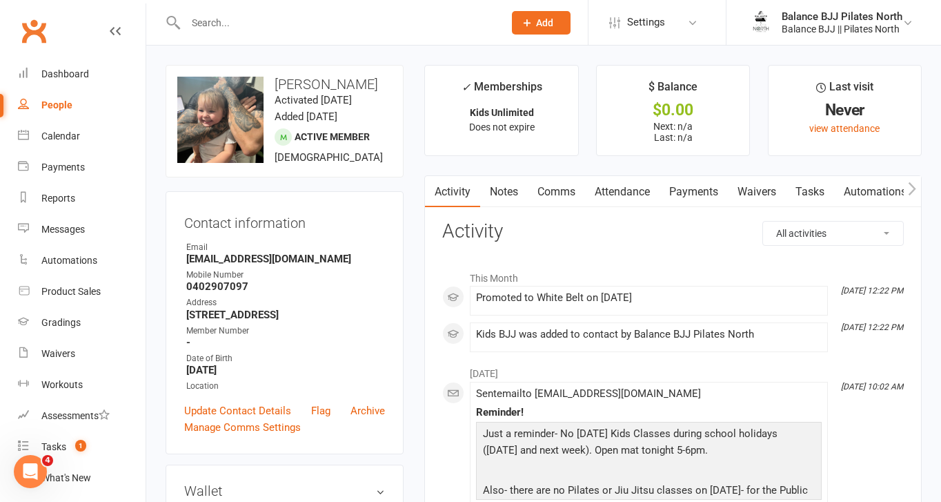
click at [881, 196] on link "Automations" at bounding box center [875, 192] width 82 height 32
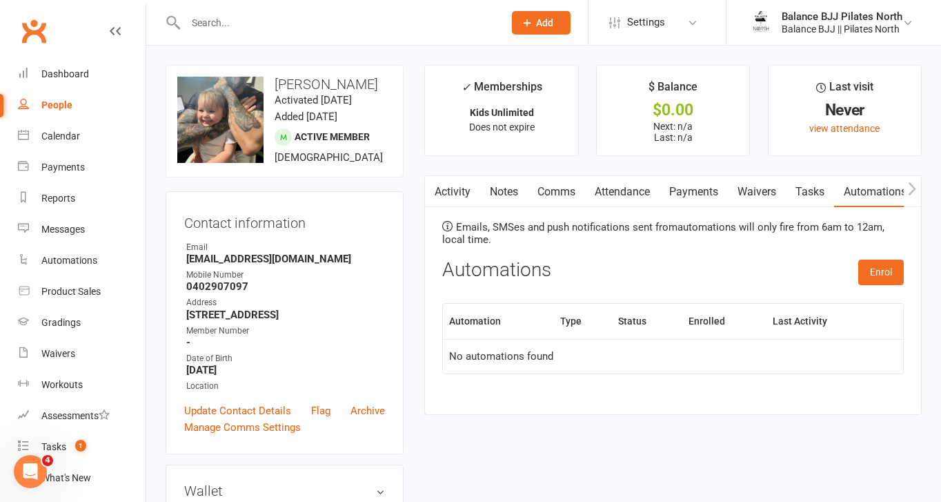
click at [915, 188] on icon "button" at bounding box center [913, 188] width 8 height 13
click at [847, 191] on link "Workouts" at bounding box center [846, 192] width 66 height 32
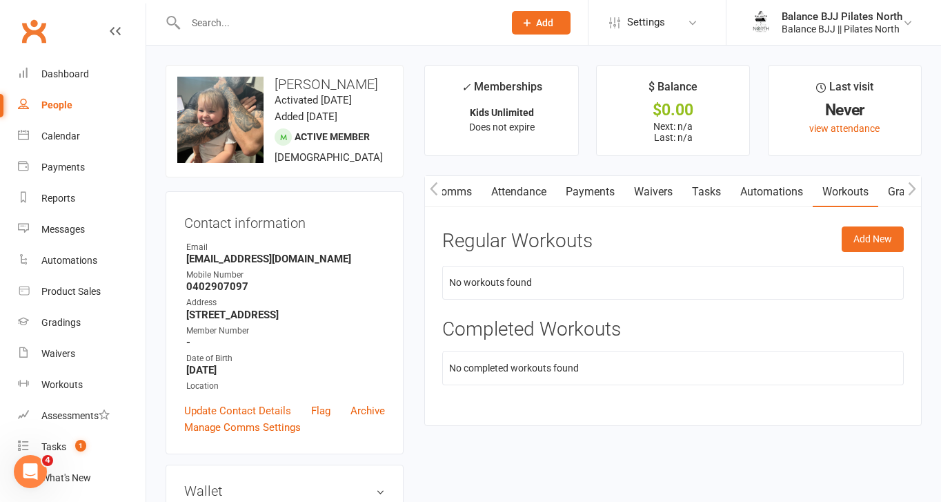
click at [894, 192] on link "Gradings / Promotions" at bounding box center [943, 192] width 130 height 32
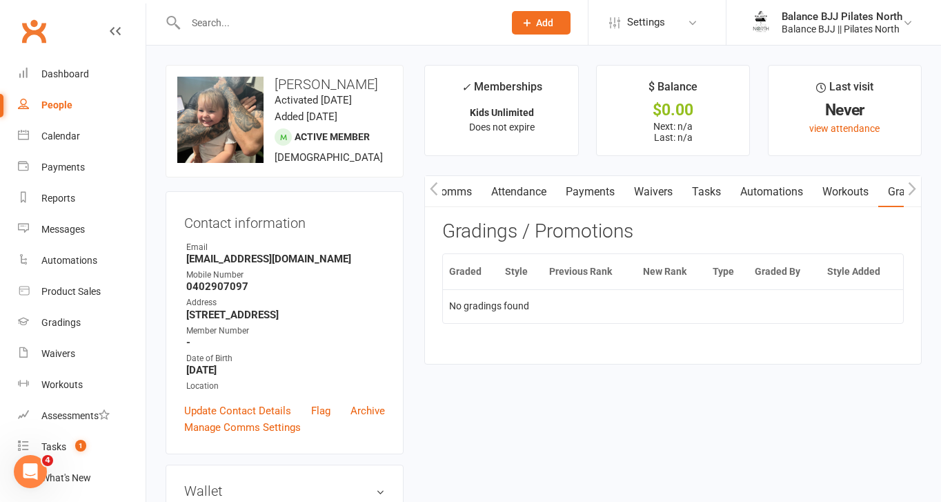
click at [912, 190] on icon "button" at bounding box center [913, 188] width 8 height 13
click at [815, 192] on link "Mobile App" at bounding box center [794, 192] width 75 height 32
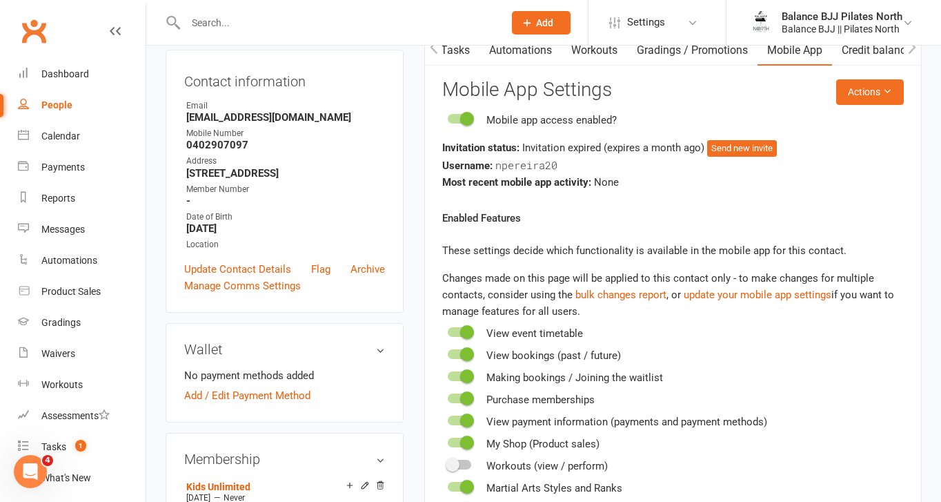
scroll to position [135, 0]
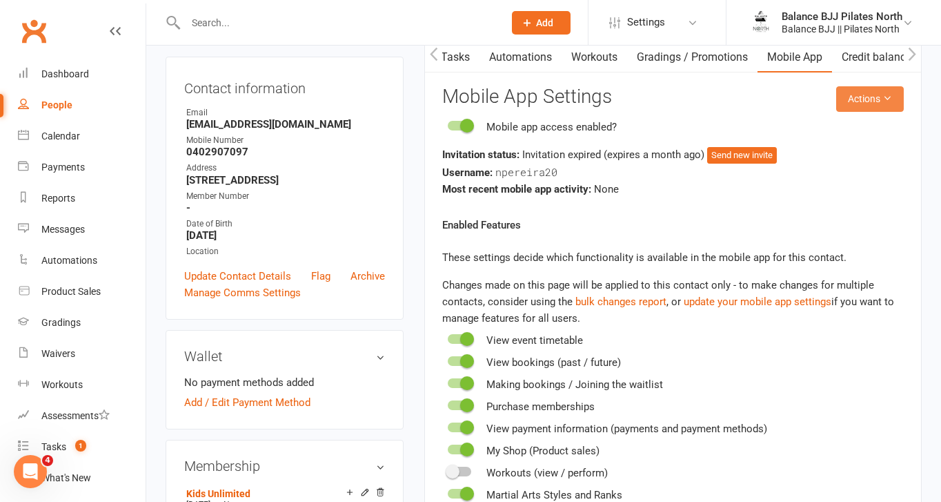
click at [849, 99] on button "Actions" at bounding box center [870, 98] width 68 height 25
click at [849, 98] on button "Actions" at bounding box center [870, 98] width 68 height 25
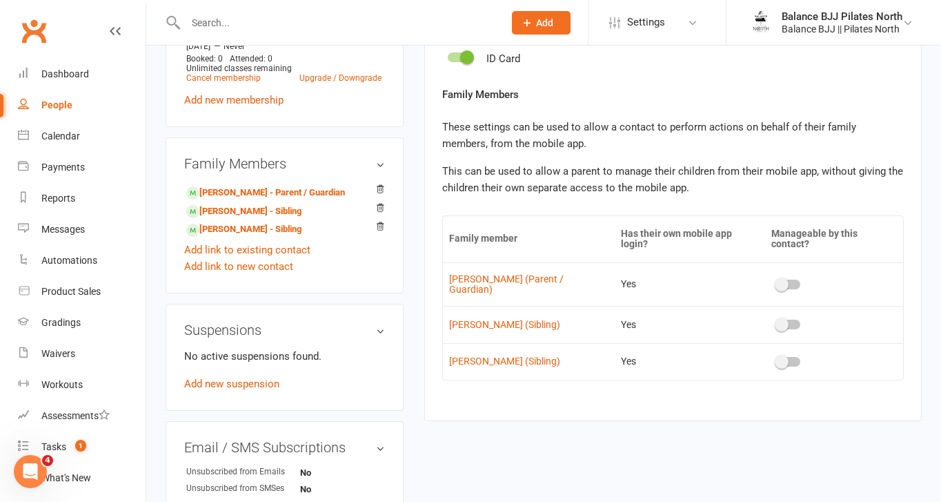
scroll to position [601, 0]
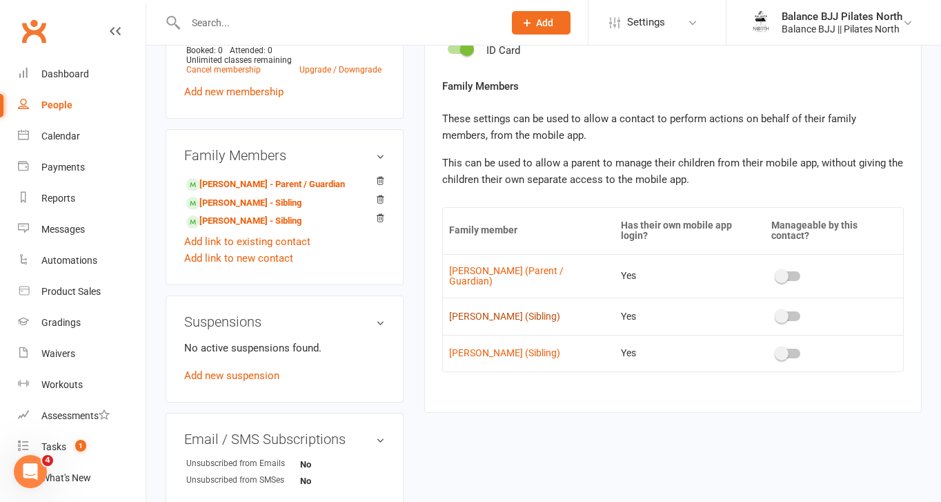
click at [507, 315] on link "Oliver Lowden (Sibling)" at bounding box center [528, 316] width 159 height 10
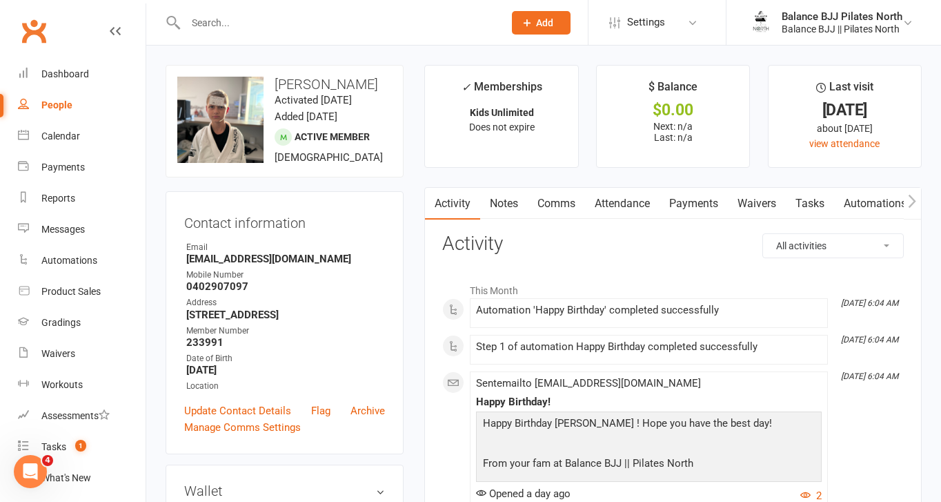
scroll to position [32, 0]
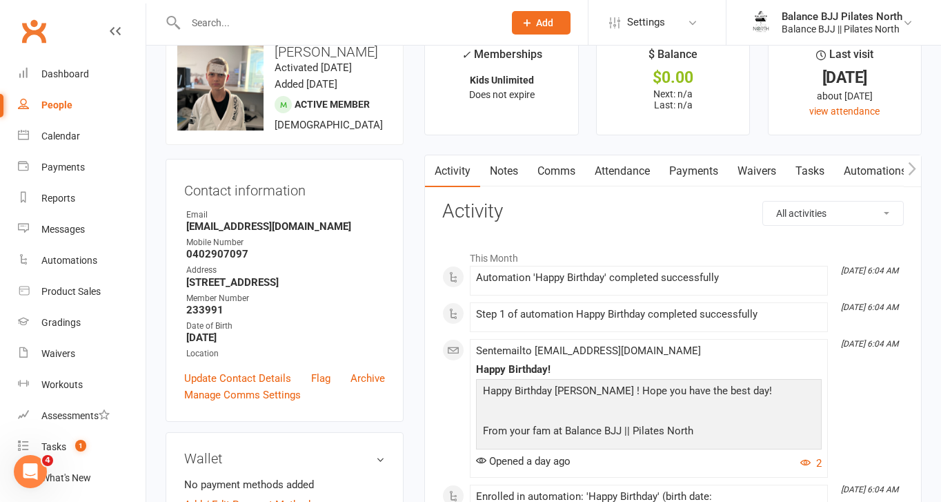
click at [911, 168] on icon "button" at bounding box center [912, 168] width 8 height 14
click at [807, 169] on link "Mobile App" at bounding box center [794, 171] width 75 height 32
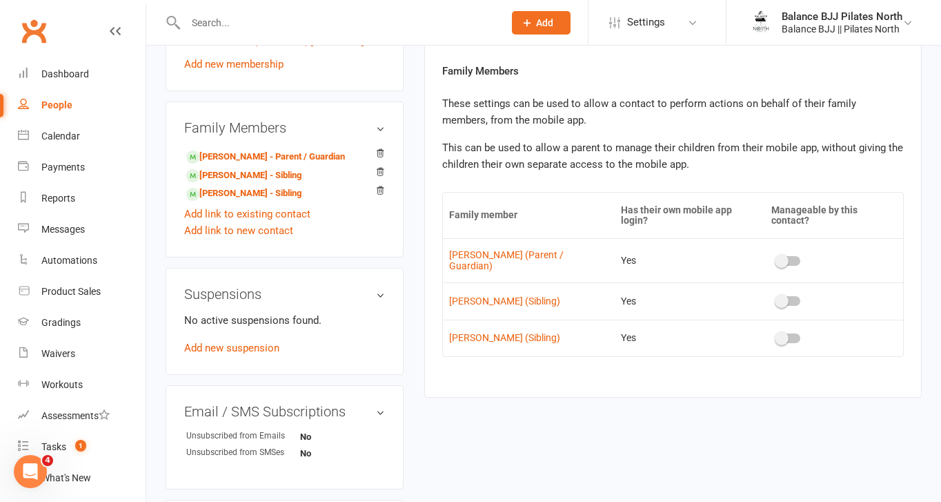
scroll to position [630, 0]
click at [313, 163] on link "Stephanie Pereira - Parent / Guardian" at bounding box center [265, 155] width 159 height 14
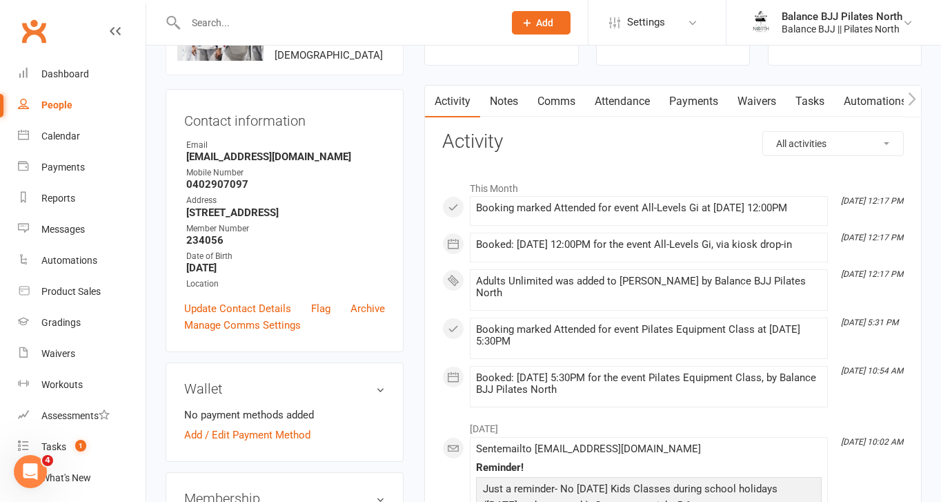
scroll to position [103, 0]
click at [894, 103] on link "Automations" at bounding box center [875, 100] width 82 height 32
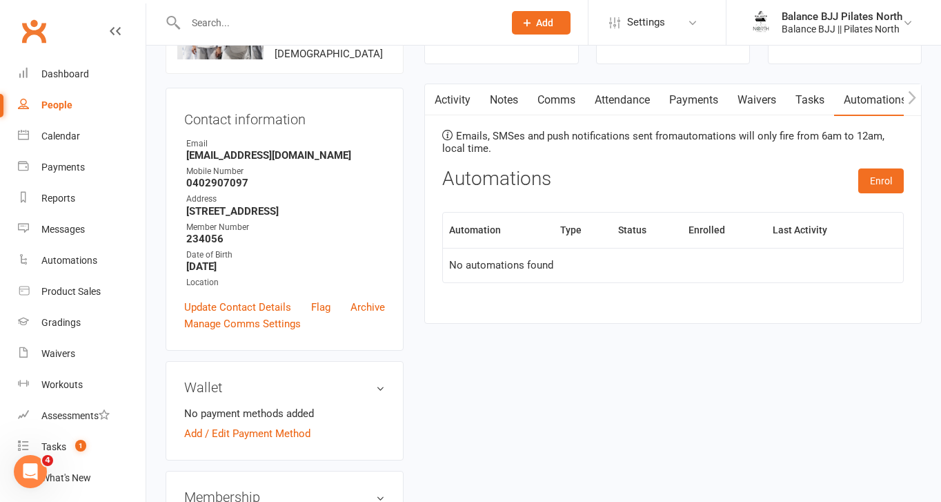
click at [909, 99] on icon "button" at bounding box center [912, 97] width 8 height 14
click at [915, 97] on icon "button" at bounding box center [913, 96] width 8 height 13
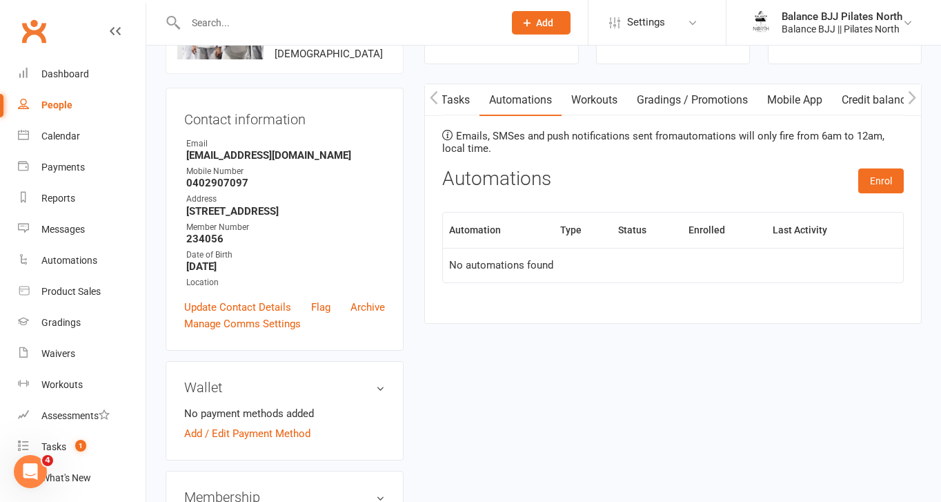
click at [800, 98] on link "Mobile App" at bounding box center [794, 100] width 75 height 32
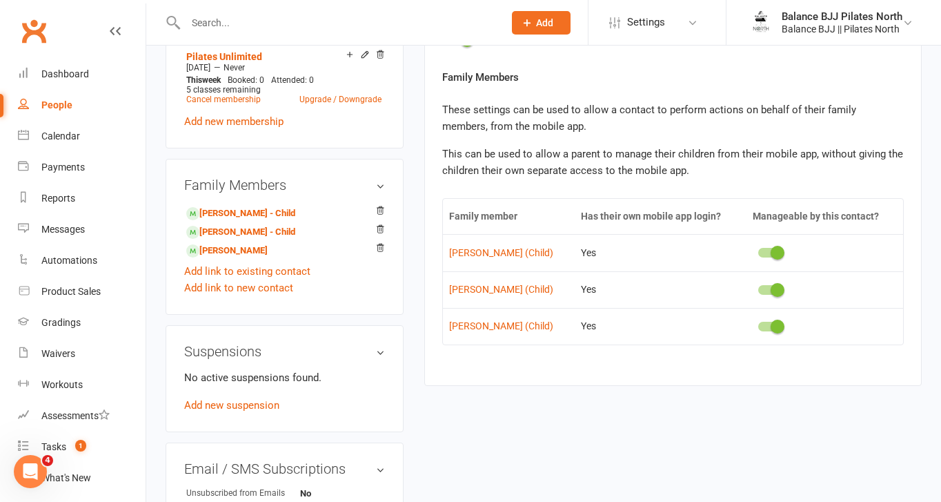
scroll to position [637, 0]
click at [235, 221] on link "Oliver Lowden - Child" at bounding box center [240, 214] width 109 height 14
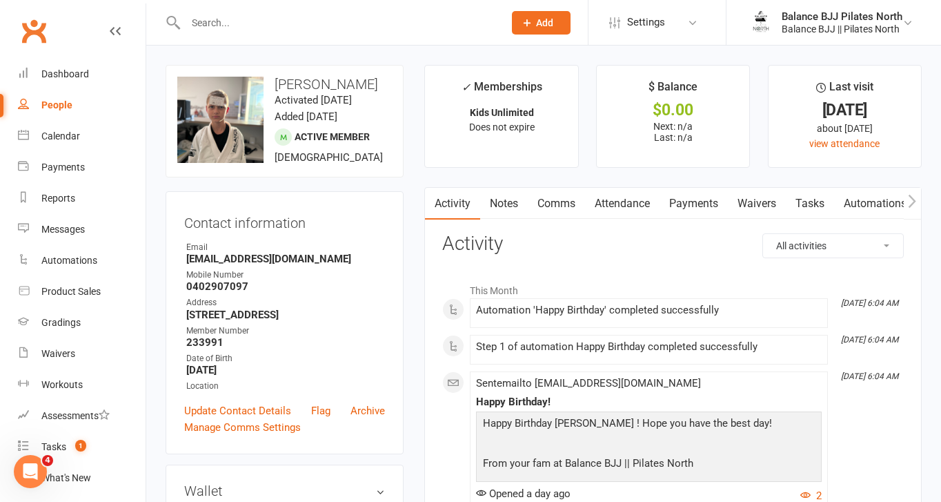
click at [911, 199] on icon "button" at bounding box center [912, 201] width 8 height 14
click at [918, 203] on button "button" at bounding box center [912, 203] width 17 height 31
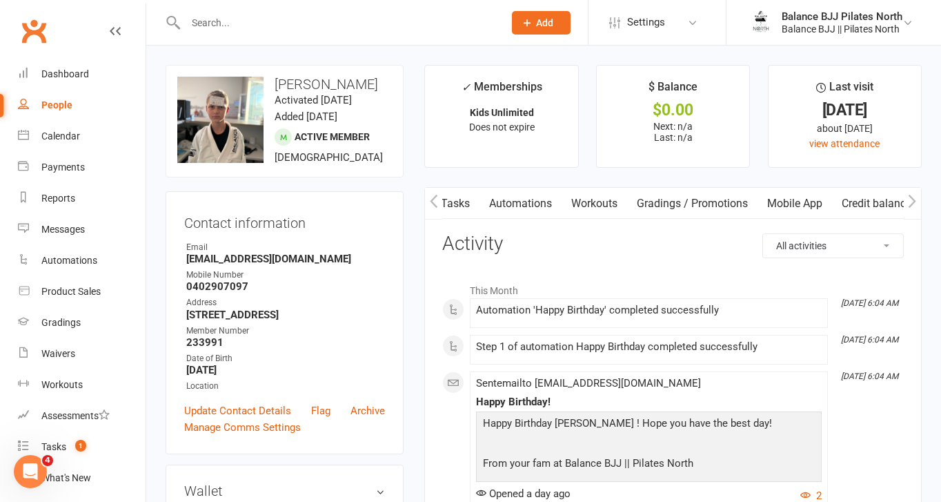
click at [800, 198] on link "Mobile App" at bounding box center [794, 204] width 75 height 32
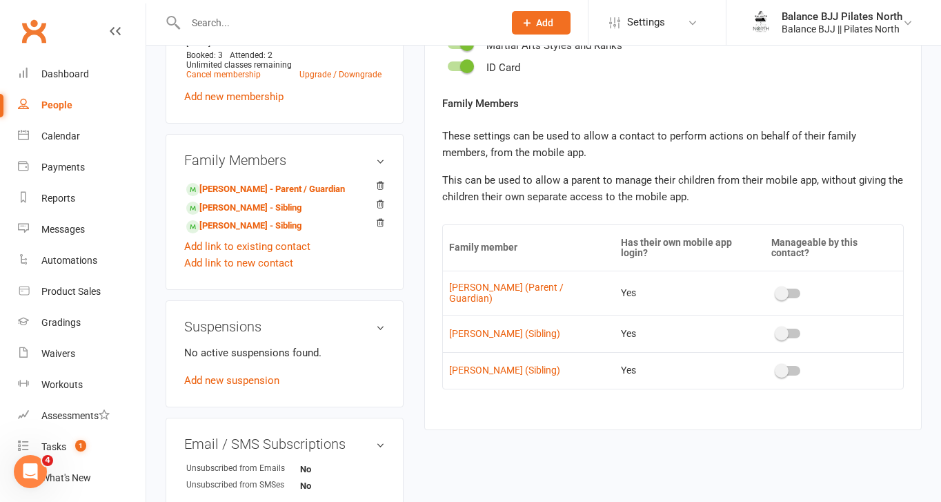
scroll to position [651, 0]
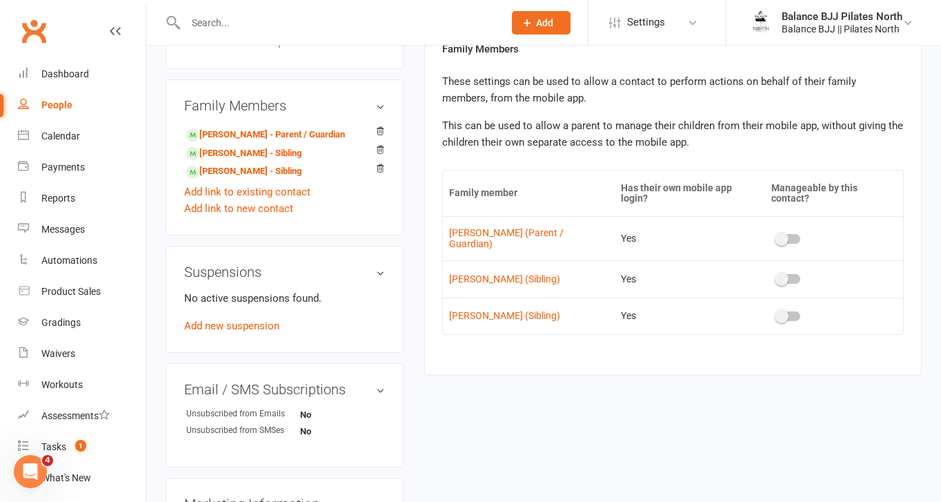
click at [629, 277] on td "Yes" at bounding box center [690, 278] width 151 height 37
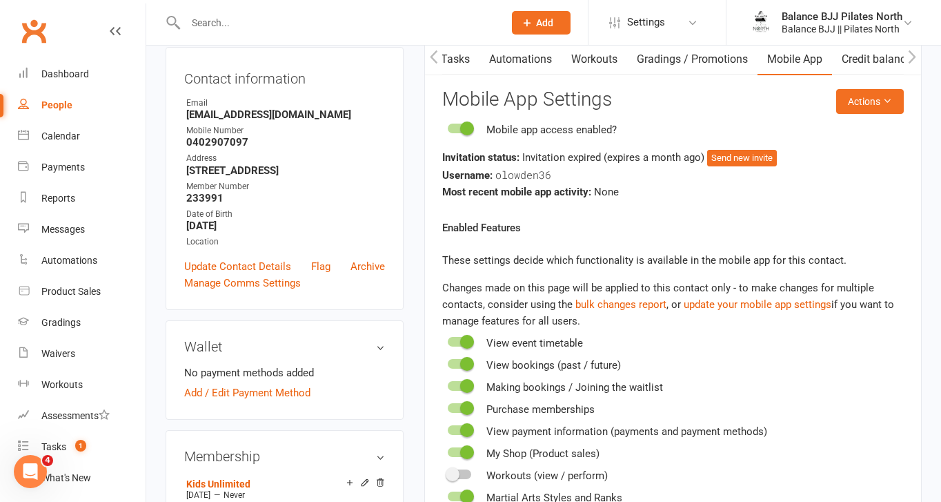
scroll to position [142, 0]
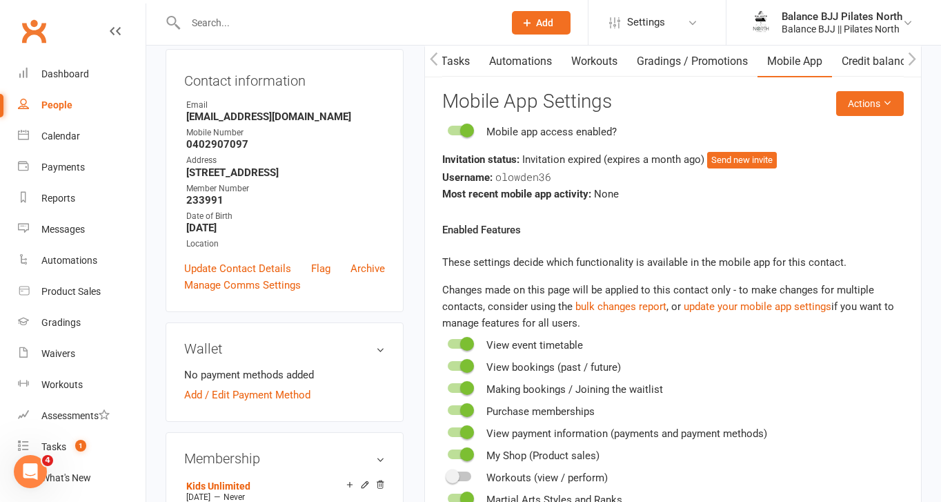
click at [461, 130] on span at bounding box center [467, 130] width 14 height 14
click at [448, 128] on input "checkbox" at bounding box center [448, 128] width 0 height 0
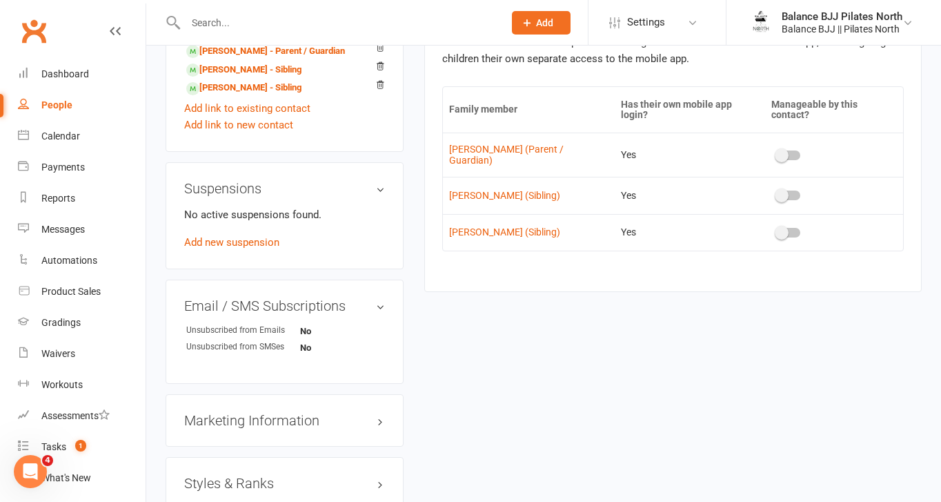
scroll to position [708, 0]
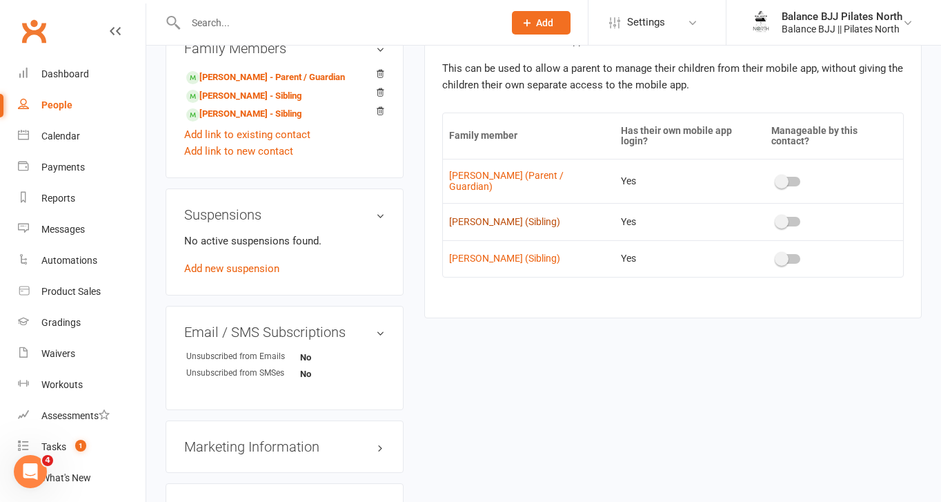
click at [498, 219] on link "Fiona Lowden (Sibling)" at bounding box center [528, 222] width 159 height 10
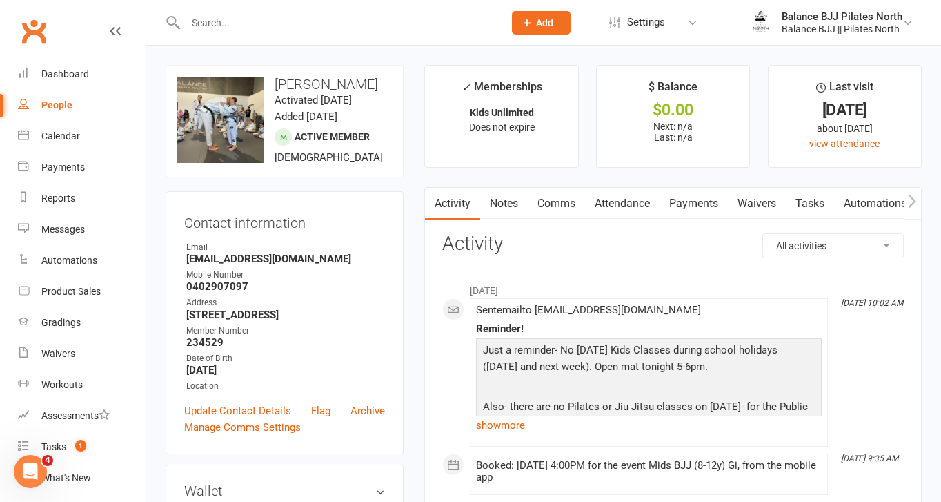
click at [913, 197] on icon "button" at bounding box center [912, 201] width 8 height 14
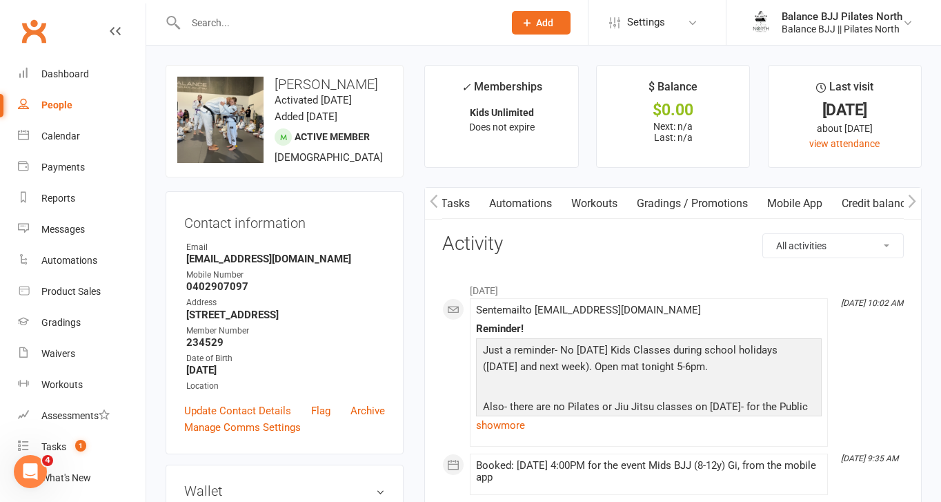
click at [795, 206] on link "Mobile App" at bounding box center [794, 204] width 75 height 32
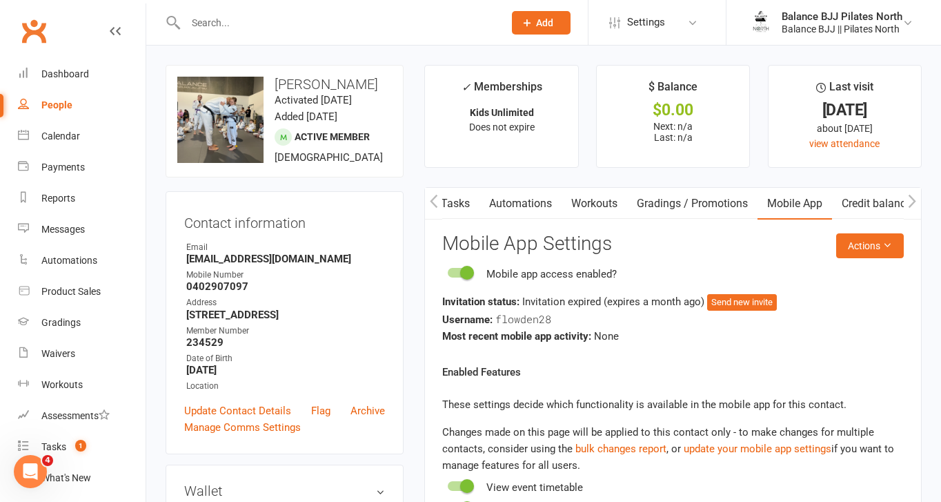
click at [464, 277] on span at bounding box center [467, 273] width 14 height 14
click at [448, 270] on input "checkbox" at bounding box center [448, 270] width 0 height 0
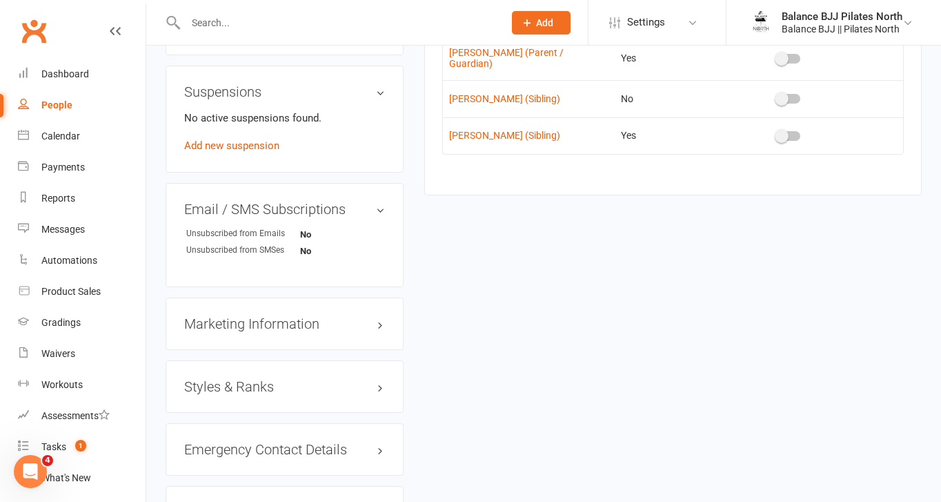
scroll to position [811, 0]
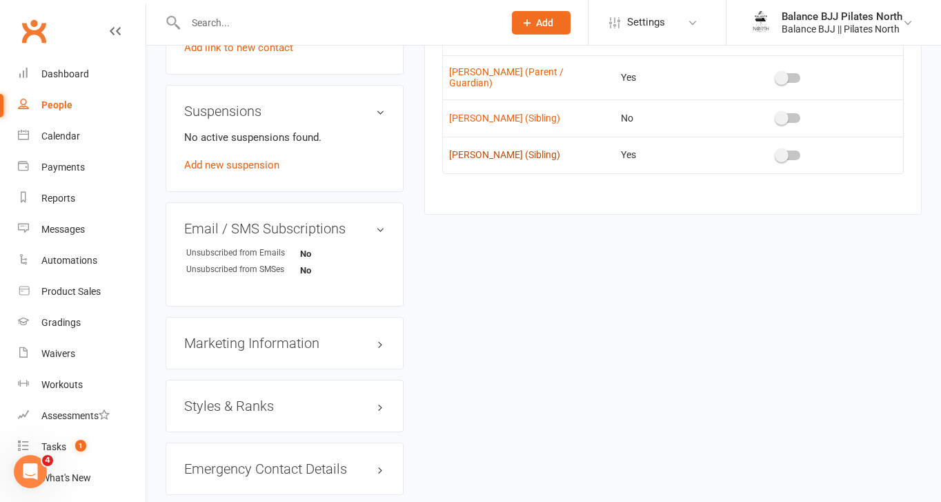
click at [508, 157] on link "Nina Pereira (Sibling)" at bounding box center [528, 155] width 159 height 10
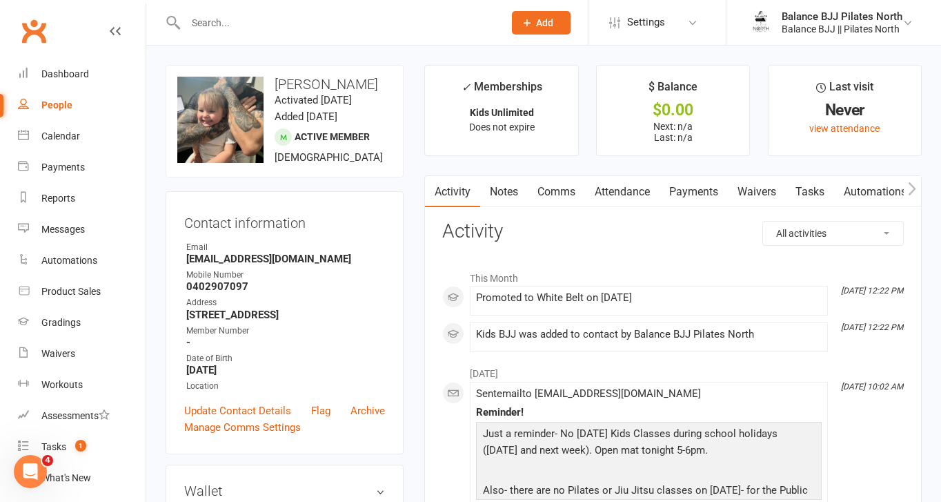
click at [913, 188] on icon "button" at bounding box center [912, 188] width 8 height 14
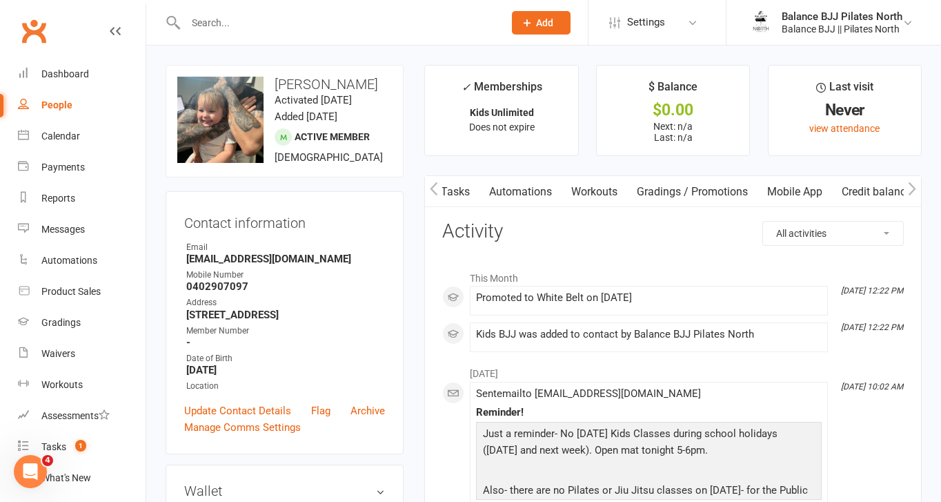
click at [800, 188] on link "Mobile App" at bounding box center [794, 192] width 75 height 32
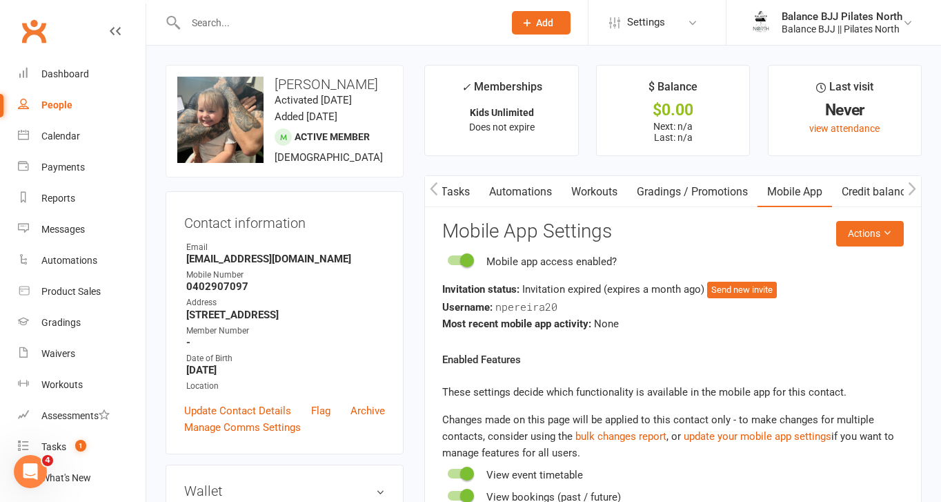
click at [466, 255] on span at bounding box center [467, 260] width 14 height 14
click at [448, 258] on input "checkbox" at bounding box center [448, 258] width 0 height 0
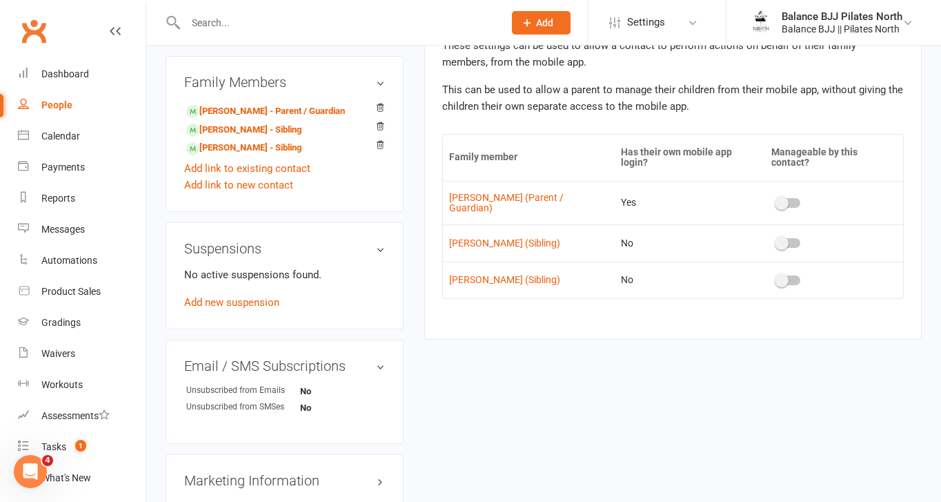
scroll to position [673, 0]
click at [258, 120] on li "Stephanie Pereira - Parent / Guardian" at bounding box center [284, 110] width 201 height 19
click at [263, 119] on link "Stephanie Pereira - Parent / Guardian" at bounding box center [265, 112] width 159 height 14
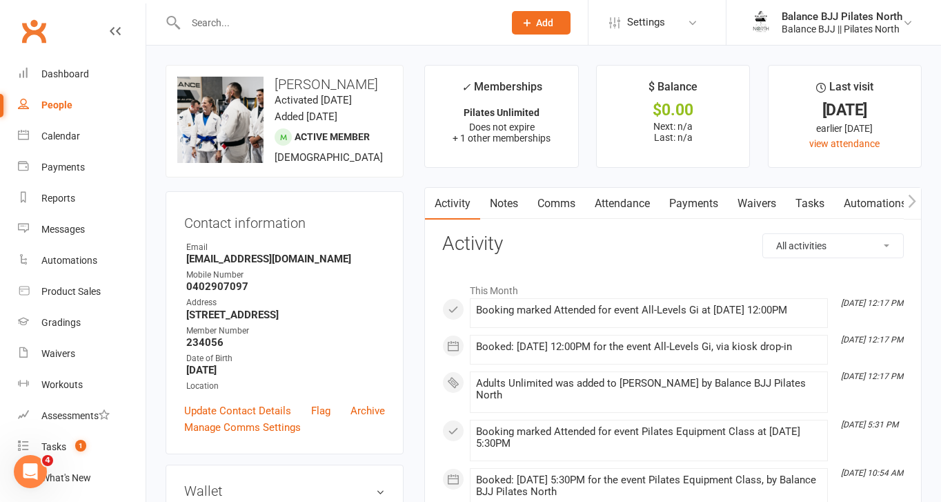
click at [913, 200] on icon "button" at bounding box center [913, 200] width 8 height 13
click at [913, 199] on icon "button" at bounding box center [913, 200] width 8 height 13
click at [789, 196] on link "Mobile App" at bounding box center [794, 204] width 75 height 32
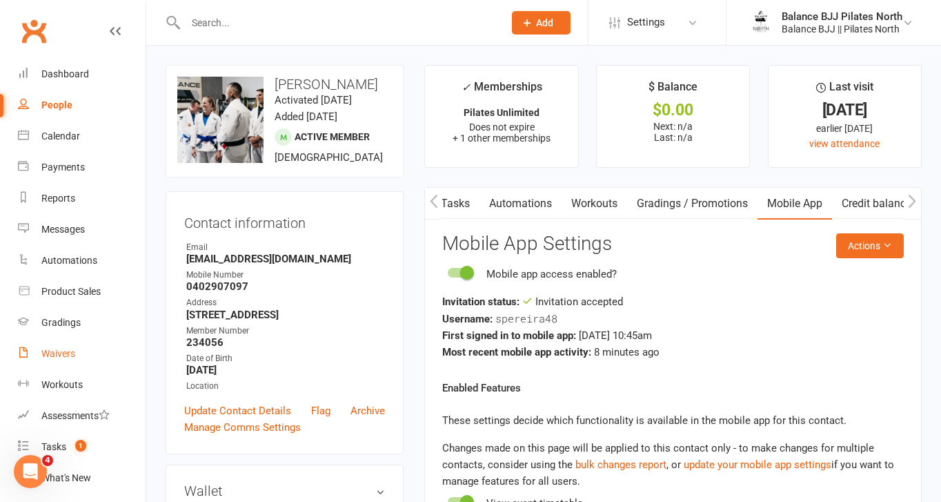
scroll to position [162, 0]
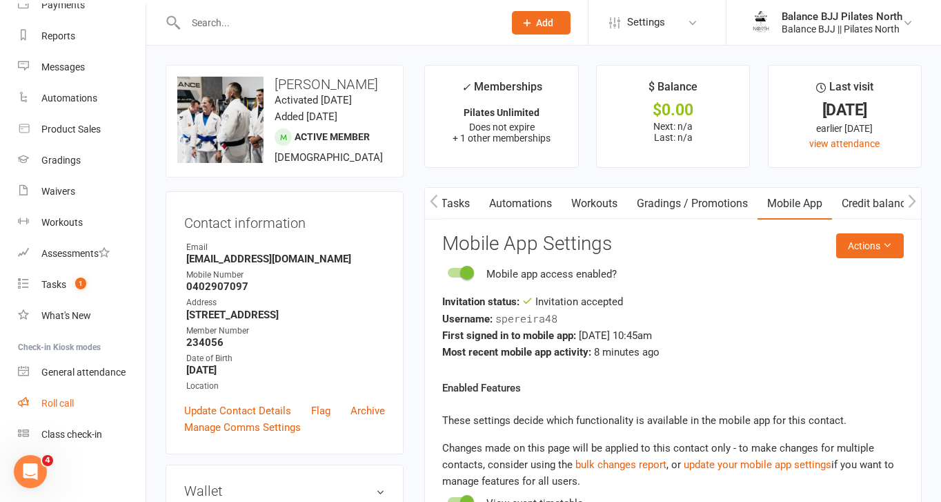
click at [74, 405] on div "Roll call" at bounding box center [57, 402] width 32 height 11
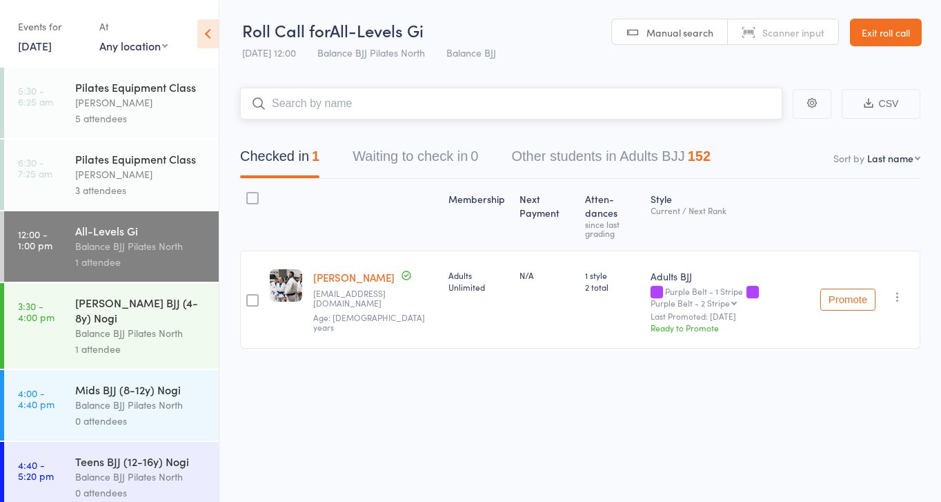
scroll to position [1, 0]
click at [466, 423] on div "Roll Call for All-Levels Gi [DATE] 12:00 Balance BJJ Pilates North Balance BJJ …" at bounding box center [470, 250] width 941 height 502
click at [355, 101] on input "search" at bounding box center [511, 104] width 542 height 32
click at [250, 199] on div at bounding box center [252, 198] width 12 height 12
click at [249, 194] on input "checkbox" at bounding box center [249, 194] width 0 height 0
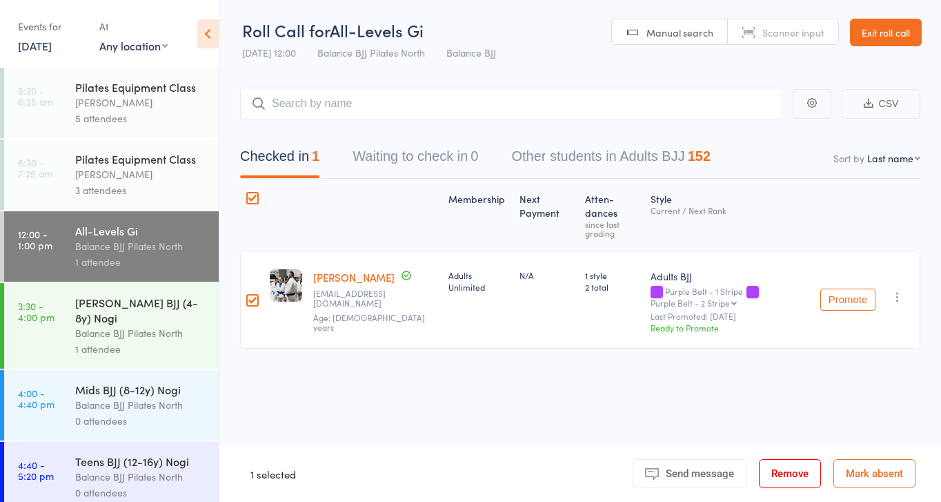
click at [252, 197] on div at bounding box center [252, 198] width 12 height 12
click at [249, 194] on input "checkbox" at bounding box center [249, 194] width 0 height 0
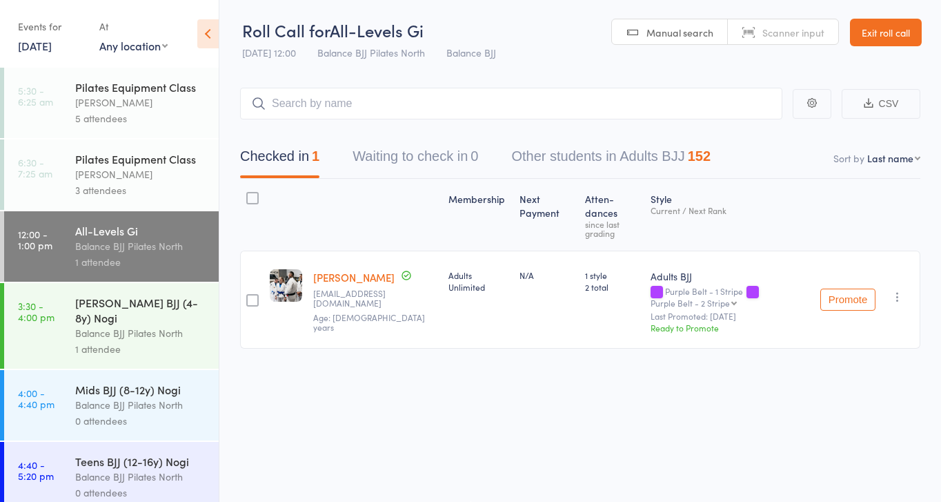
click at [251, 195] on div at bounding box center [252, 198] width 12 height 12
click at [249, 194] on input "checkbox" at bounding box center [249, 194] width 0 height 0
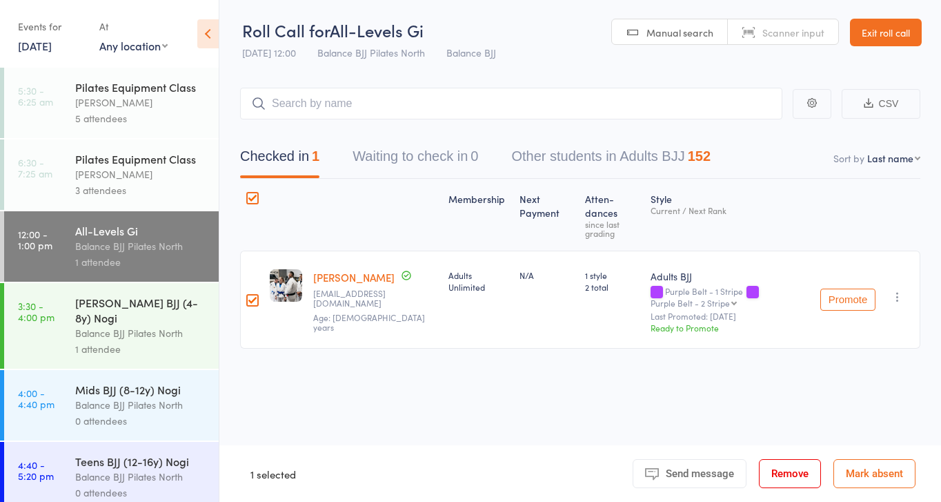
click at [251, 195] on div at bounding box center [252, 198] width 12 height 12
click at [249, 194] on input "checkbox" at bounding box center [249, 194] width 0 height 0
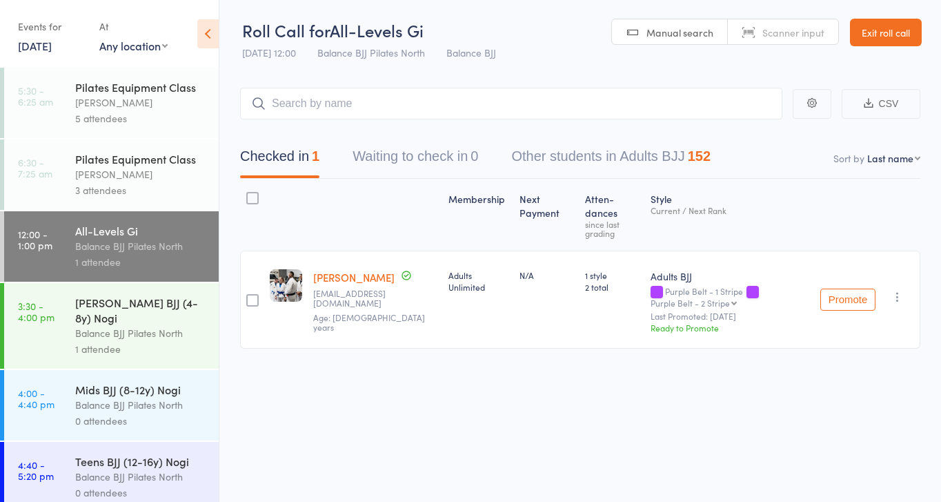
click at [253, 294] on div at bounding box center [252, 300] width 12 height 12
click at [249, 296] on input "checkbox" at bounding box center [249, 296] width 0 height 0
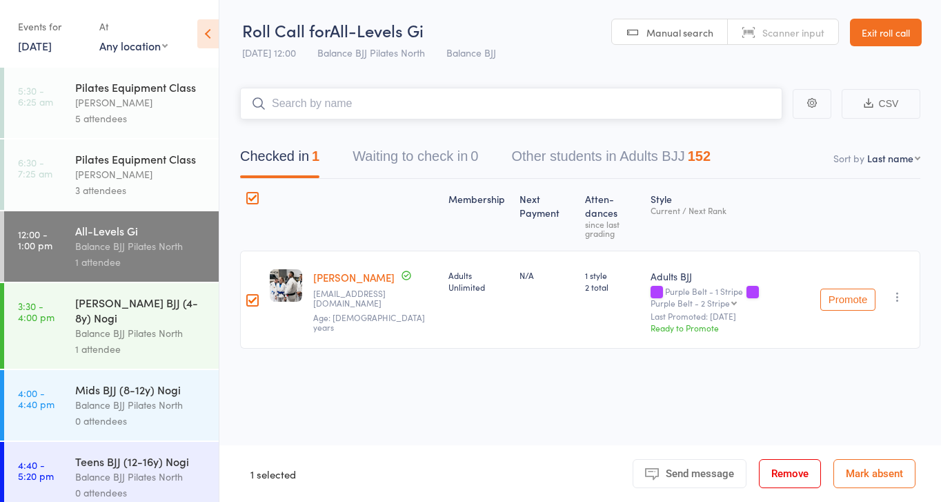
click at [457, 113] on input "search" at bounding box center [511, 104] width 542 height 32
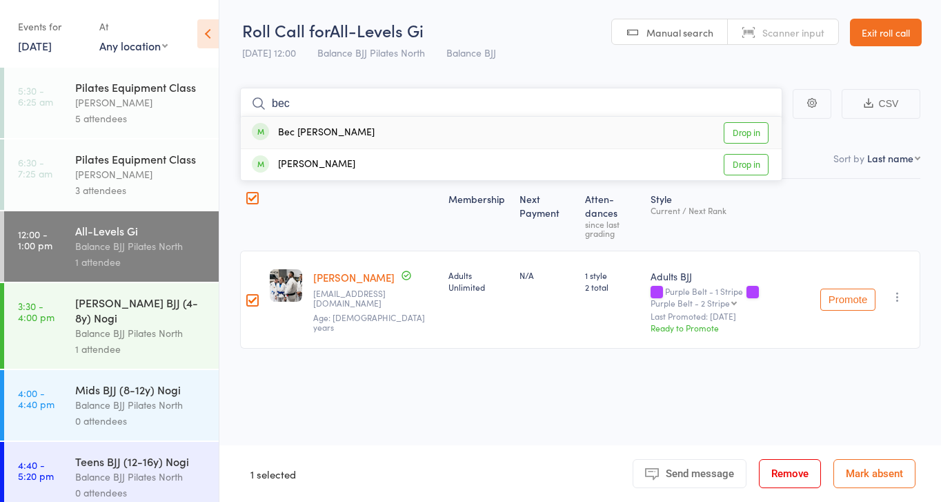
type input "bec"
click at [437, 75] on main "bec Bec [PERSON_NAME] Drop in [PERSON_NAME] Drop in CSV Checked in 1 Waiting to…" at bounding box center [580, 238] width 722 height 343
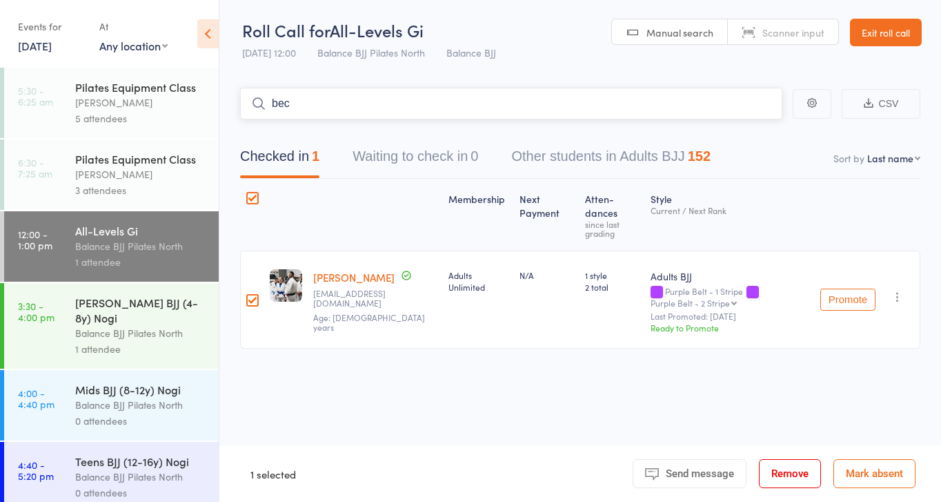
drag, startPoint x: 304, startPoint y: 106, endPoint x: 229, endPoint y: 106, distance: 75.2
click at [232, 106] on main "bec CSV Checked in 1 Waiting to check in 0 Other students in Adults BJJ 152 Sor…" at bounding box center [580, 238] width 722 height 343
click at [253, 200] on div at bounding box center [252, 198] width 12 height 12
click at [249, 194] on input "checkbox" at bounding box center [249, 194] width 0 height 0
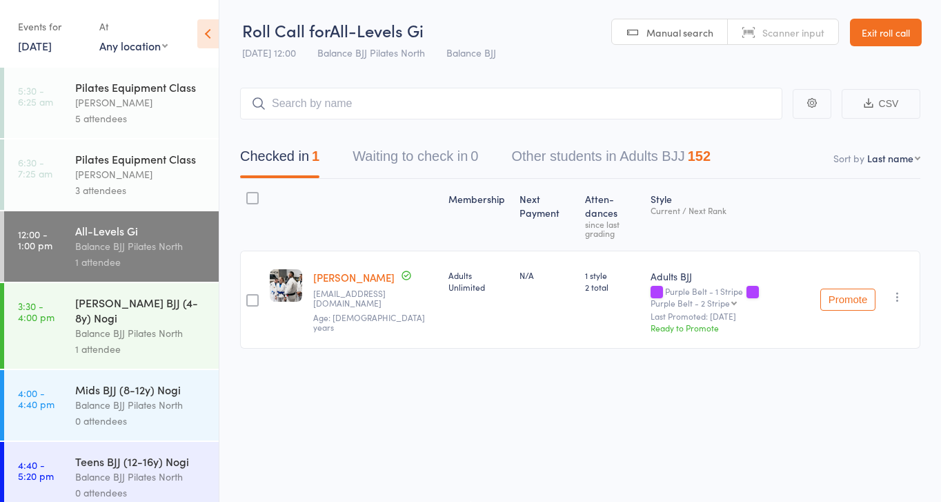
click at [694, 461] on div "Roll Call for All-Levels Gi [DATE] 12:00 Balance BJJ Pilates North Balance BJJ …" at bounding box center [470, 250] width 941 height 502
click at [862, 366] on div "Membership Next Payment Atten­dances since last grading Style Current / Next Ra…" at bounding box center [580, 294] width 680 height 231
click at [871, 28] on link "Exit roll call" at bounding box center [886, 33] width 72 height 28
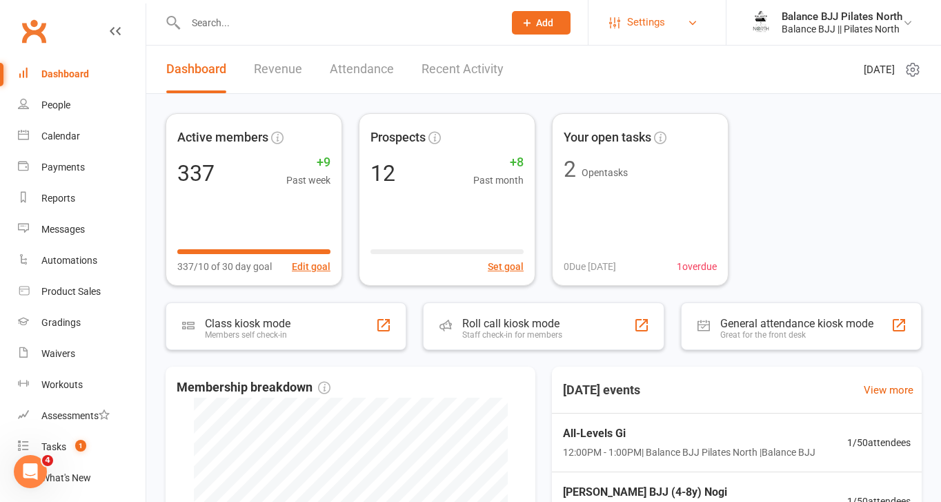
click at [699, 22] on link "Settings" at bounding box center [657, 22] width 96 height 31
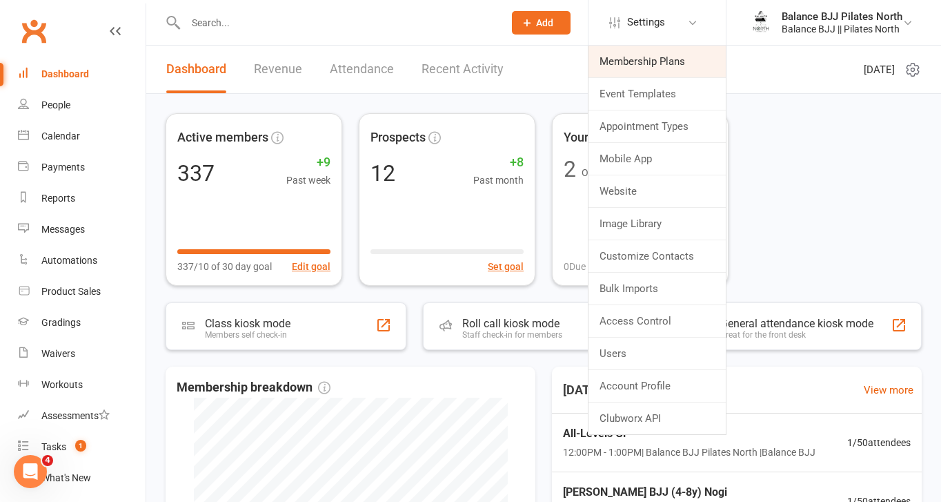
click at [647, 65] on link "Membership Plans" at bounding box center [656, 62] width 137 height 32
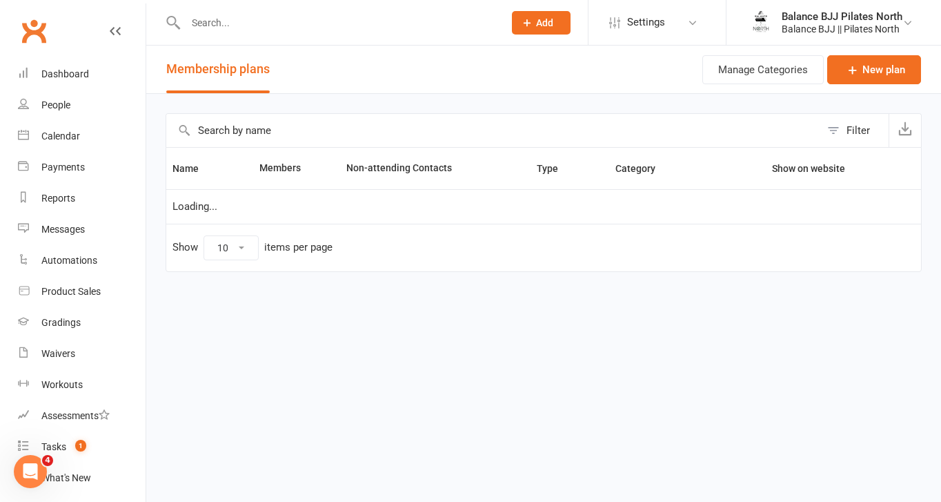
select select "25"
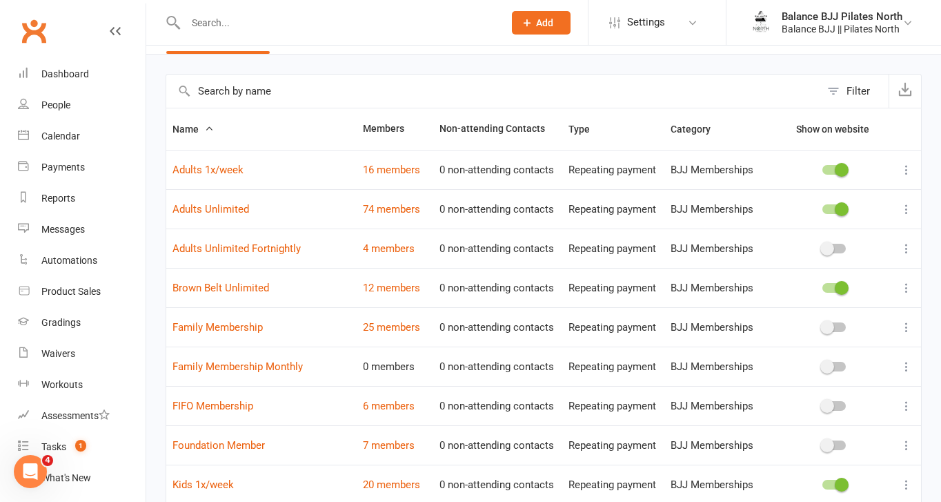
scroll to position [48, 0]
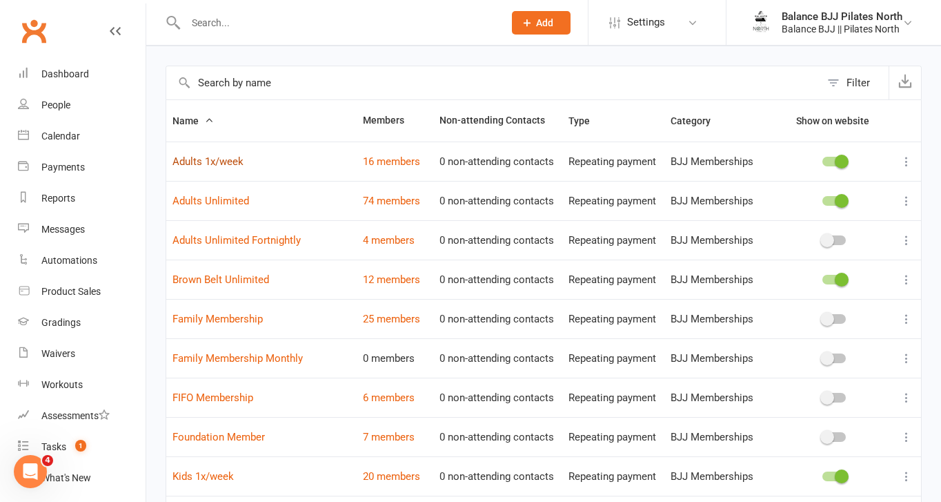
click at [223, 158] on link "Adults 1x/week" at bounding box center [207, 161] width 71 height 12
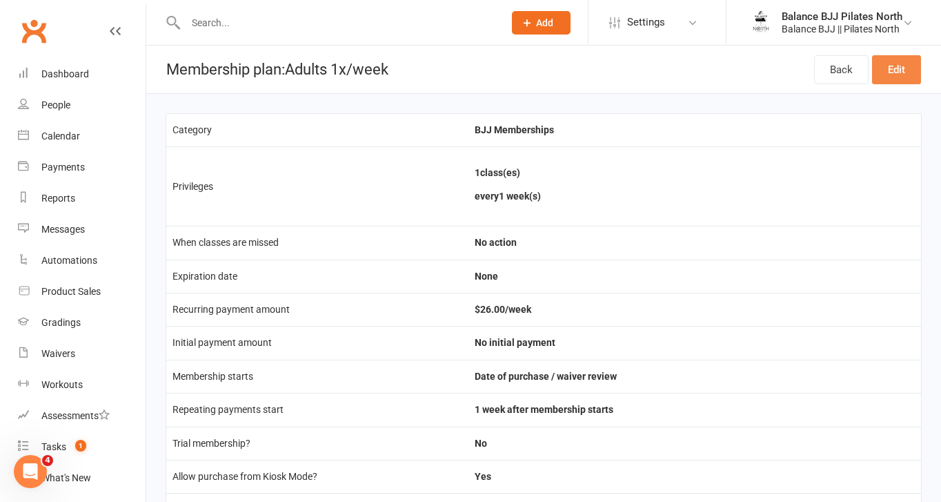
click at [893, 73] on link "Edit" at bounding box center [896, 69] width 49 height 29
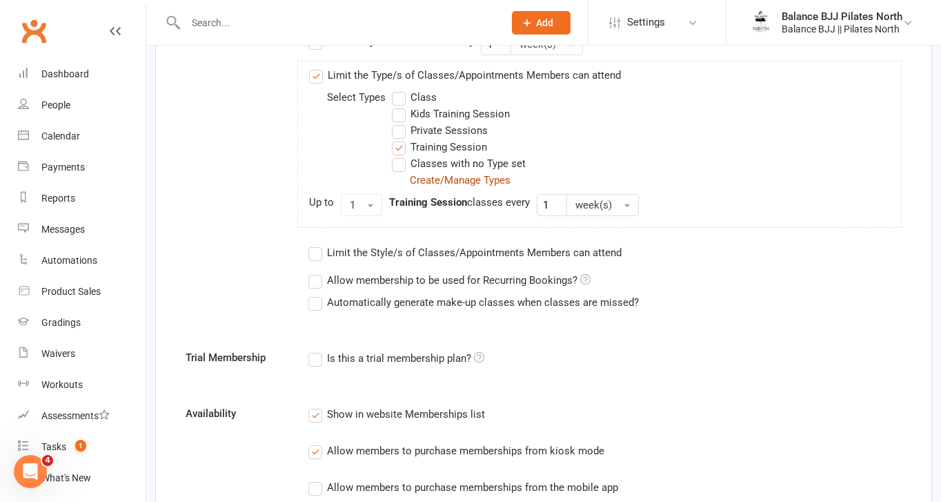
scroll to position [516, 0]
click at [315, 302] on label "Automatically generate make-up classes when classes are missed?" at bounding box center [473, 301] width 330 height 17
click at [315, 293] on input "Automatically generate make-up classes when classes are missed?" at bounding box center [312, 293] width 9 height 0
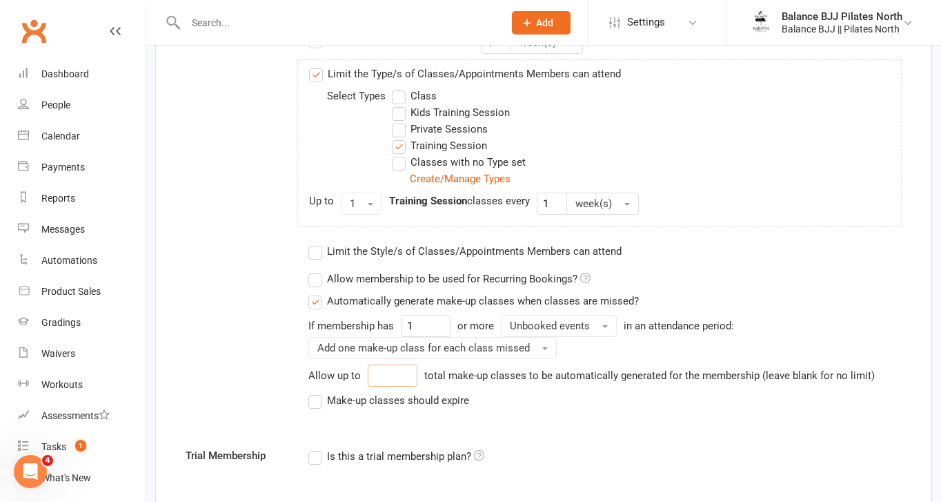
click at [390, 380] on input "number" at bounding box center [393, 375] width 50 height 22
type input "2"
click at [317, 403] on label "Make-up classes should expire" at bounding box center [388, 400] width 161 height 17
click at [317, 392] on input "Make-up classes should expire" at bounding box center [312, 392] width 9 height 0
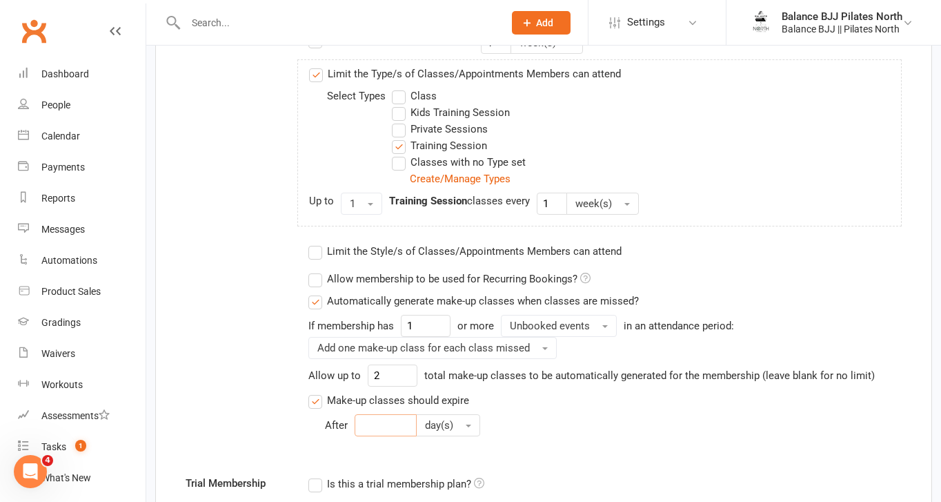
click at [382, 419] on input "number" at bounding box center [386, 425] width 62 height 22
type input "3"
type input "1"
click at [459, 430] on button "day(s)" at bounding box center [448, 425] width 64 height 22
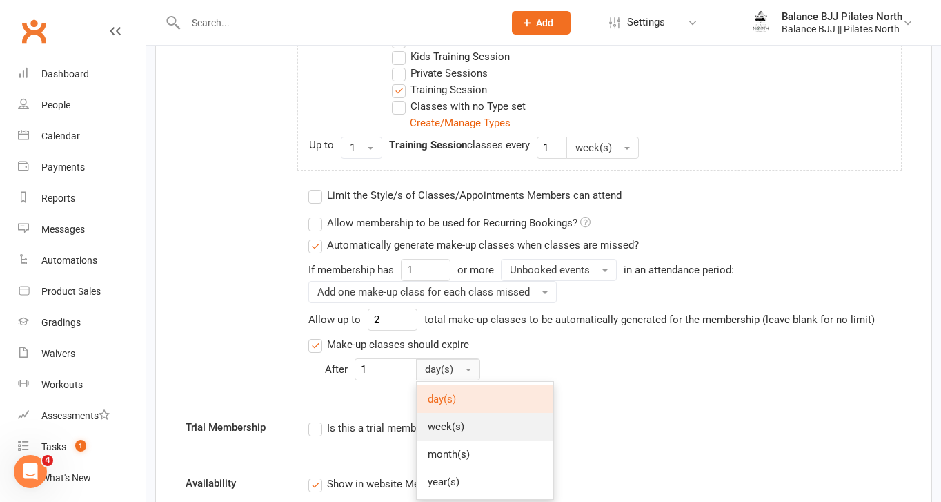
scroll to position [582, 0]
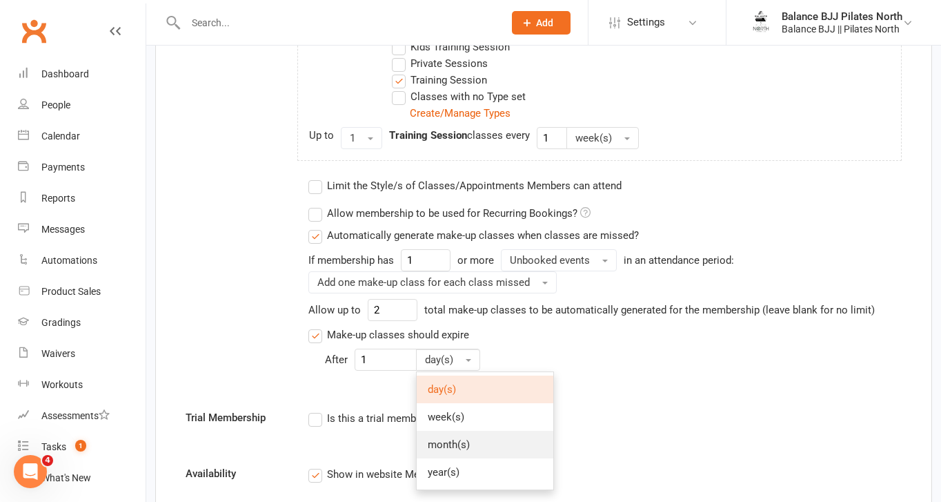
click at [458, 450] on link "month(s)" at bounding box center [485, 444] width 137 height 28
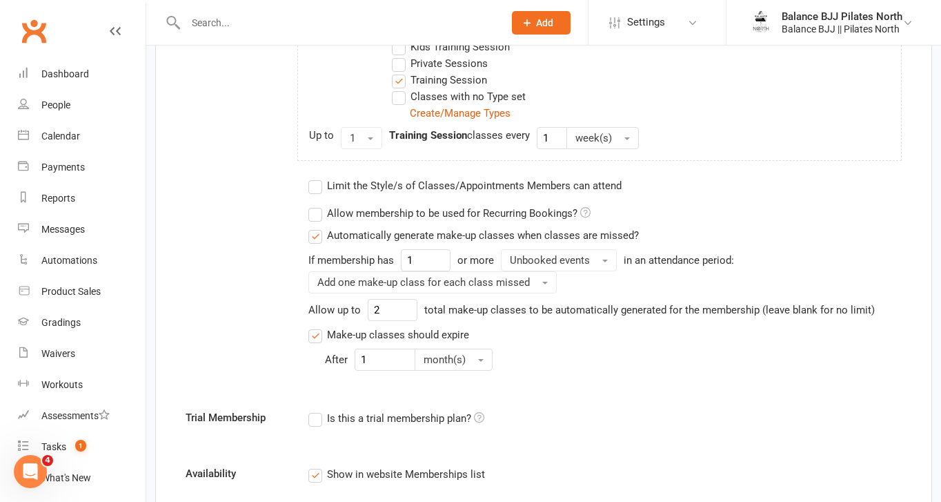
click at [607, 393] on form "Membership name Adults 1x/week Membership category BJJ Memberships Add and mana…" at bounding box center [543, 492] width 737 height 1896
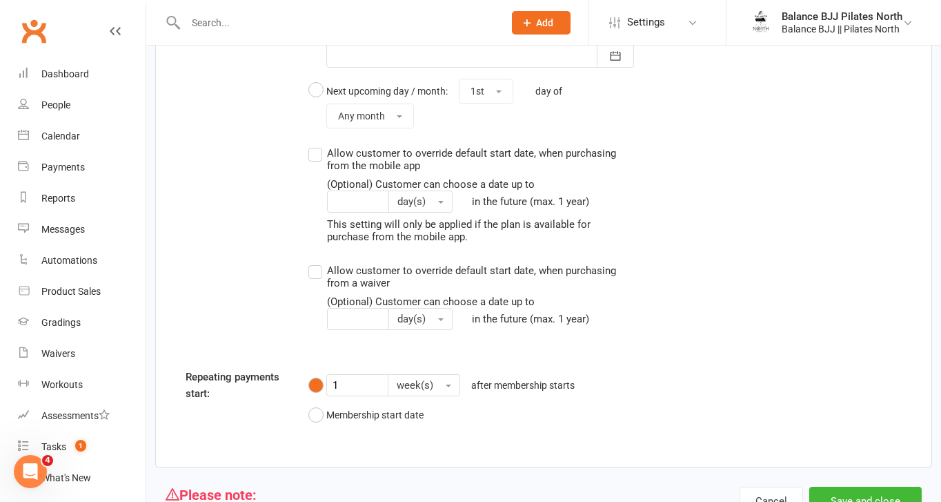
scroll to position [1658, 0]
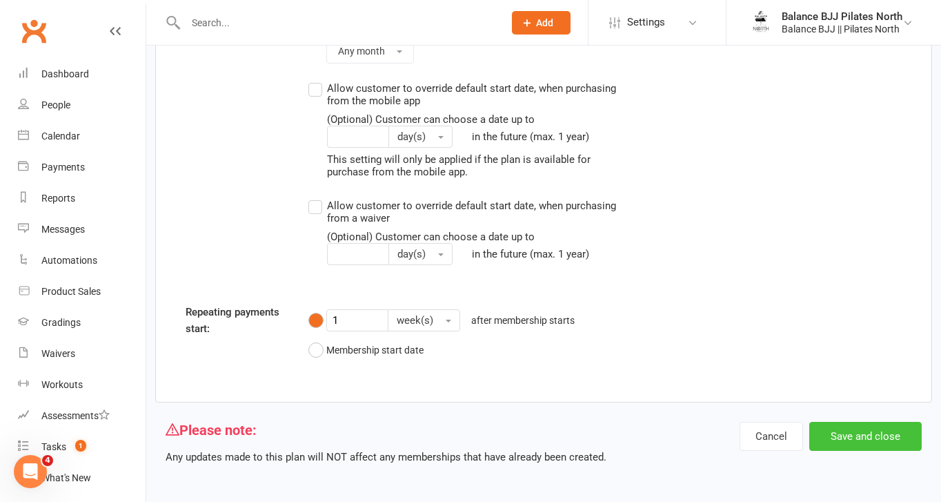
click at [847, 438] on button "Save and close" at bounding box center [865, 436] width 112 height 29
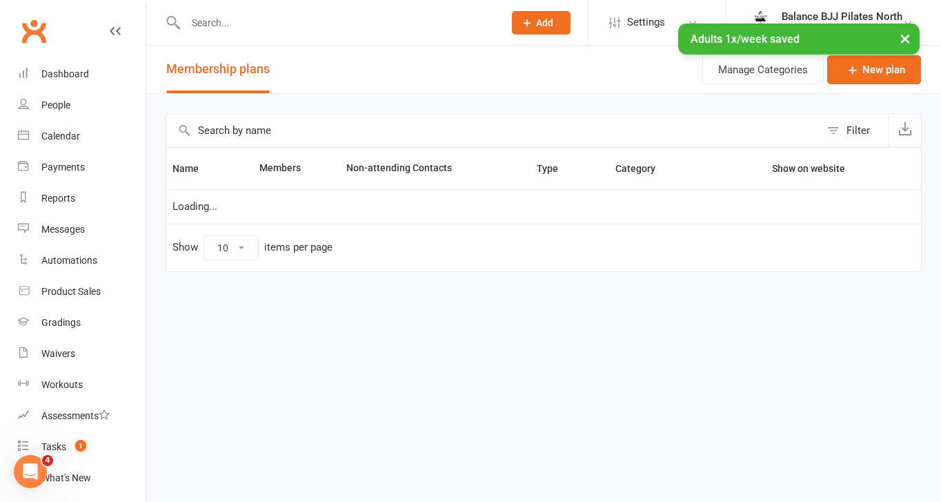
select select "25"
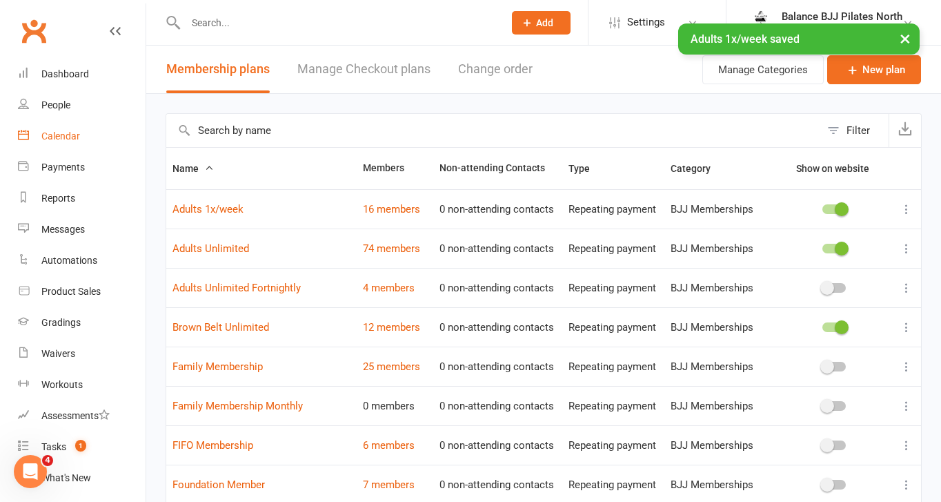
click at [69, 135] on div "Calendar" at bounding box center [60, 135] width 39 height 11
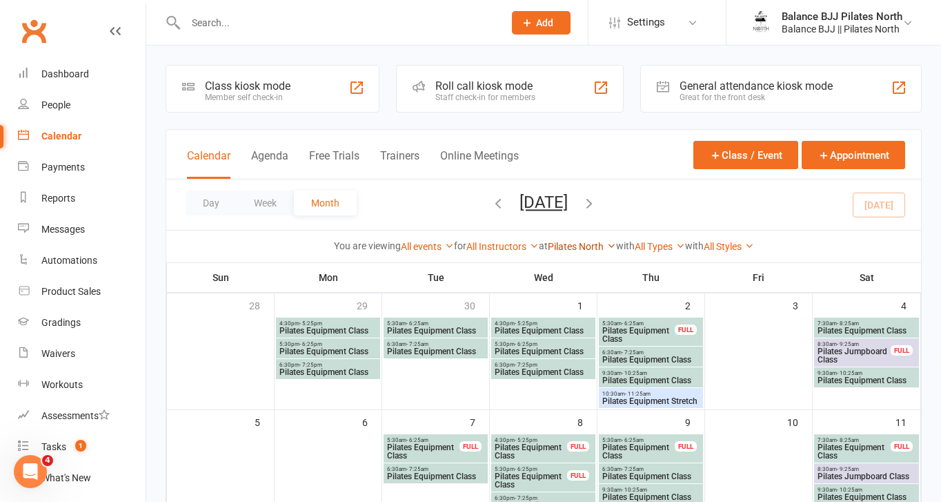
click at [586, 245] on link "Pilates North" at bounding box center [582, 246] width 68 height 11
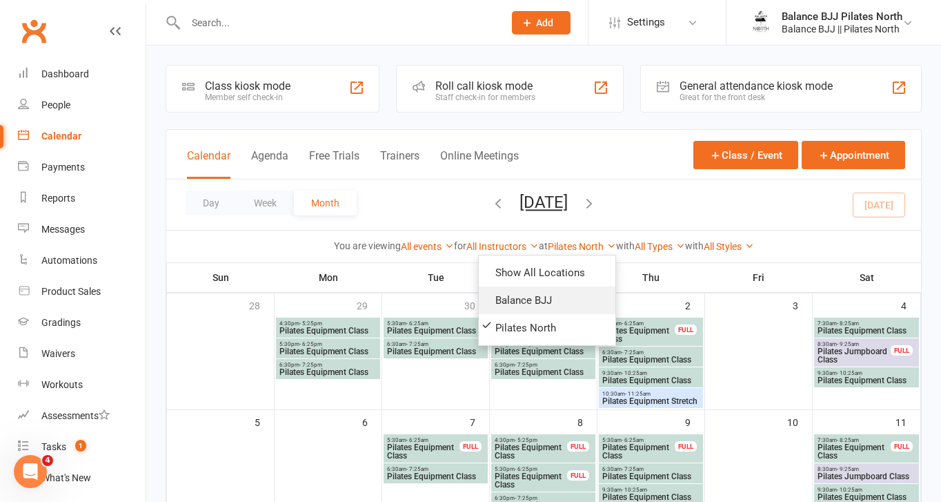
click at [554, 297] on link "Balance BJJ" at bounding box center [547, 300] width 137 height 28
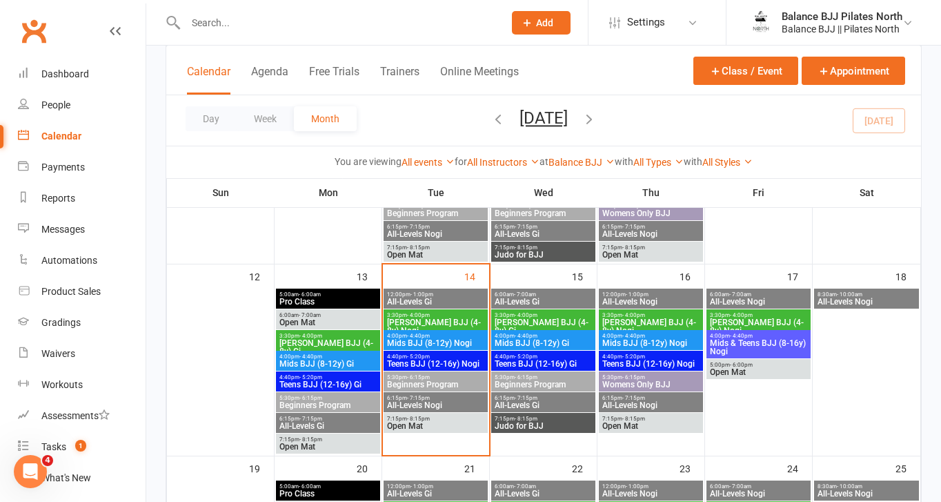
scroll to position [402, 0]
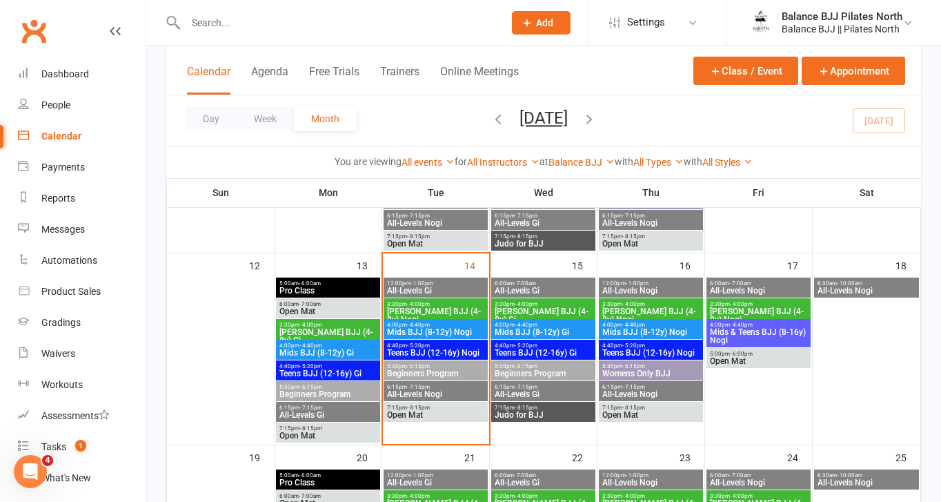
click at [521, 286] on span "All-Levels Gi" at bounding box center [543, 290] width 99 height 8
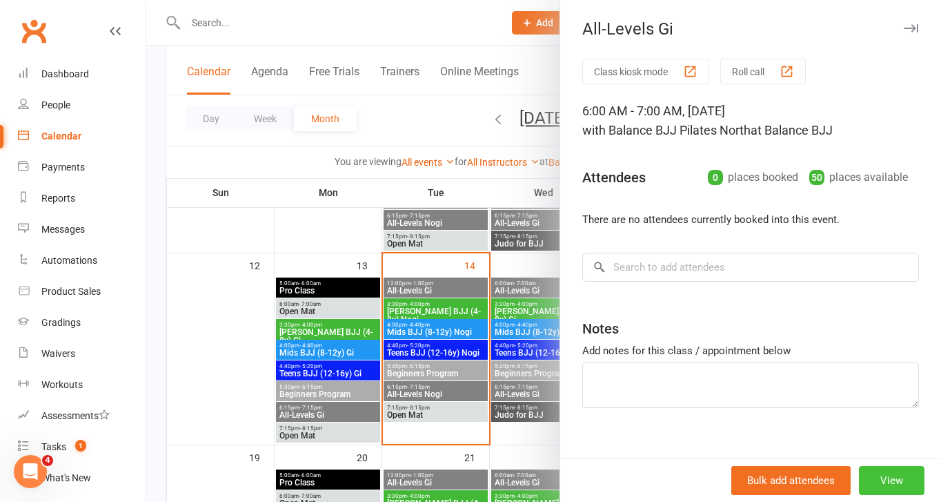
click at [887, 474] on button "View" at bounding box center [892, 480] width 66 height 29
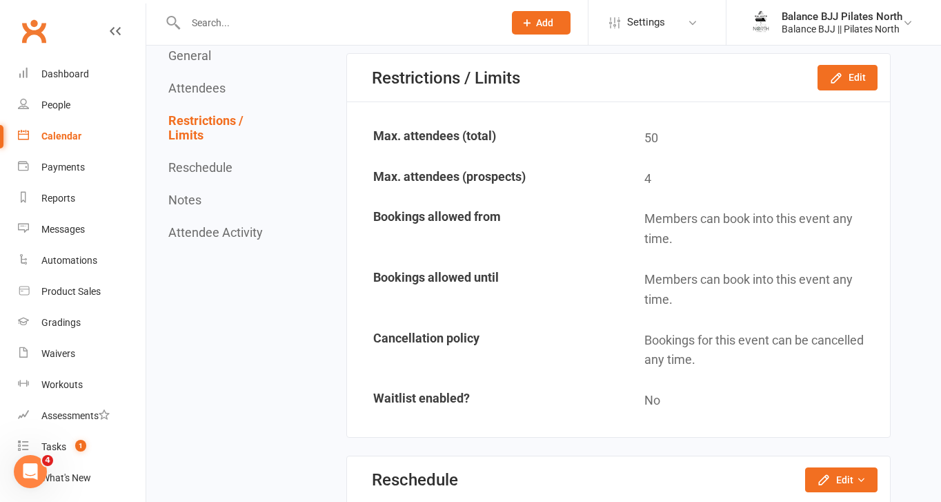
scroll to position [861, 0]
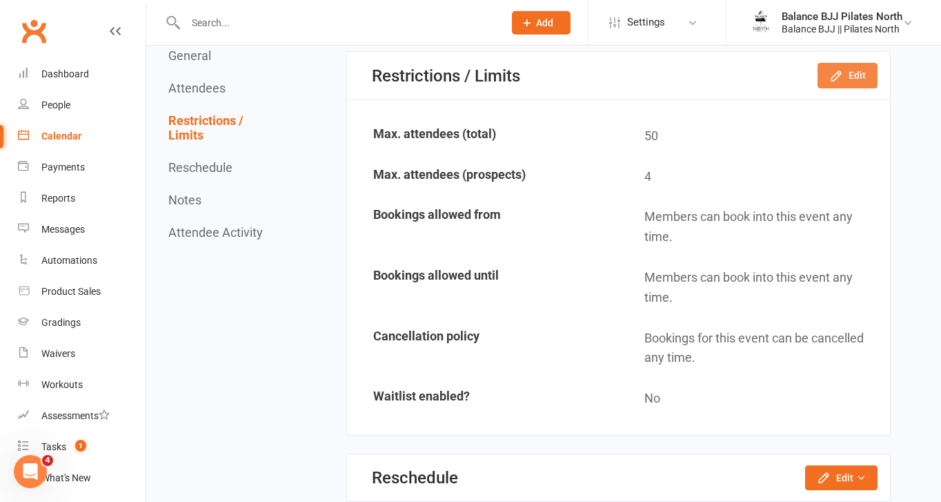
click at [869, 81] on button "Edit" at bounding box center [848, 75] width 60 height 25
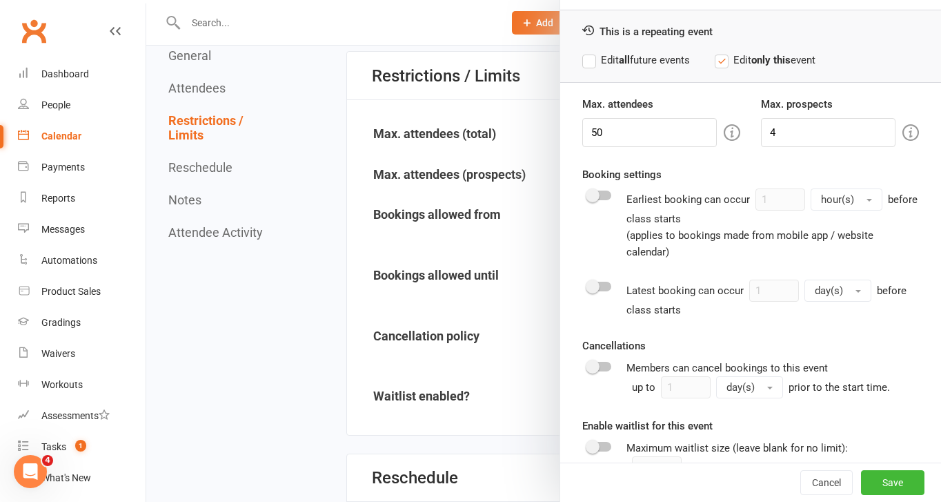
scroll to position [68, 0]
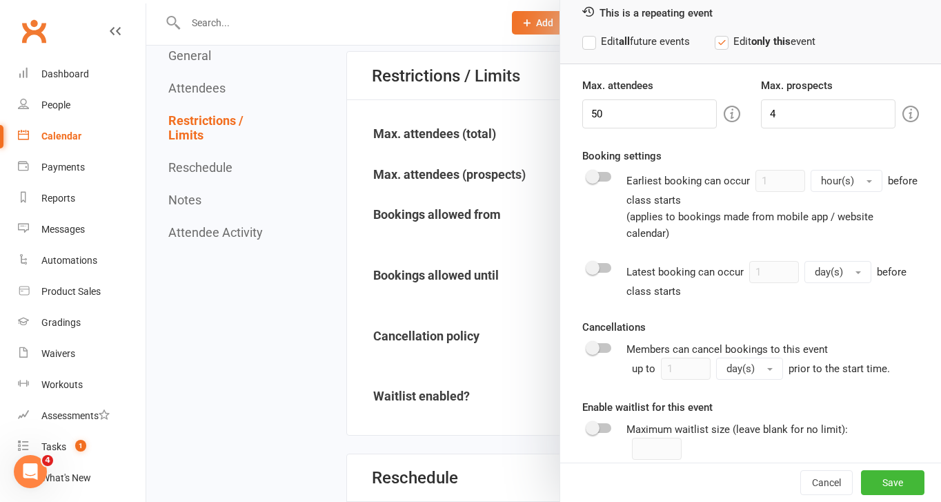
click at [604, 177] on div at bounding box center [599, 177] width 23 height 10
click at [588, 175] on input "checkbox" at bounding box center [588, 175] width 0 height 0
click at [855, 183] on button "hour(s)" at bounding box center [847, 181] width 72 height 22
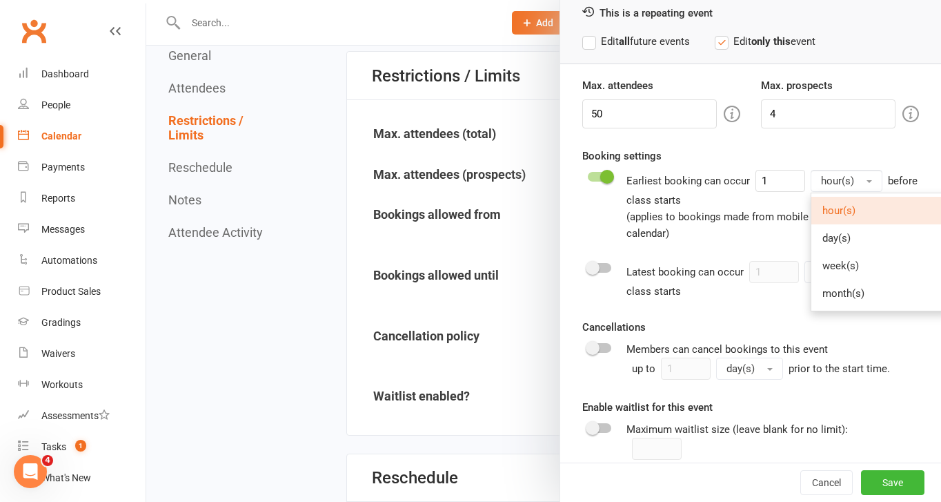
click at [854, 184] on button "hour(s)" at bounding box center [847, 181] width 72 height 22
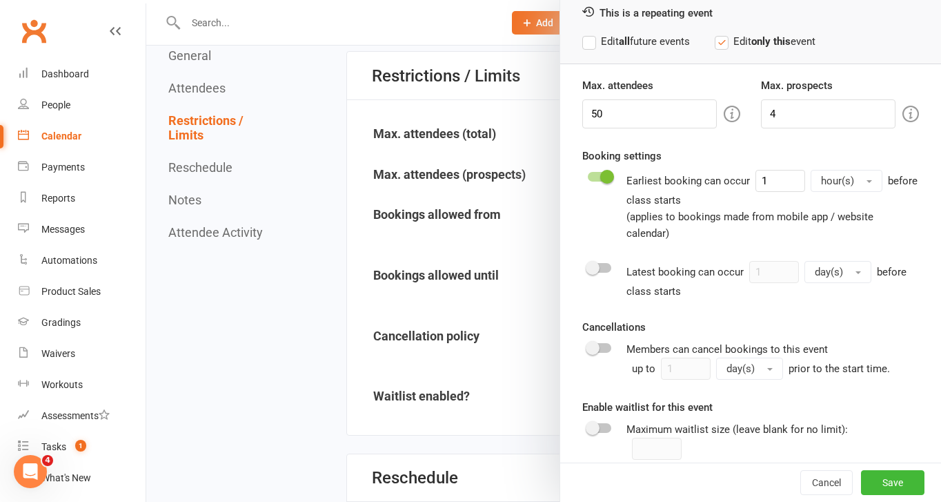
click at [596, 261] on span at bounding box center [593, 268] width 14 height 14
click at [588, 266] on input "checkbox" at bounding box center [588, 266] width 0 height 0
click at [839, 263] on button "day(s)" at bounding box center [837, 272] width 67 height 22
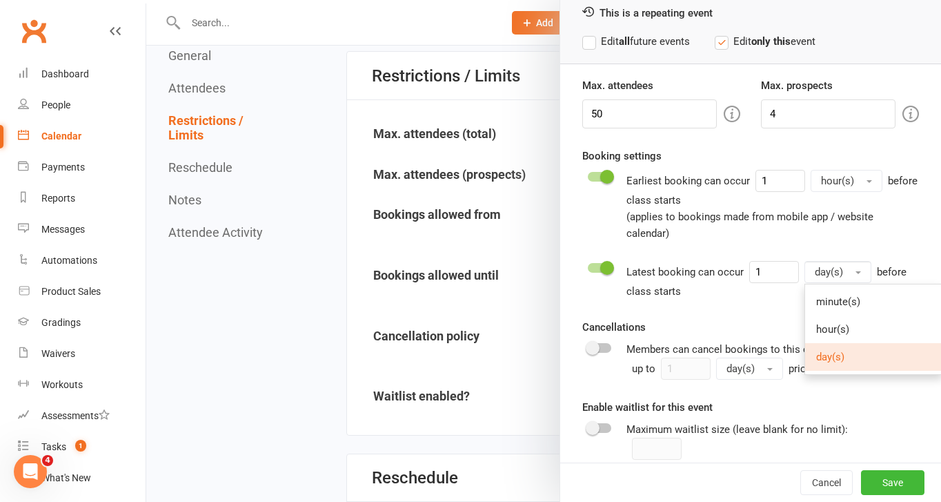
click at [839, 263] on button "day(s)" at bounding box center [837, 272] width 67 height 22
click at [833, 261] on button "day(s)" at bounding box center [837, 272] width 67 height 22
click at [844, 295] on span "minute(s)" at bounding box center [838, 301] width 44 height 12
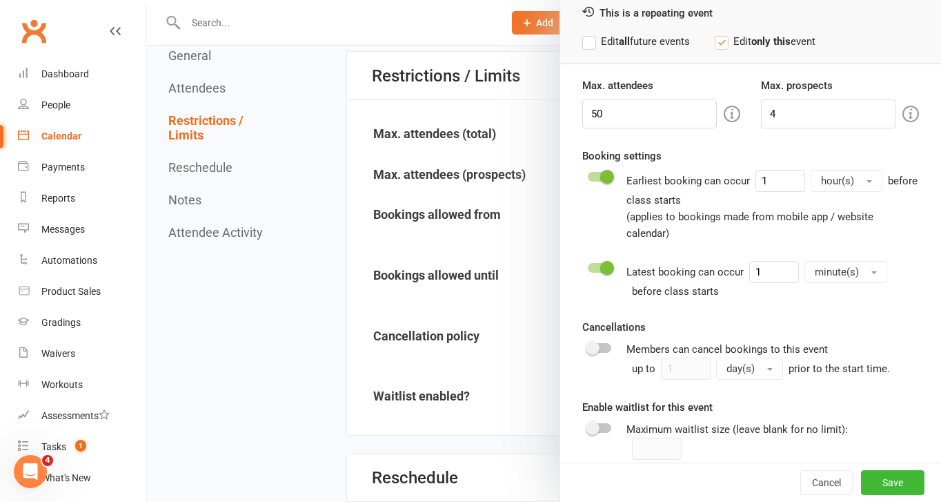
click at [602, 261] on span at bounding box center [607, 268] width 14 height 14
click at [588, 266] on input "checkbox" at bounding box center [588, 266] width 0 height 0
click at [597, 174] on div at bounding box center [599, 177] width 23 height 10
click at [588, 175] on input "checkbox" at bounding box center [588, 175] width 0 height 0
click at [898, 484] on button "Save" at bounding box center [892, 482] width 63 height 25
